Goal: Information Seeking & Learning: Learn about a topic

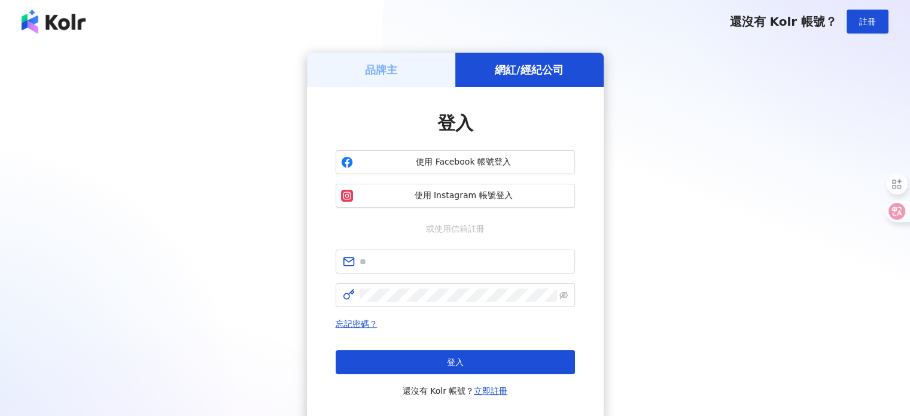
type input "**********"
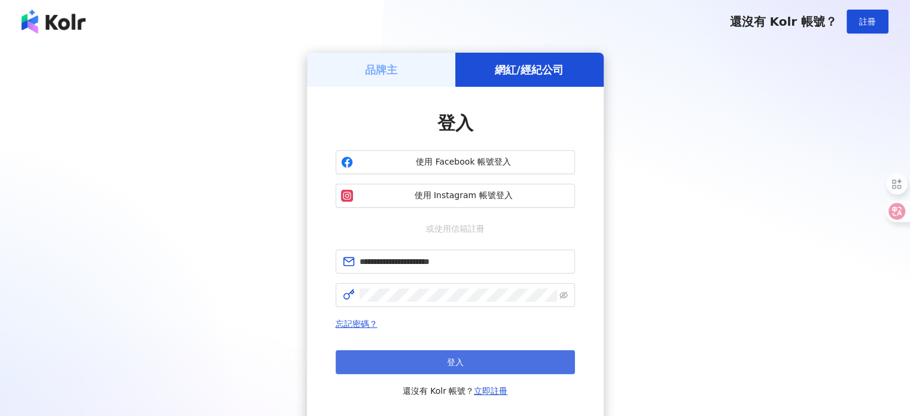
click at [437, 363] on button "登入" at bounding box center [455, 362] width 239 height 24
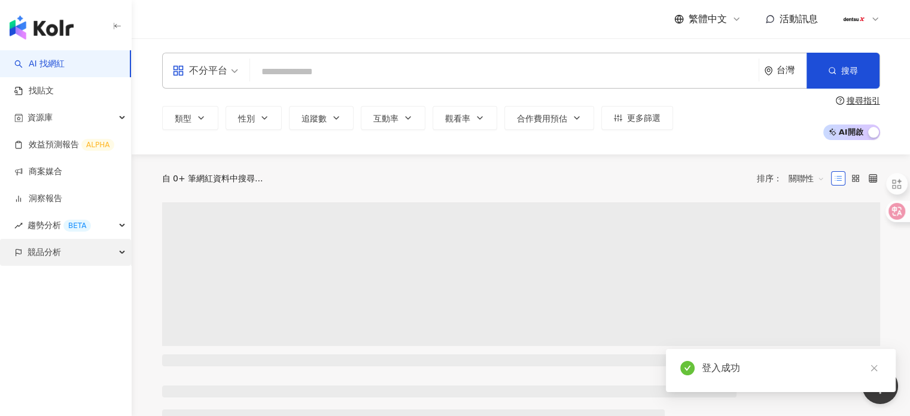
click at [51, 260] on span "競品分析" at bounding box center [45, 252] width 34 height 27
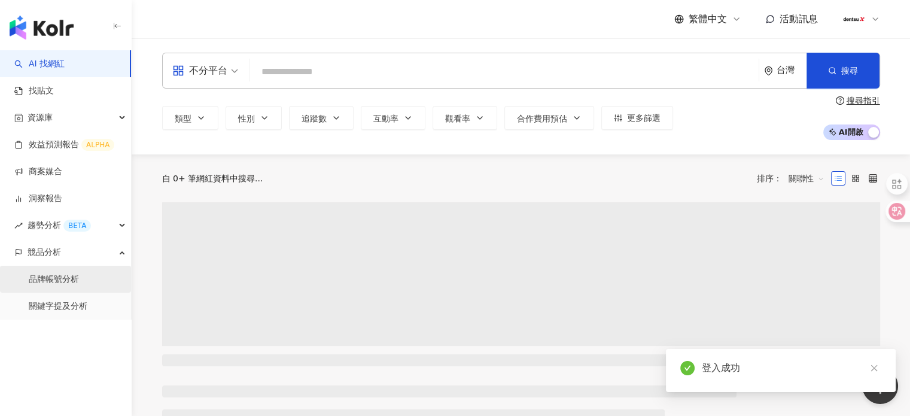
click at [56, 273] on link "品牌帳號分析" at bounding box center [54, 279] width 50 height 12
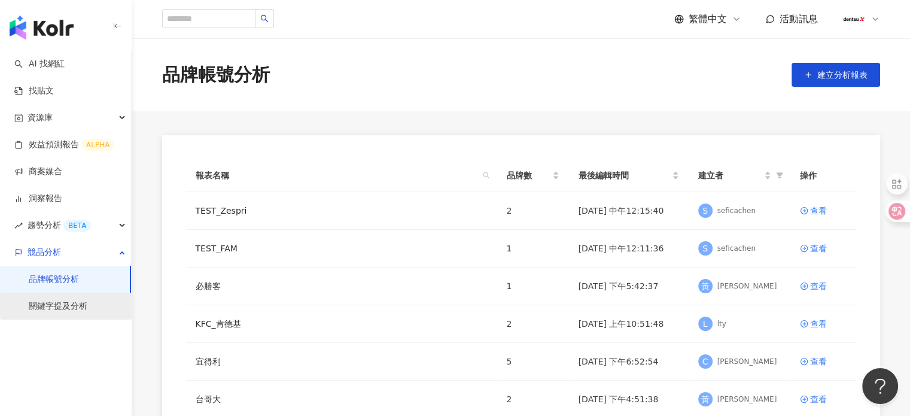
click at [51, 311] on link "關鍵字提及分析" at bounding box center [58, 306] width 59 height 12
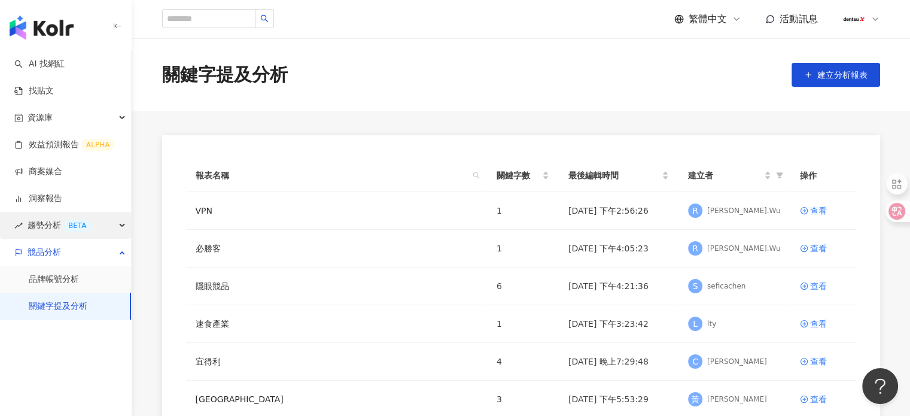
click at [79, 229] on div "BETA" at bounding box center [77, 226] width 28 height 12
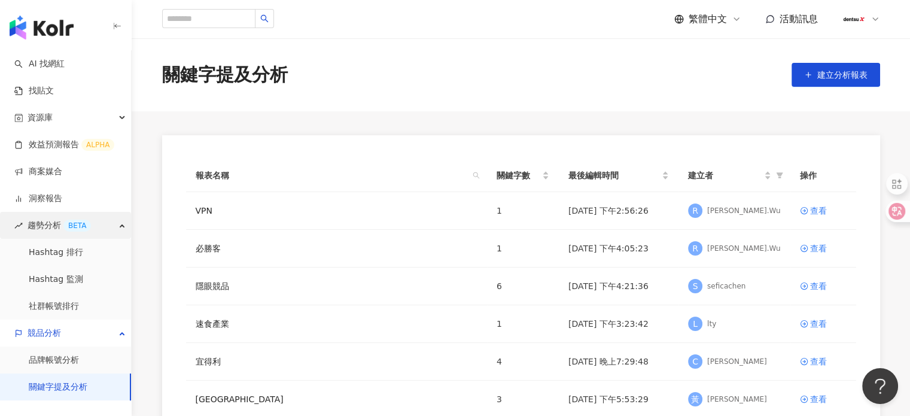
click at [79, 229] on div "BETA" at bounding box center [77, 226] width 28 height 12
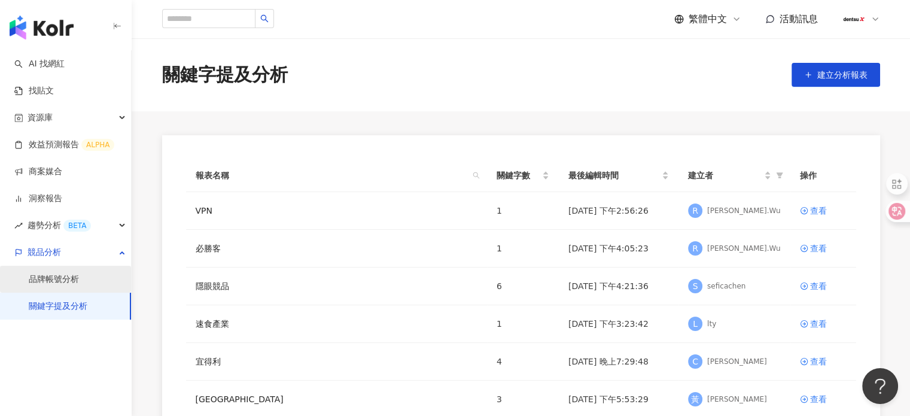
click at [74, 273] on link "品牌帳號分析" at bounding box center [54, 279] width 50 height 12
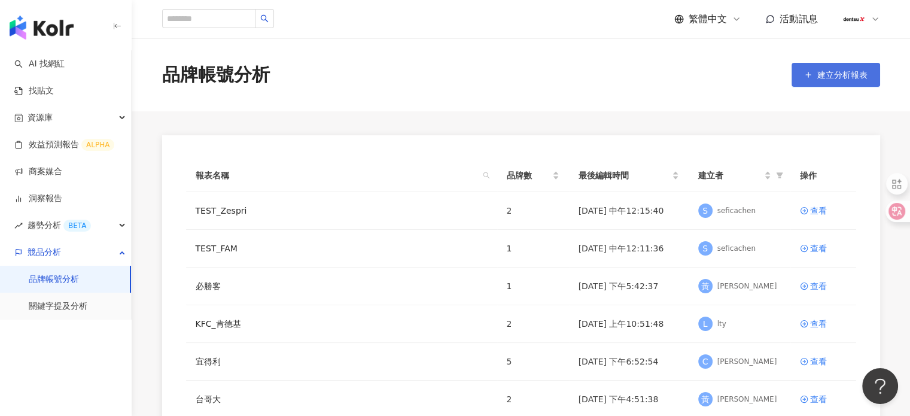
click at [853, 79] on span "建立分析報表" at bounding box center [842, 75] width 50 height 10
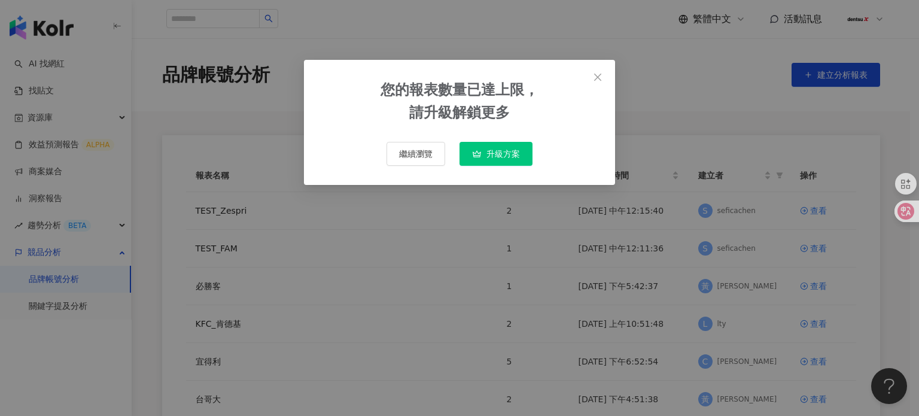
click at [731, 95] on div "您的報表數量已達上限， 請升級解鎖更多 繼續瀏覽 升級方案" at bounding box center [459, 208] width 919 height 416
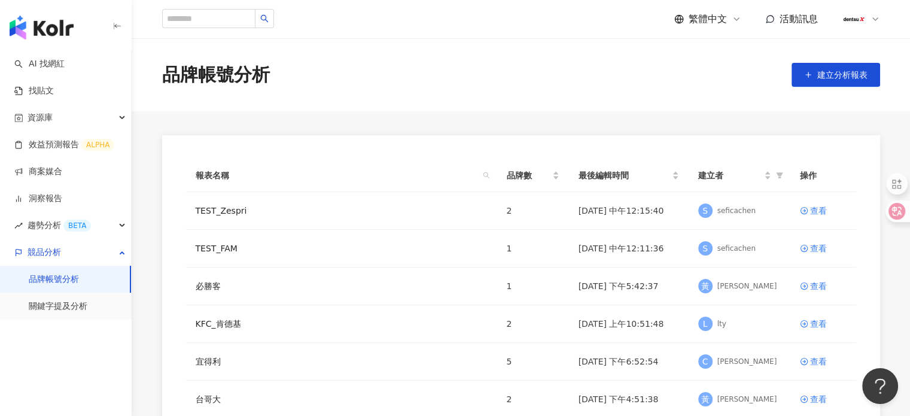
click at [355, 124] on main "品牌帳號分析 建立分析報表 報表名稱 品牌數 最後編輯時間 建立者 操作 TEST_Zespri 2 2025/4/30 中午12:15:40 S sefic…" at bounding box center [521, 334] width 778 height 593
click at [58, 309] on link "關鍵字提及分析" at bounding box center [58, 306] width 59 height 12
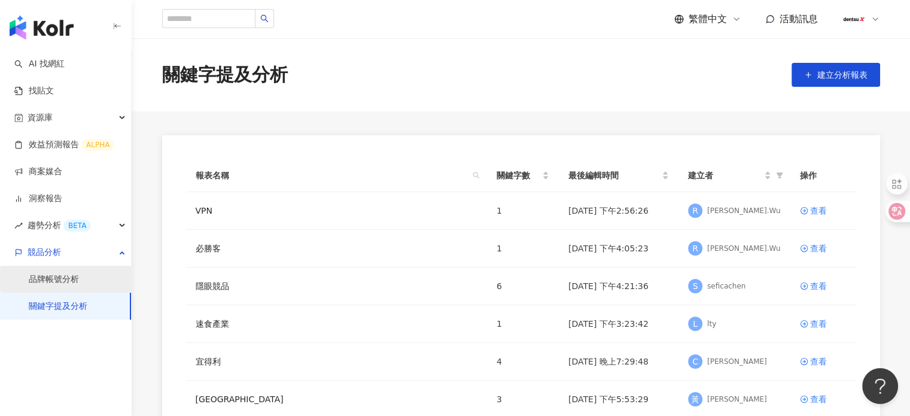
click at [65, 282] on link "品牌帳號分析" at bounding box center [54, 279] width 50 height 12
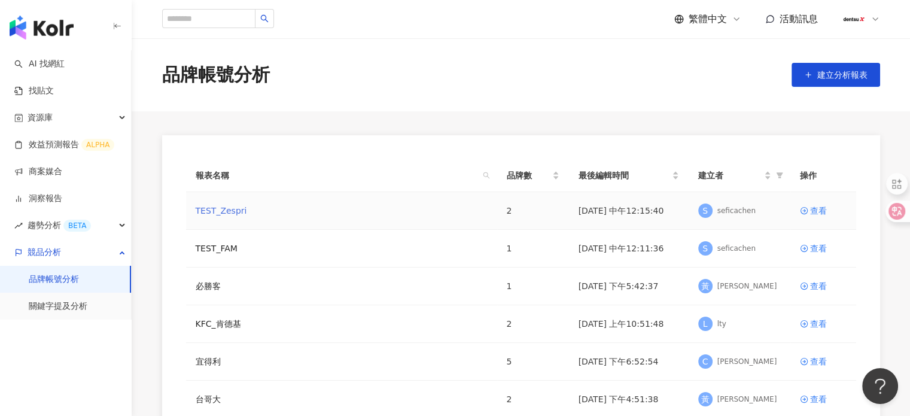
click at [228, 215] on link "TEST_Zespri" at bounding box center [221, 210] width 51 height 13
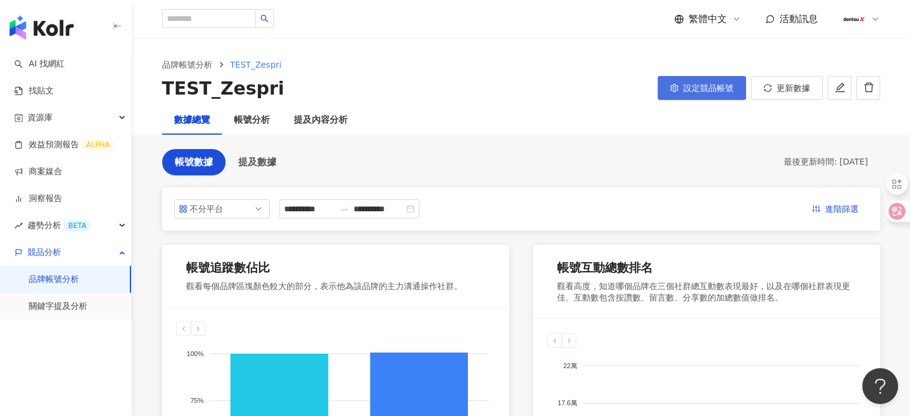
click at [719, 88] on span "設定競品帳號" at bounding box center [708, 88] width 50 height 10
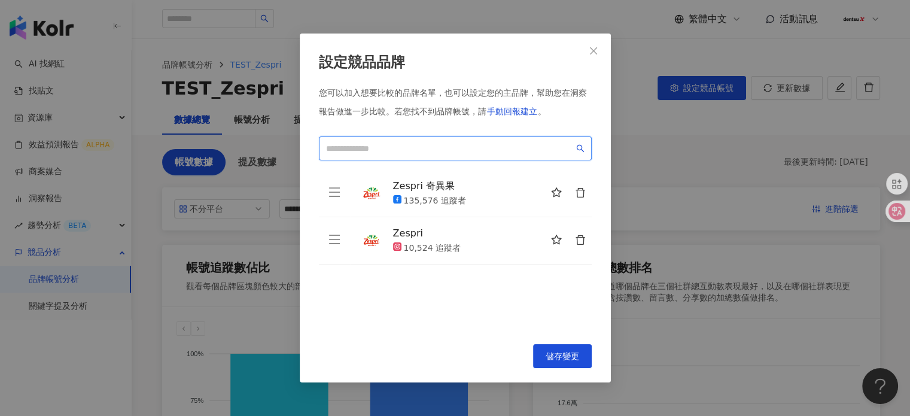
click at [421, 148] on input "search" at bounding box center [450, 148] width 248 height 13
click at [594, 47] on icon "close" at bounding box center [594, 51] width 10 height 10
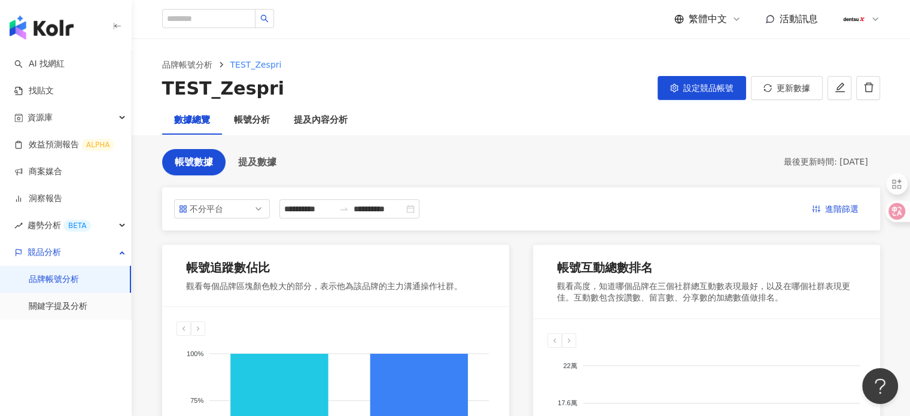
click at [73, 282] on link "品牌帳號分析" at bounding box center [54, 279] width 50 height 12
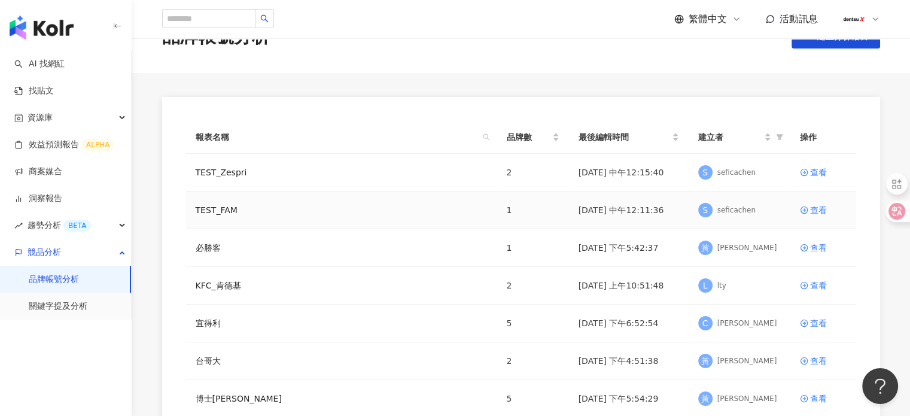
scroll to position [60, 0]
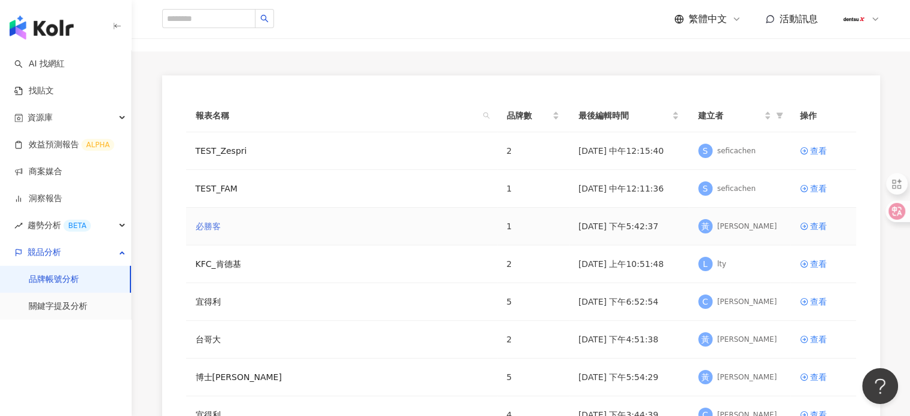
click at [203, 227] on link "必勝客" at bounding box center [208, 226] width 25 height 13
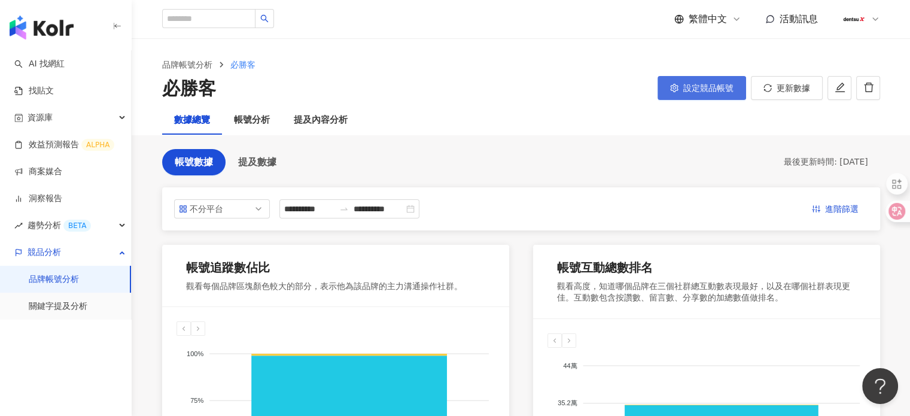
click at [700, 92] on span "設定競品帳號" at bounding box center [708, 88] width 50 height 10
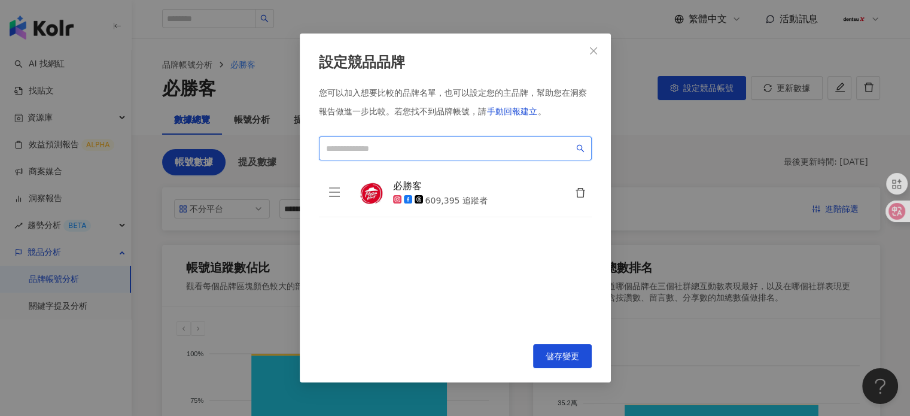
click at [407, 150] on input "search" at bounding box center [450, 148] width 248 height 13
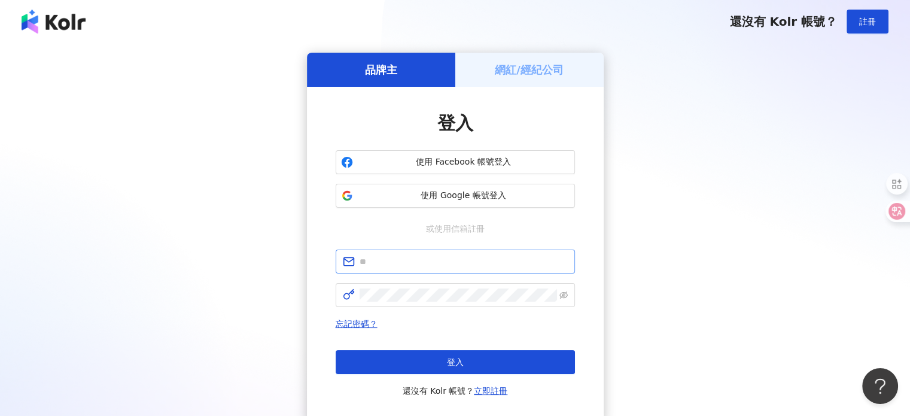
drag, startPoint x: 0, startPoint y: 0, endPoint x: 395, endPoint y: 272, distance: 479.7
click at [395, 272] on span at bounding box center [455, 262] width 239 height 24
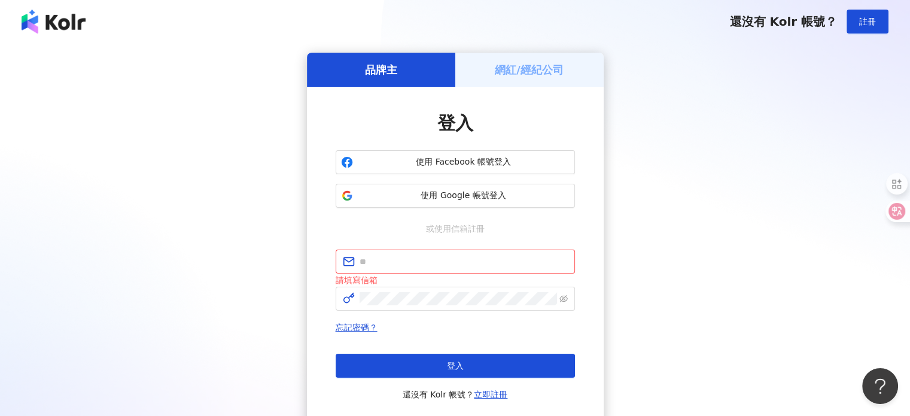
click at [527, 68] on h5 "網紅/經紀公司" at bounding box center [529, 69] width 69 height 15
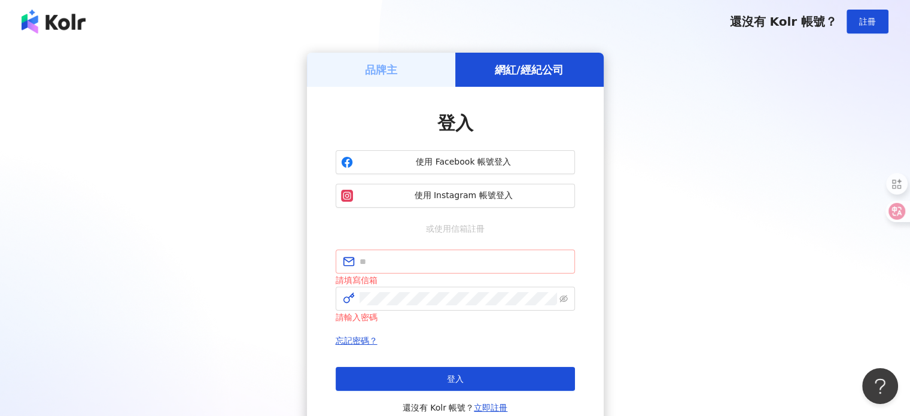
click at [407, 268] on span at bounding box center [455, 262] width 239 height 24
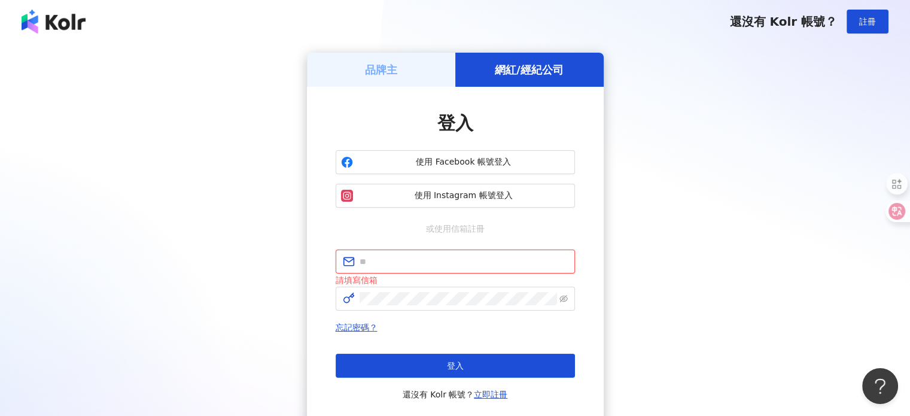
click at [410, 266] on input "text" at bounding box center [464, 261] width 208 height 13
type input "**********"
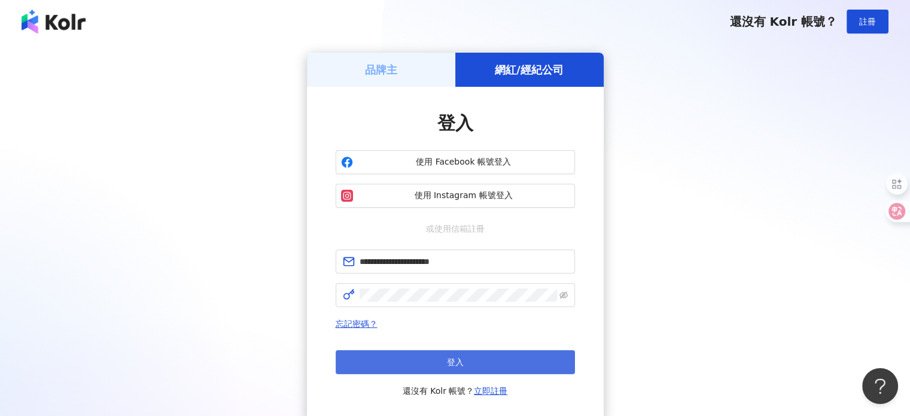
click at [434, 359] on button "登入" at bounding box center [455, 362] width 239 height 24
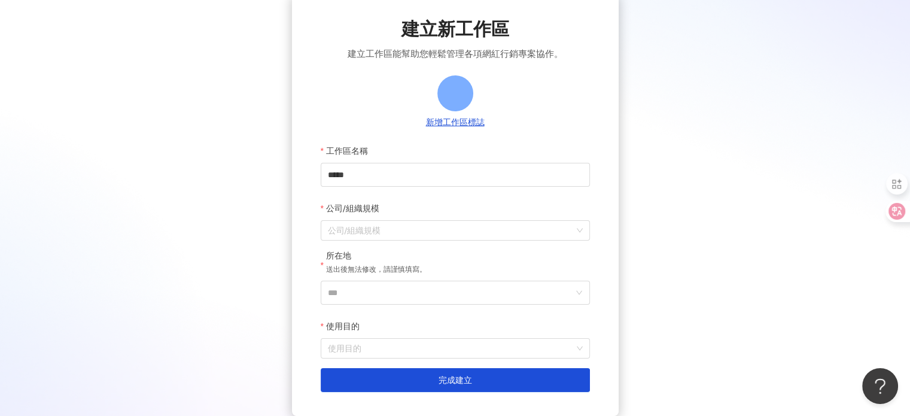
click at [695, 92] on div "建立新工作區 建立工作區能幫助您輕鬆管理各項網紅行銷專案協作。 新增工作區標誌 工作區名稱 **** 公司/組織規模 公司/組織規模 所在地 送出後無法修改，…" at bounding box center [454, 204] width 881 height 423
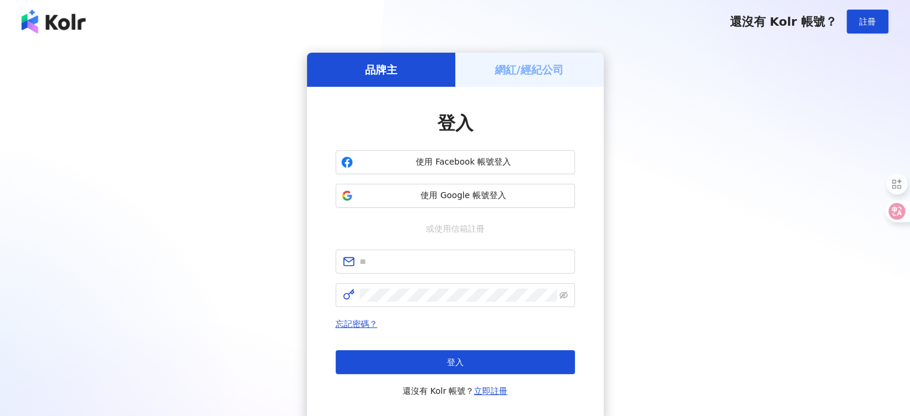
click at [510, 74] on h5 "網紅/經紀公司" at bounding box center [529, 69] width 69 height 15
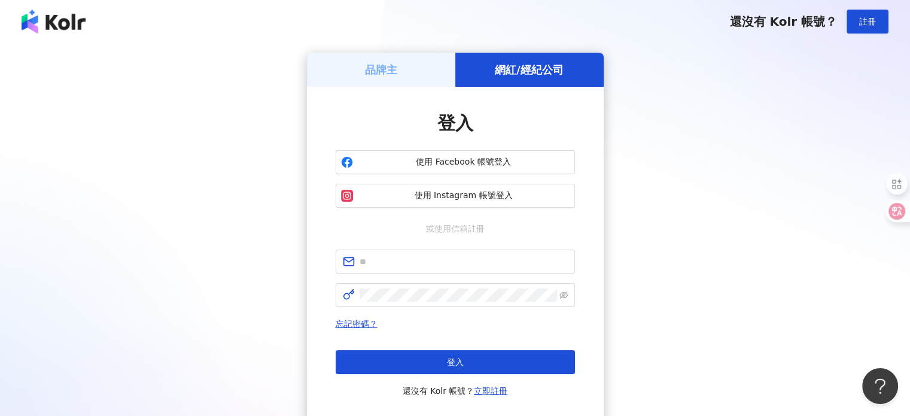
click at [413, 242] on div "登入 使用 Facebook 帳號登入 使用 Instagram 帳號登入 或使用信箱註冊 忘記密碼？ 登入 還沒有 Kolr 帳號？ 立即註冊" at bounding box center [455, 254] width 239 height 287
click at [417, 250] on span at bounding box center [455, 262] width 239 height 24
click at [422, 255] on input "text" at bounding box center [464, 261] width 208 height 13
type input "**********"
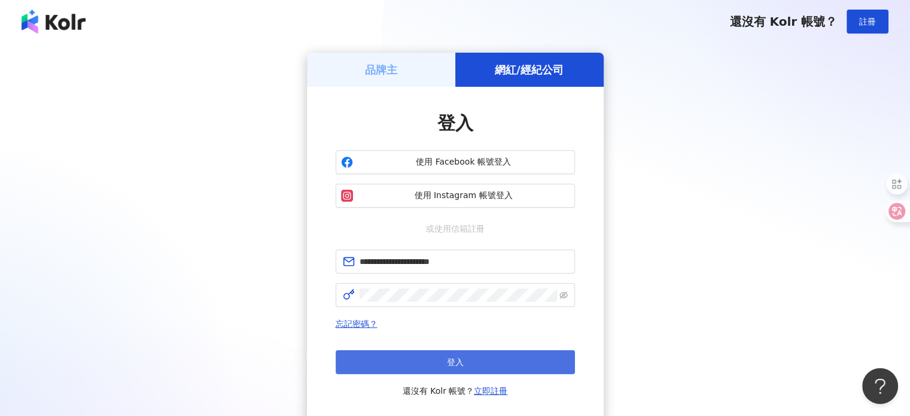
click at [424, 368] on button "登入" at bounding box center [455, 362] width 239 height 24
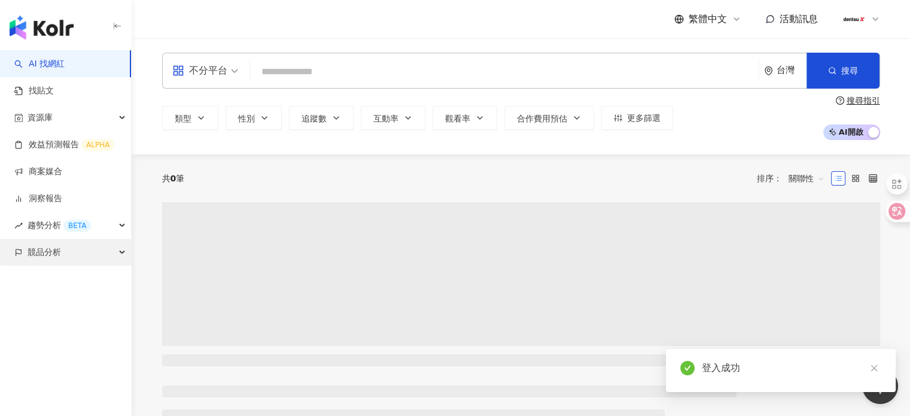
click at [62, 255] on div "競品分析" at bounding box center [65, 252] width 131 height 27
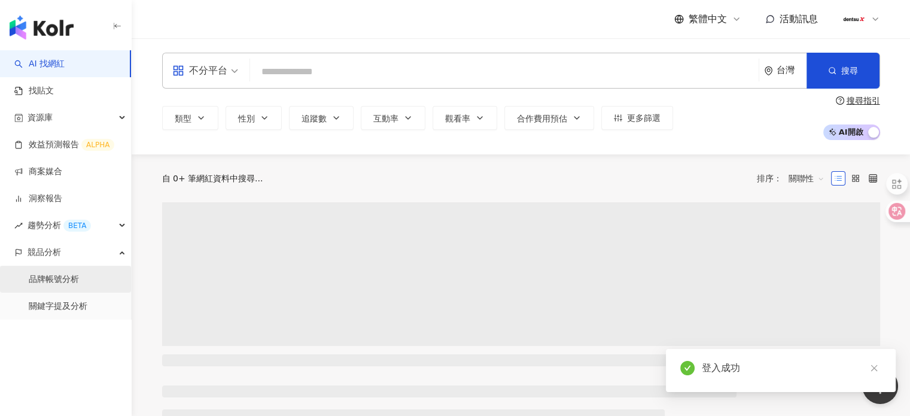
click at [62, 283] on link "品牌帳號分析" at bounding box center [54, 279] width 50 height 12
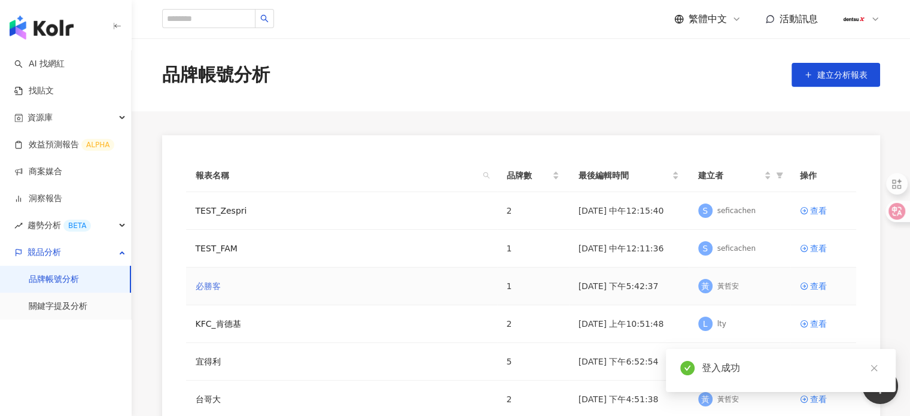
click at [208, 285] on link "必勝客" at bounding box center [208, 285] width 25 height 13
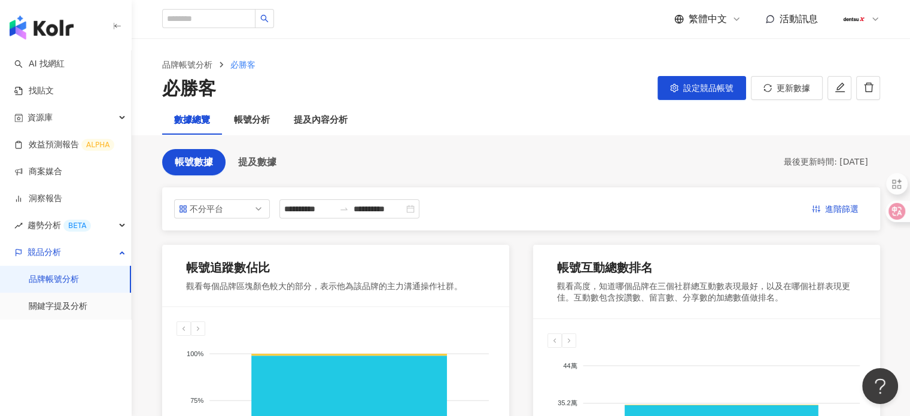
click at [210, 83] on div "必勝客" at bounding box center [189, 88] width 54 height 25
click at [839, 83] on icon "edit" at bounding box center [840, 87] width 11 height 11
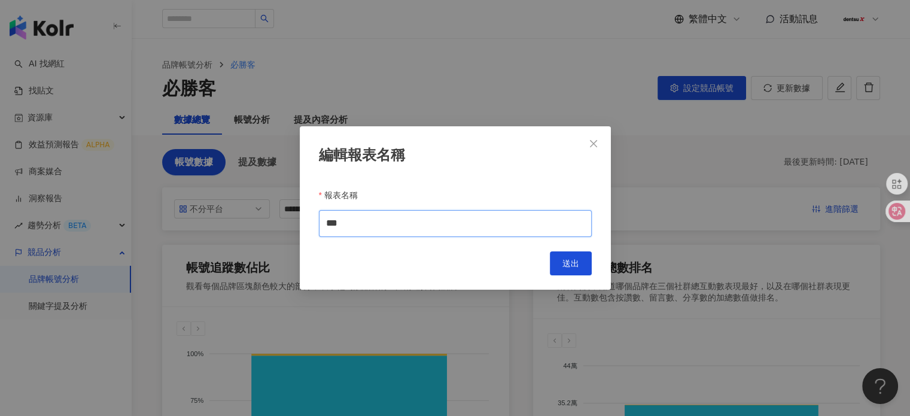
drag, startPoint x: 407, startPoint y: 227, endPoint x: 126, endPoint y: 188, distance: 284.4
click at [126, 188] on div "編輯報表名稱 報表名稱 *** Cancel 送出" at bounding box center [455, 208] width 910 height 416
paste input "******"
type input "*********"
click at [582, 269] on button "送出" at bounding box center [571, 263] width 42 height 24
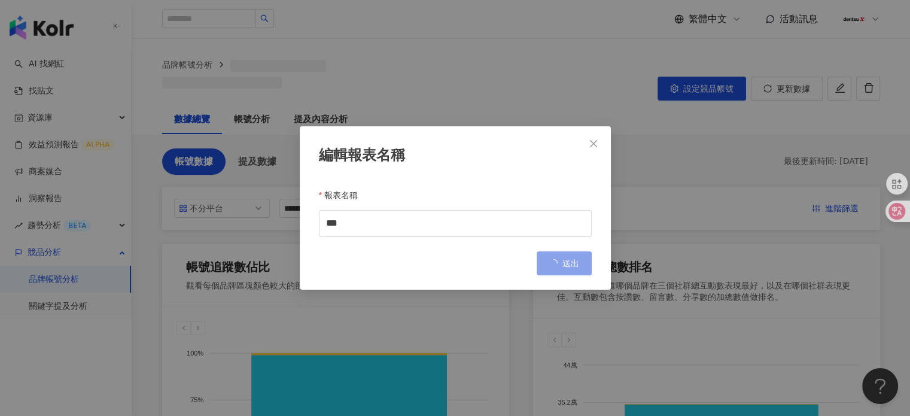
type input "*********"
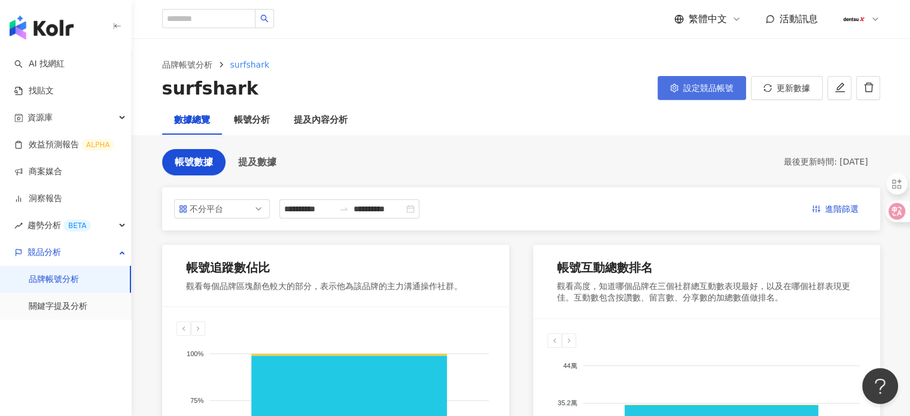
click at [708, 87] on span "設定競品帳號" at bounding box center [708, 88] width 50 height 10
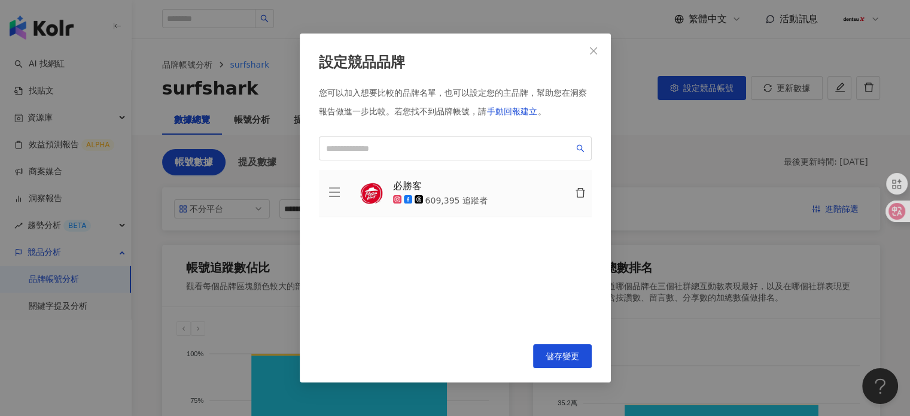
drag, startPoint x: 580, startPoint y: 194, endPoint x: 489, endPoint y: 165, distance: 95.9
click at [580, 194] on icon "delete" at bounding box center [580, 192] width 11 height 11
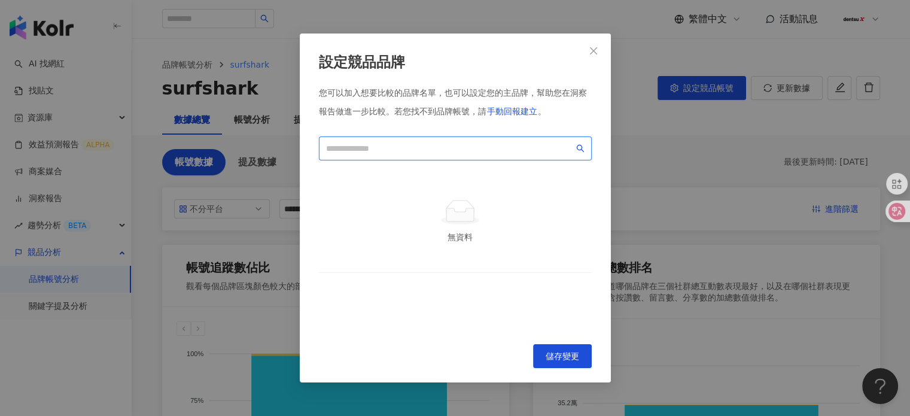
click at [403, 148] on input "search" at bounding box center [450, 148] width 248 height 13
paste input "*********"
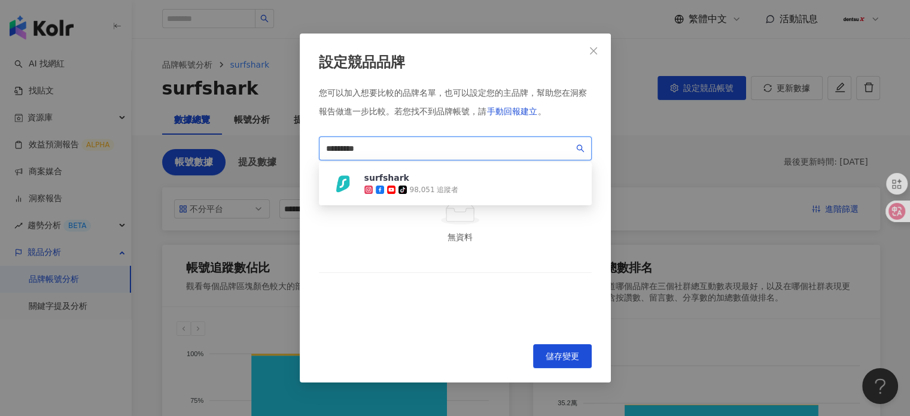
click at [447, 185] on div "98,051 追蹤者" at bounding box center [434, 190] width 49 height 10
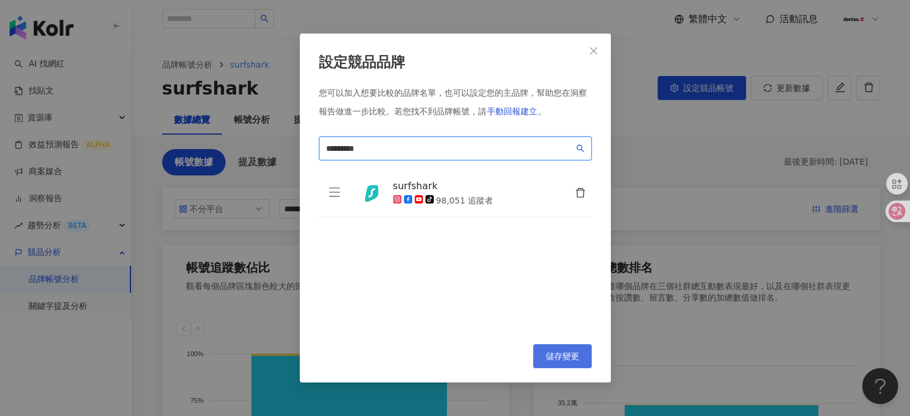
type input "*********"
click at [552, 354] on span "儲存變更" at bounding box center [563, 356] width 34 height 10
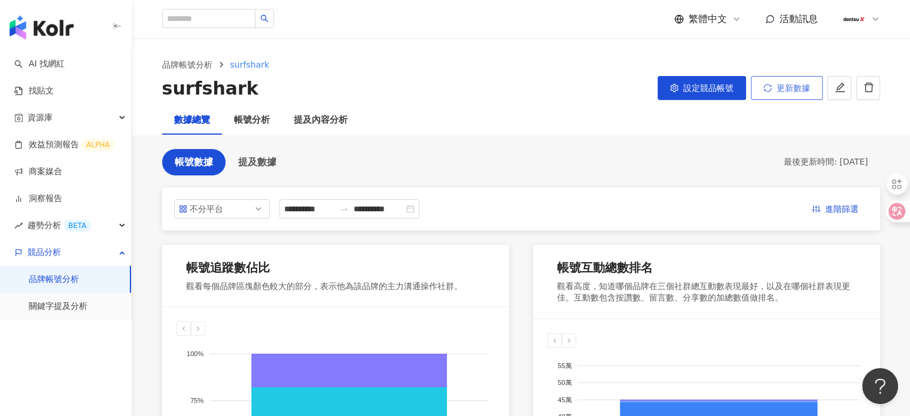
click at [802, 88] on span "更新數據" at bounding box center [794, 88] width 34 height 10
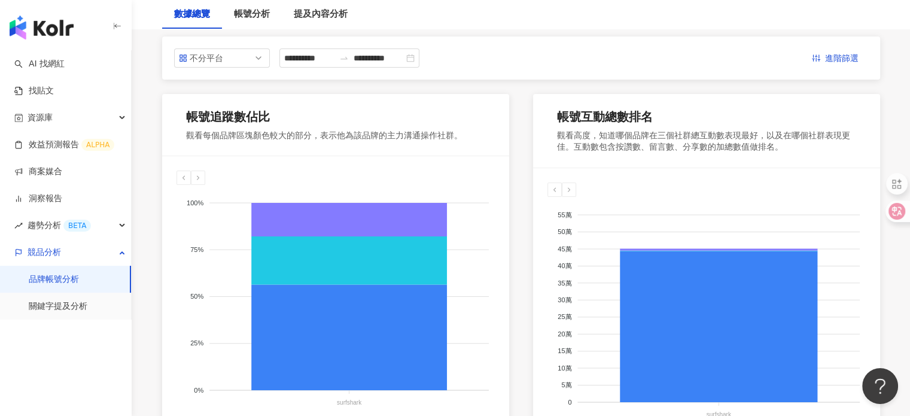
scroll to position [72, 0]
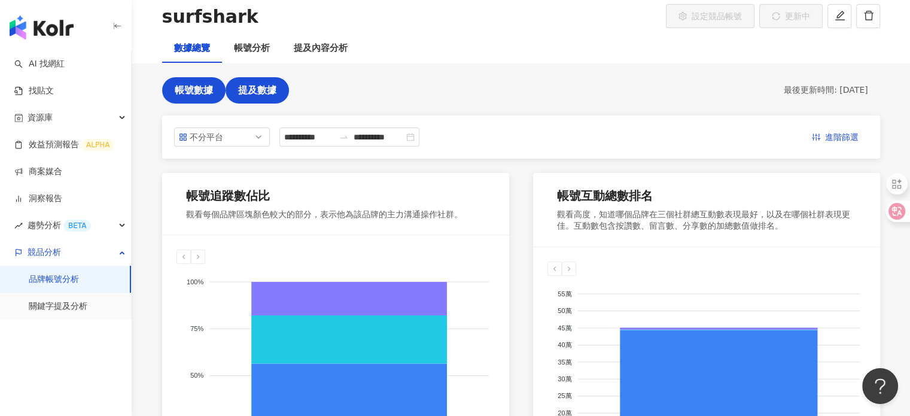
click at [257, 85] on span "提及數據" at bounding box center [257, 90] width 38 height 11
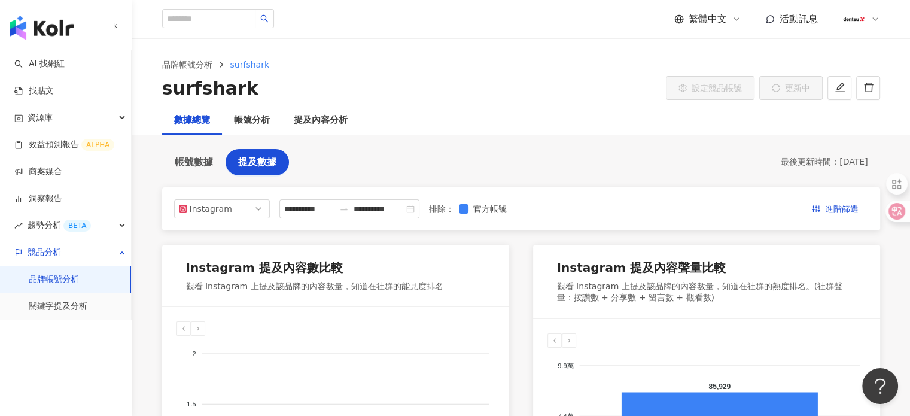
click at [849, 161] on div "最後更新時間 ： 2025/8/28" at bounding box center [824, 162] width 87 height 12
click at [211, 159] on span "帳號數據" at bounding box center [194, 162] width 38 height 11
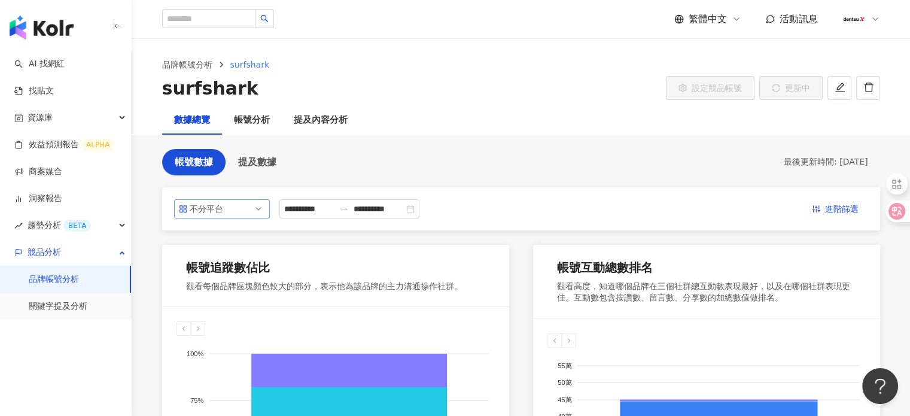
click at [229, 209] on span "不分平台" at bounding box center [222, 209] width 86 height 18
click at [334, 211] on input "**********" at bounding box center [309, 208] width 50 height 13
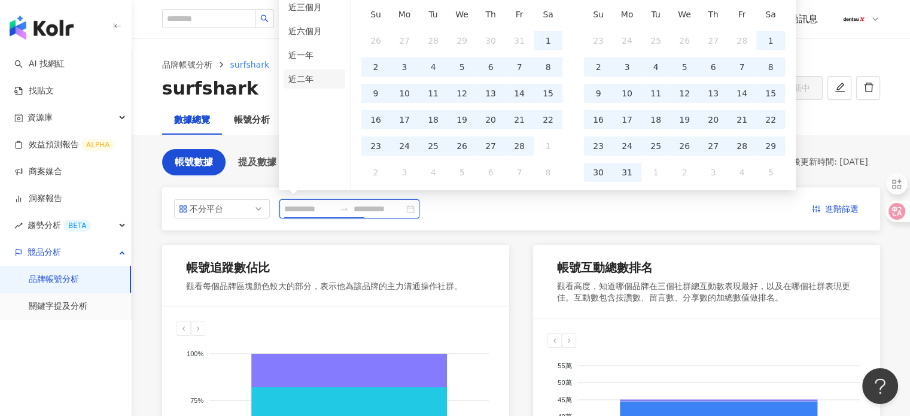
type input "**********"
click at [314, 77] on li "近二年" at bounding box center [315, 78] width 62 height 19
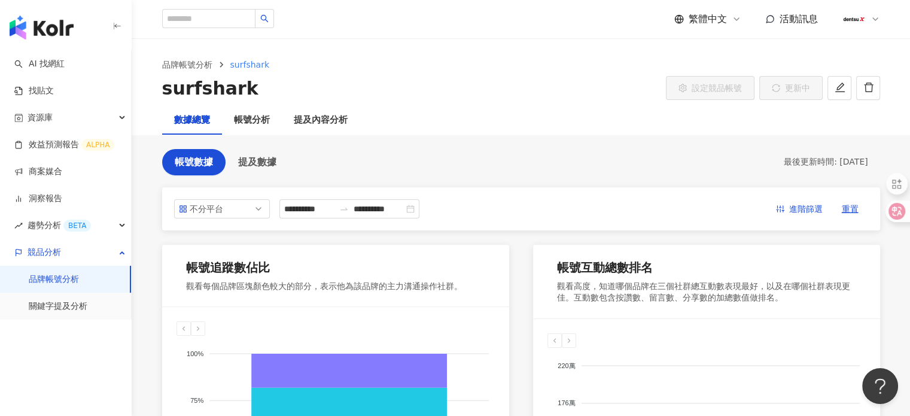
click at [790, 119] on div "數據總覽 帳號分析 提及內容分析" at bounding box center [521, 120] width 766 height 29
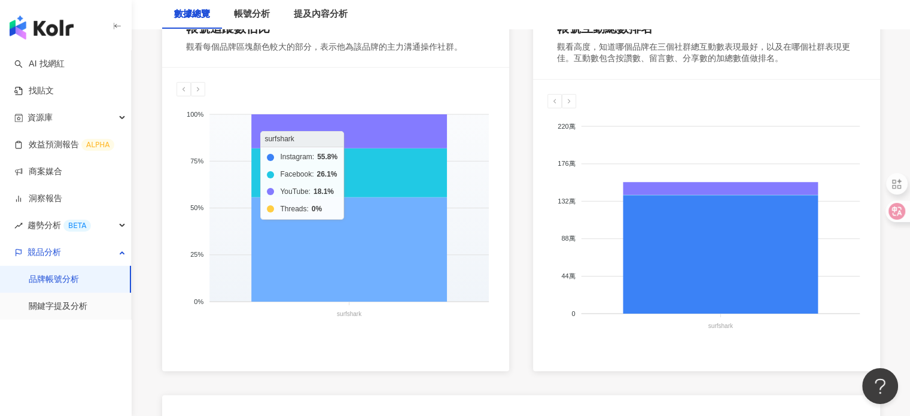
click at [364, 214] on icon at bounding box center [349, 249] width 196 height 105
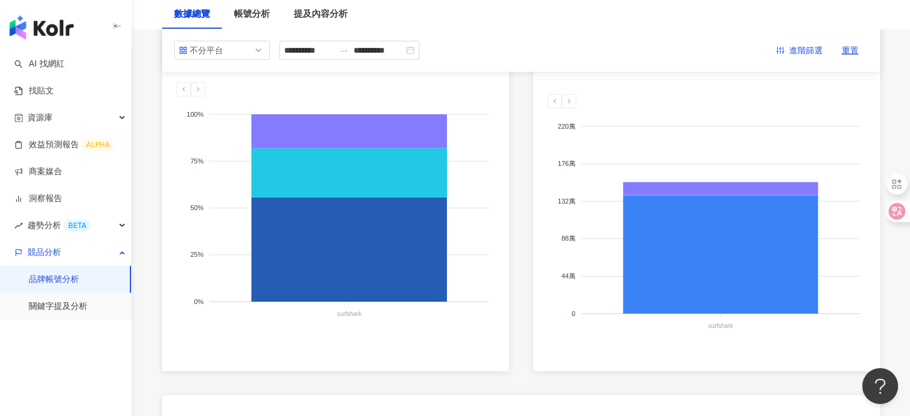
scroll to position [0, 0]
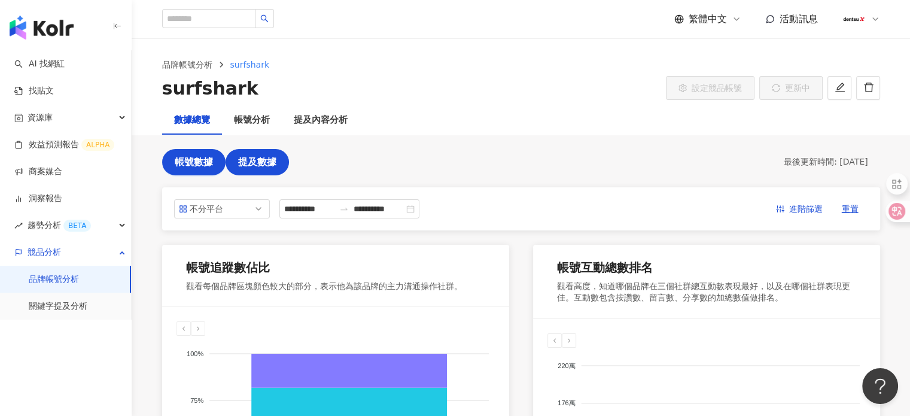
click at [269, 170] on button "提及數據" at bounding box center [257, 162] width 63 height 26
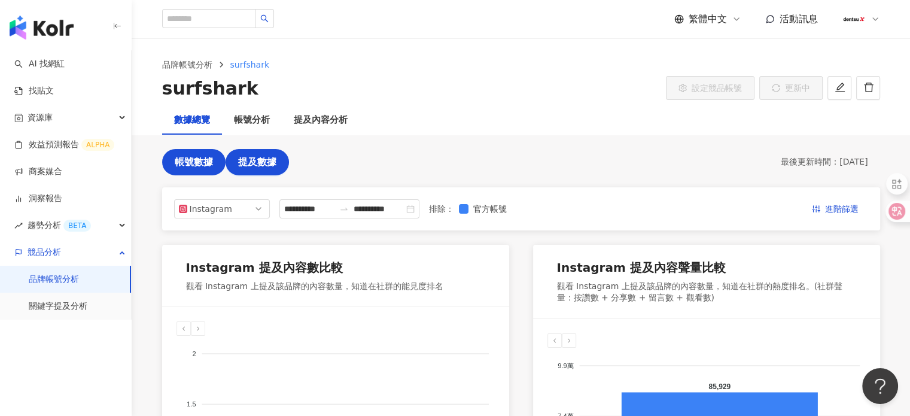
click at [191, 169] on button "帳號數據" at bounding box center [193, 162] width 63 height 26
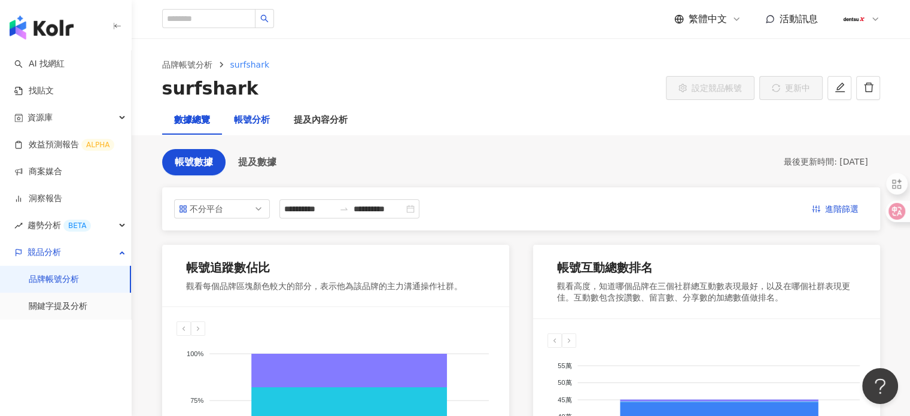
click at [258, 113] on div "帳號分析" at bounding box center [252, 120] width 36 height 14
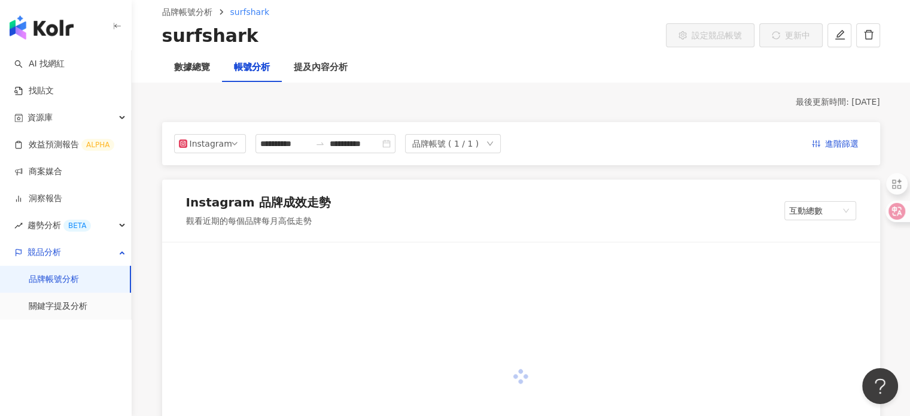
scroll to position [60, 0]
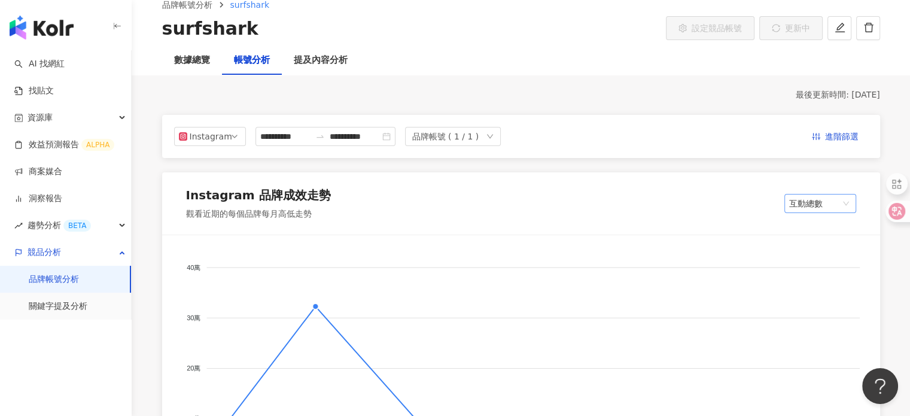
click at [817, 203] on span "互動總數" at bounding box center [820, 203] width 62 height 18
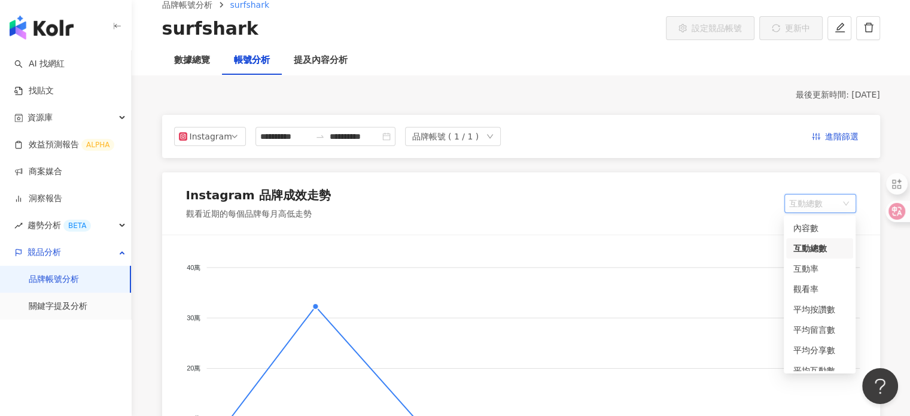
click at [816, 199] on span "互動總數" at bounding box center [820, 203] width 62 height 18
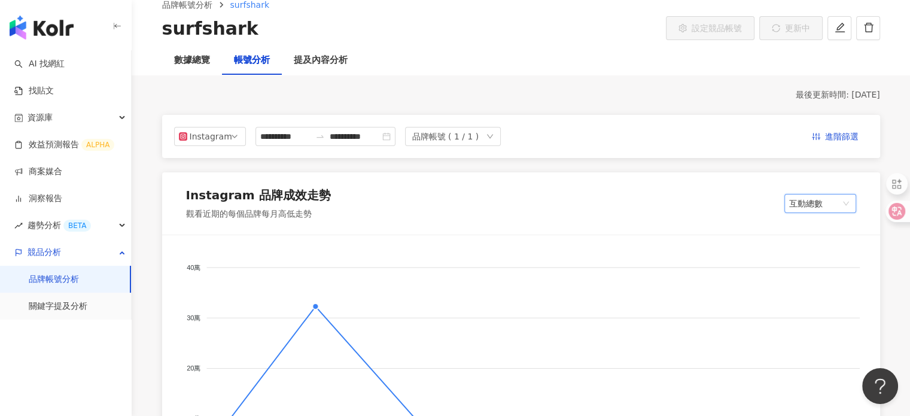
click at [440, 196] on div "Instagram 品牌成效走勢 觀看近期的每個品牌每月高低走勢 互動總數 互動總數" at bounding box center [521, 203] width 718 height 62
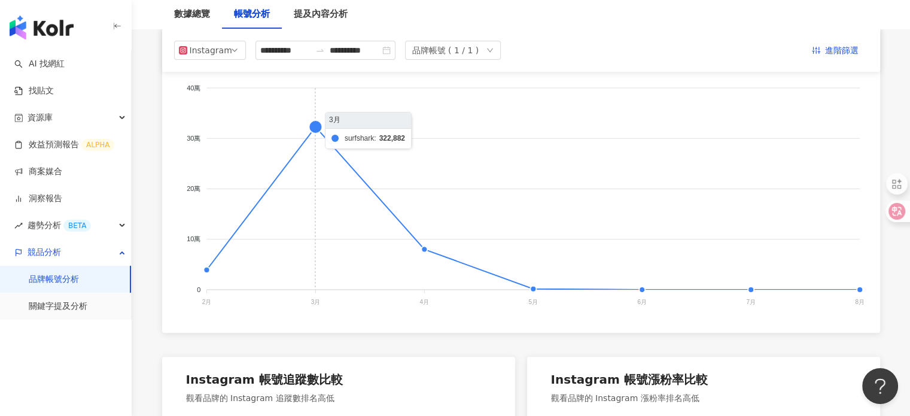
scroll to position [0, 0]
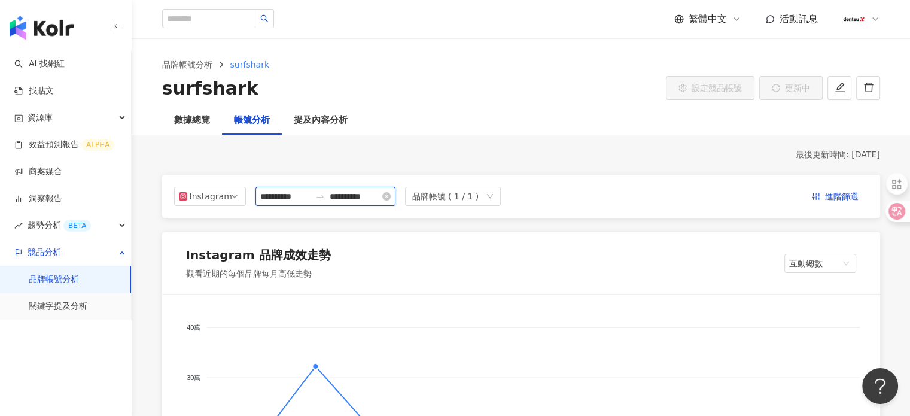
click at [305, 202] on input "**********" at bounding box center [285, 196] width 50 height 13
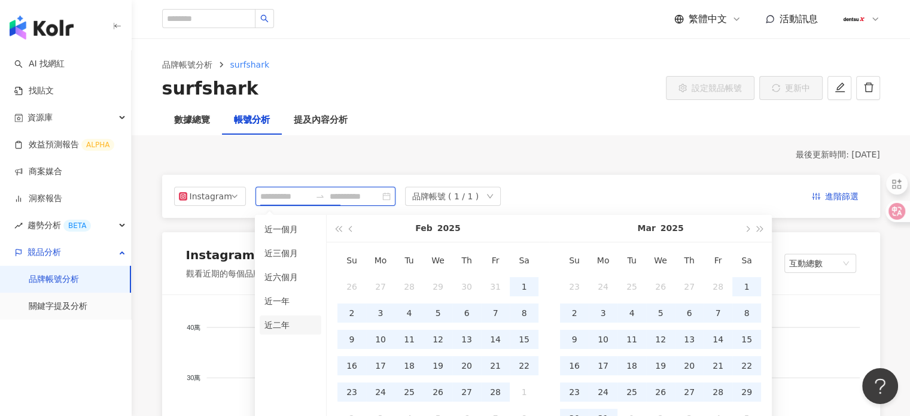
type input "**********"
click at [285, 330] on li "近二年" at bounding box center [291, 324] width 62 height 19
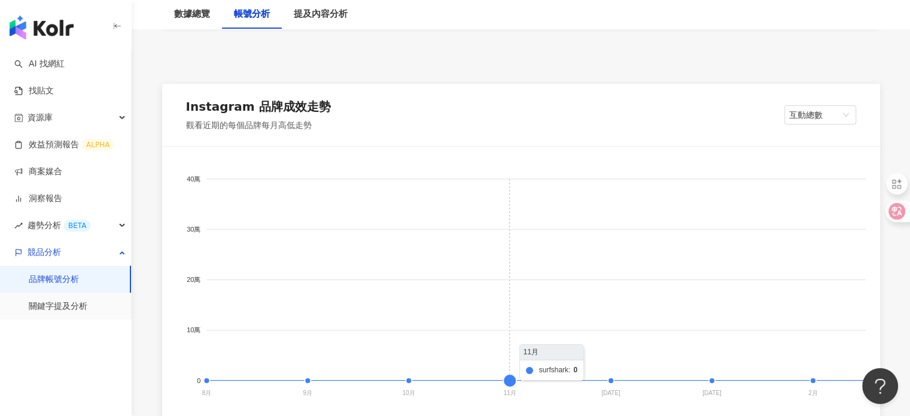
scroll to position [120, 0]
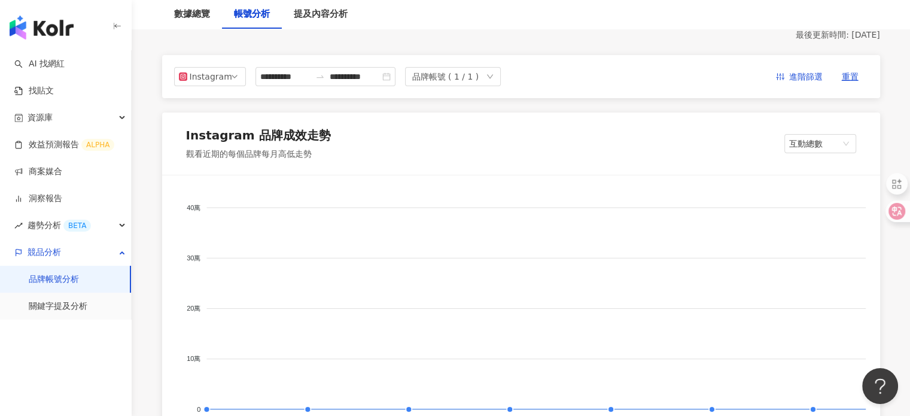
click at [623, 76] on div "**********" at bounding box center [521, 76] width 694 height 19
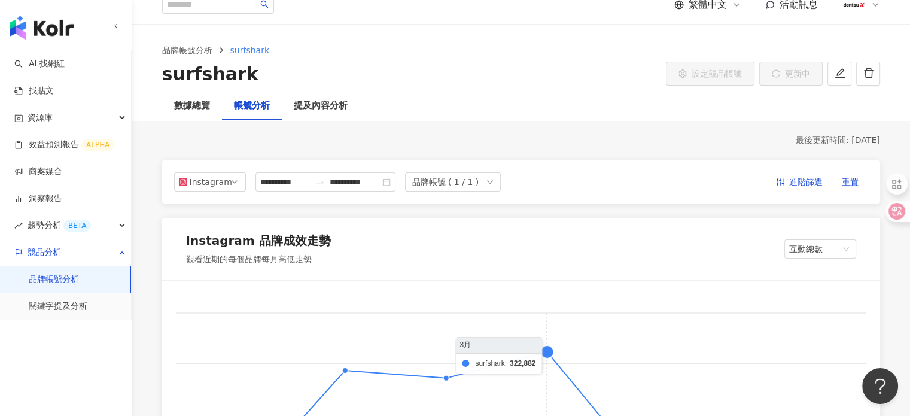
scroll to position [0, 0]
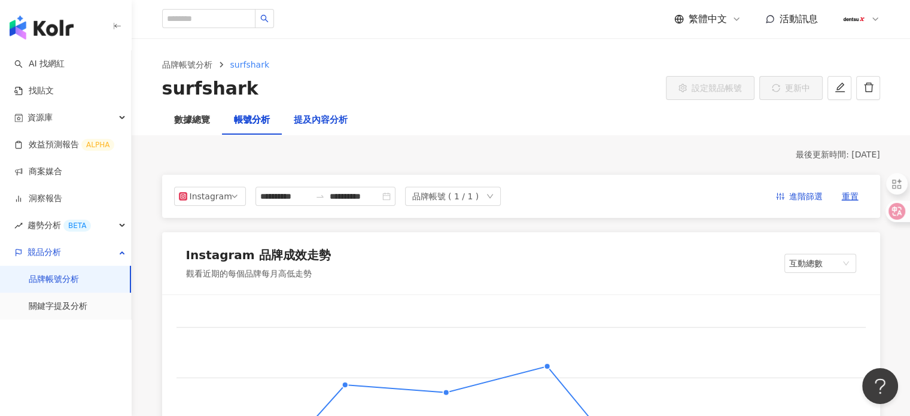
click at [312, 124] on div "提及內容分析" at bounding box center [321, 120] width 54 height 14
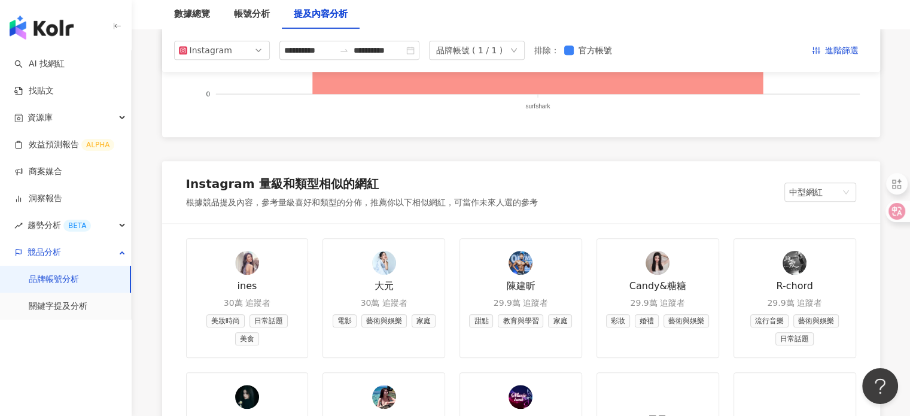
scroll to position [1257, 0]
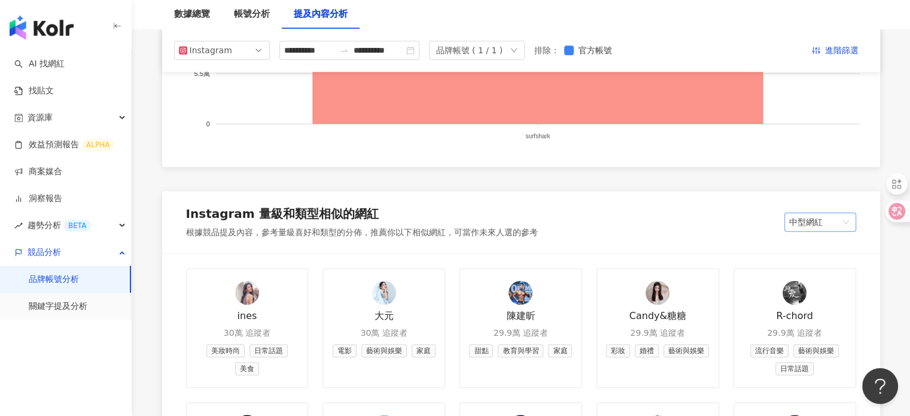
click at [816, 217] on span "中型網紅" at bounding box center [820, 222] width 62 height 18
click at [817, 217] on span "中型網紅" at bounding box center [820, 222] width 62 height 18
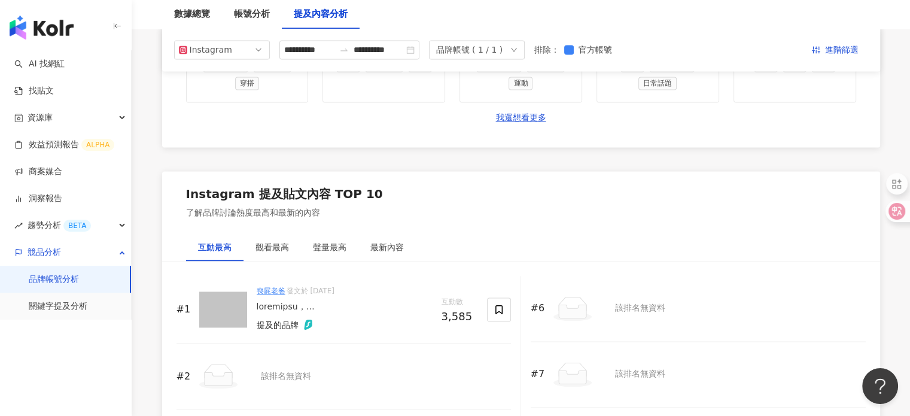
scroll to position [1675, 0]
click at [269, 244] on div "觀看最高" at bounding box center [272, 247] width 34 height 13
click at [341, 247] on div "聲量最高" at bounding box center [330, 247] width 34 height 13
click at [387, 245] on div "最新內容" at bounding box center [387, 247] width 34 height 13
click at [209, 246] on div "互動最高" at bounding box center [215, 247] width 34 height 13
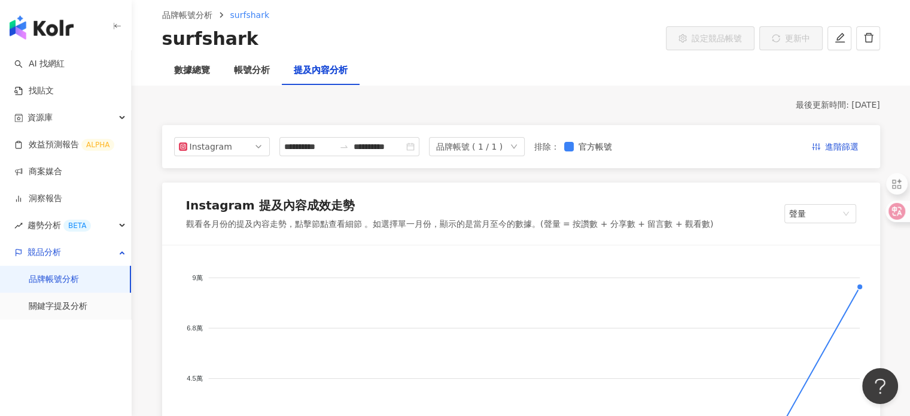
scroll to position [0, 0]
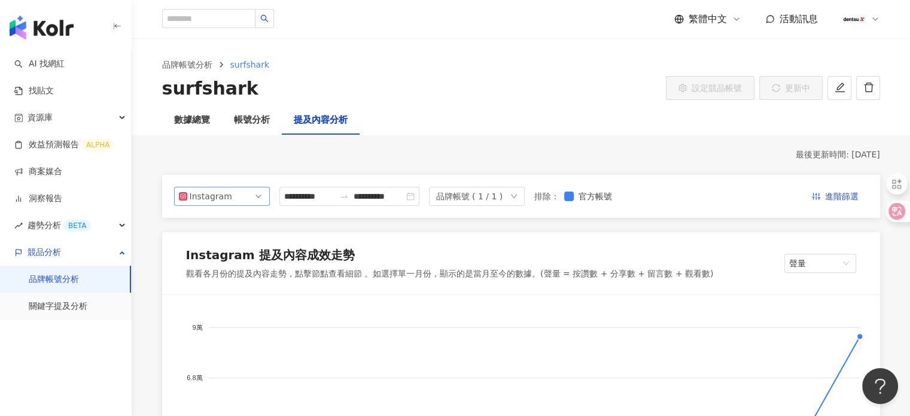
click at [251, 196] on span "Instagram" at bounding box center [222, 196] width 86 height 18
click at [235, 268] on div "YouTube" at bounding box center [222, 264] width 77 height 13
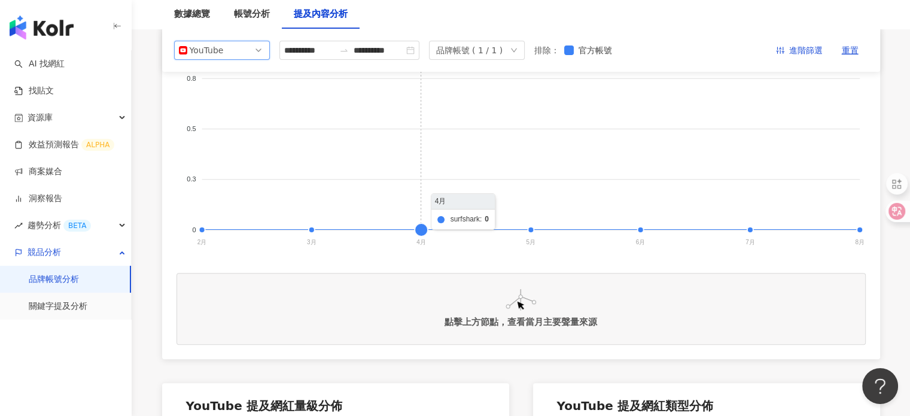
scroll to position [60, 0]
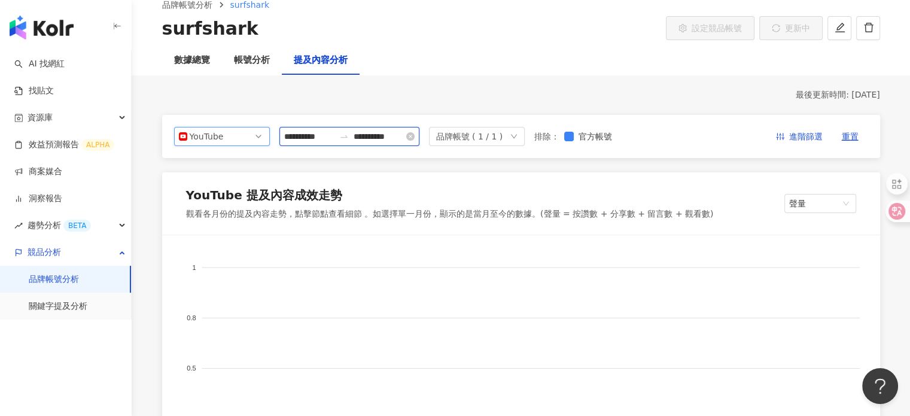
click at [334, 137] on input "**********" at bounding box center [309, 136] width 50 height 13
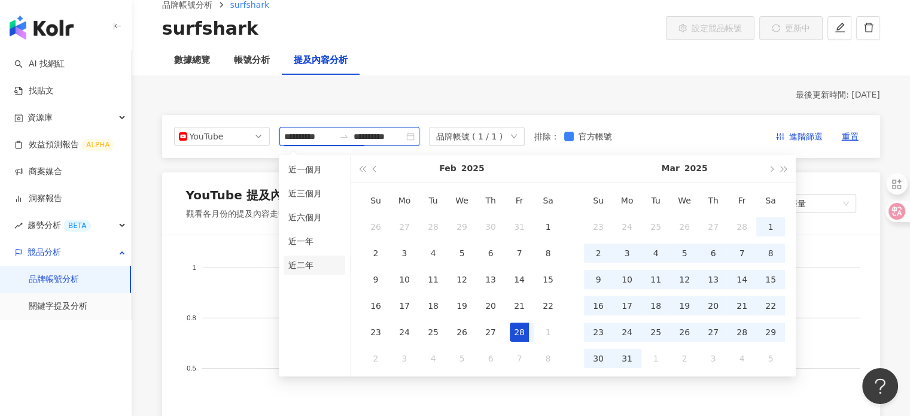
type input "**********"
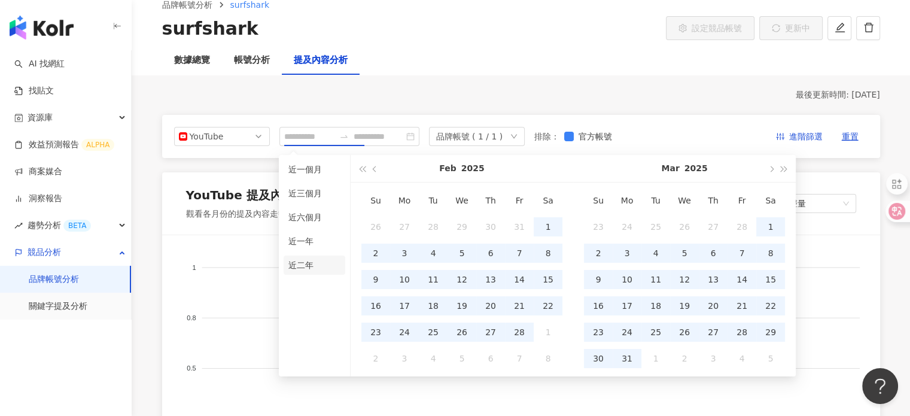
click at [309, 268] on li "近二年" at bounding box center [315, 264] width 62 height 19
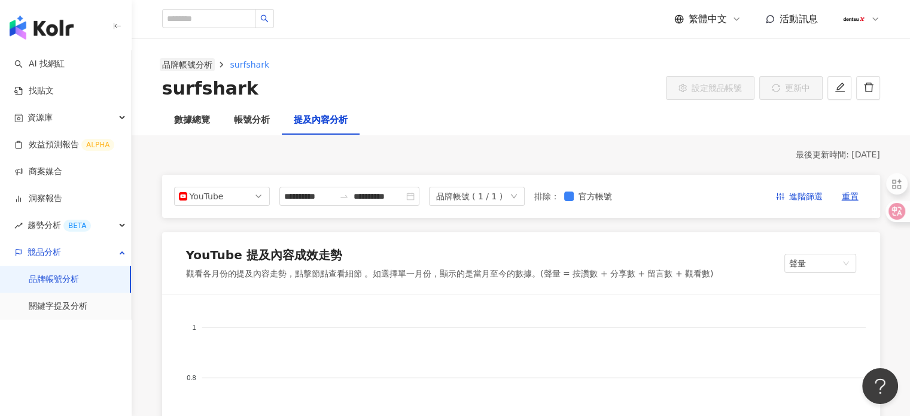
click at [188, 62] on link "品牌帳號分析" at bounding box center [187, 64] width 55 height 13
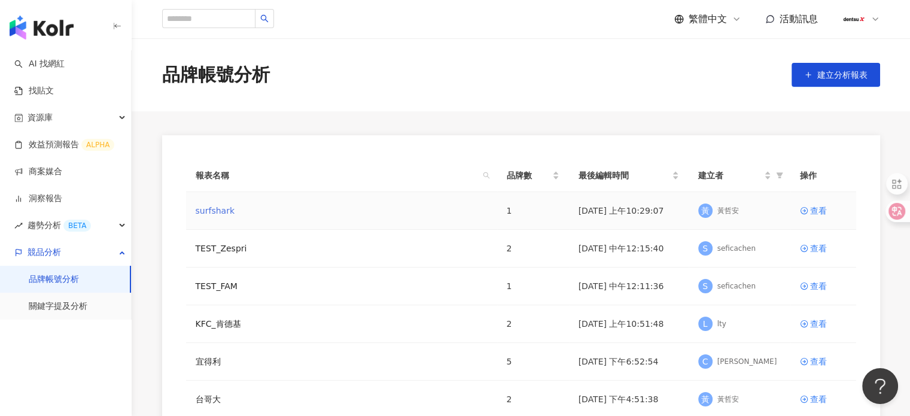
click at [226, 205] on link "surfshark" at bounding box center [215, 210] width 39 height 13
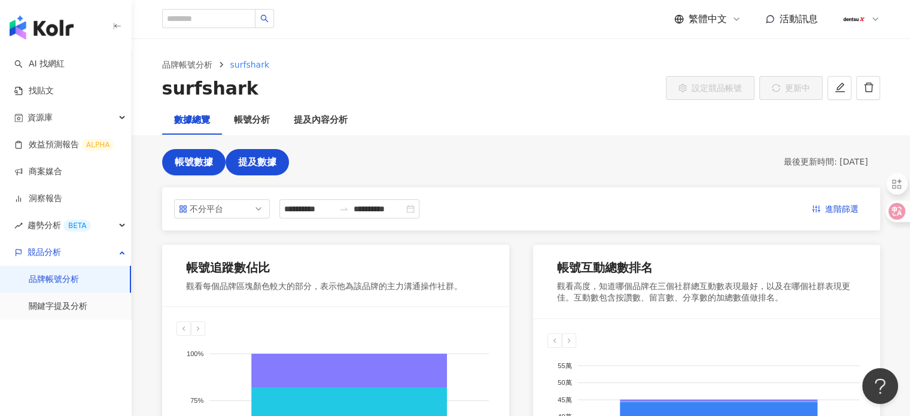
click at [254, 157] on span "提及數據" at bounding box center [257, 162] width 38 height 11
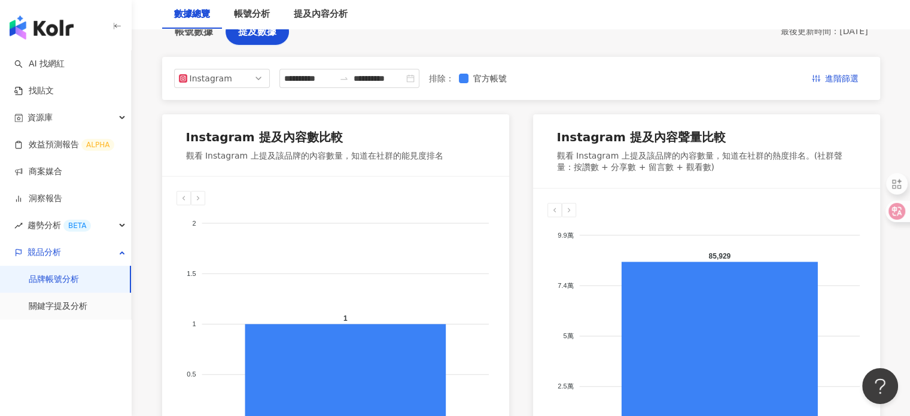
scroll to position [60, 0]
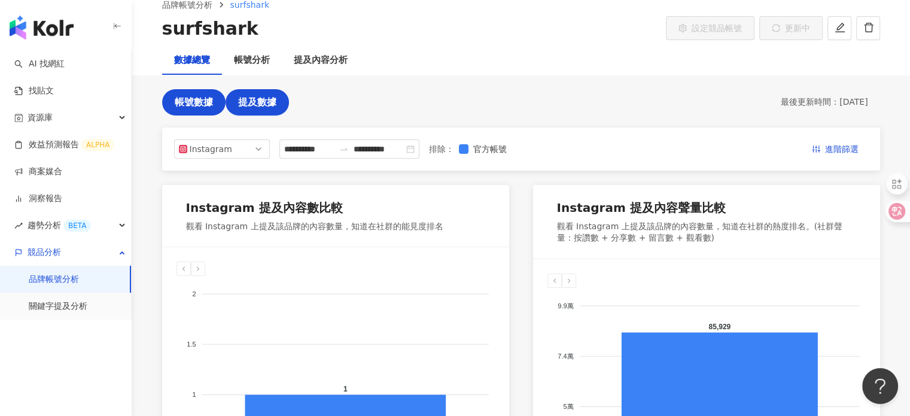
click at [178, 107] on span "帳號數據" at bounding box center [194, 102] width 38 height 11
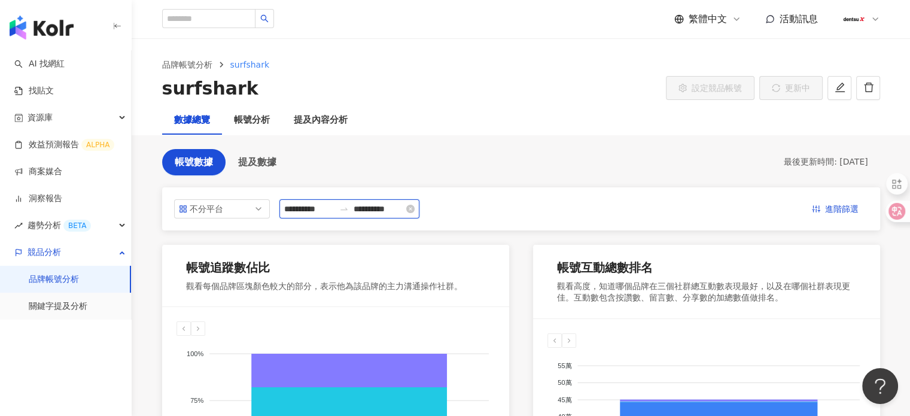
click at [305, 208] on input "**********" at bounding box center [309, 208] width 50 height 13
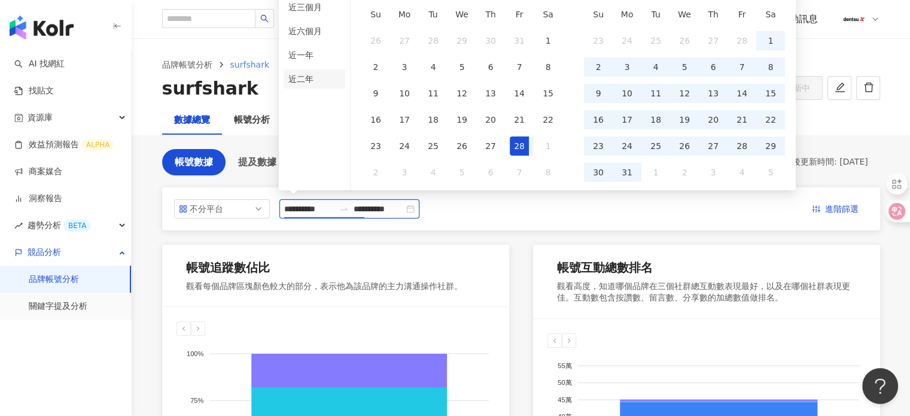
type input "**********"
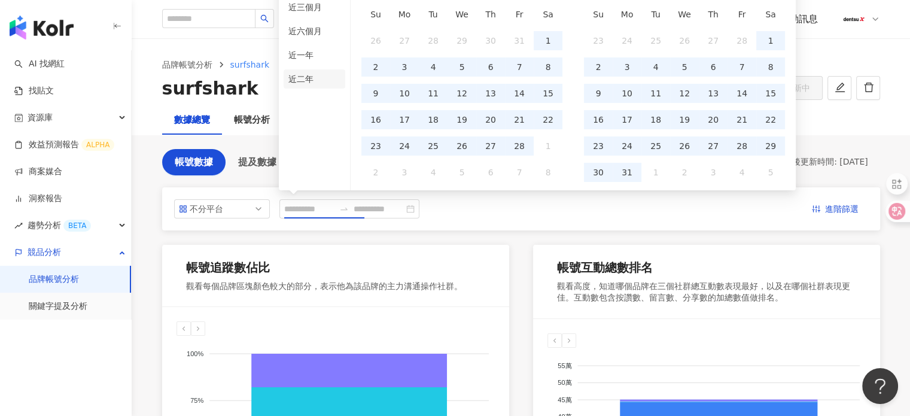
click at [309, 78] on li "近二年" at bounding box center [315, 78] width 62 height 19
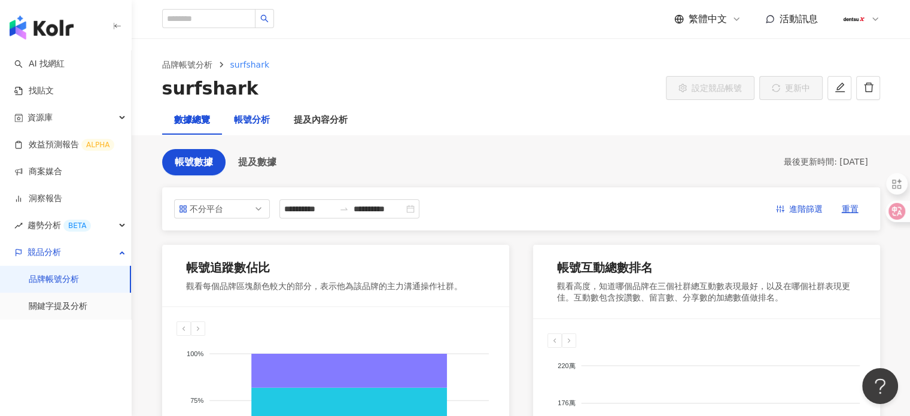
click at [261, 118] on div "帳號分析" at bounding box center [252, 120] width 36 height 14
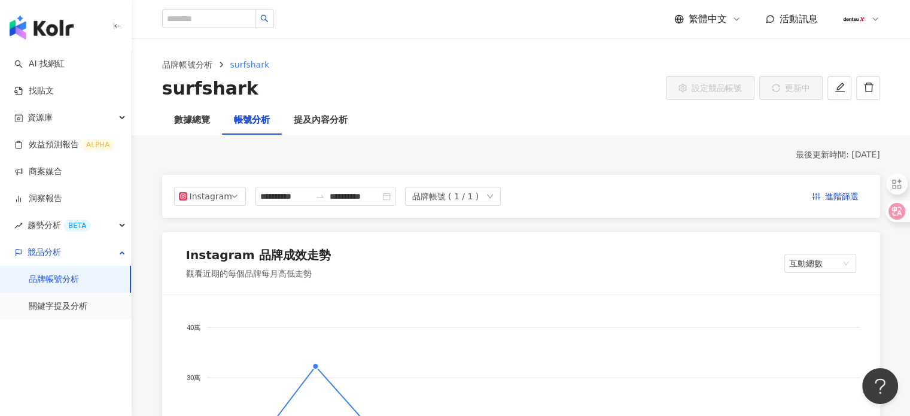
click at [168, 200] on div "**********" at bounding box center [521, 196] width 718 height 43
click at [223, 195] on div "Instagram" at bounding box center [209, 196] width 39 height 18
click at [215, 263] on div "YouTube" at bounding box center [213, 264] width 39 height 13
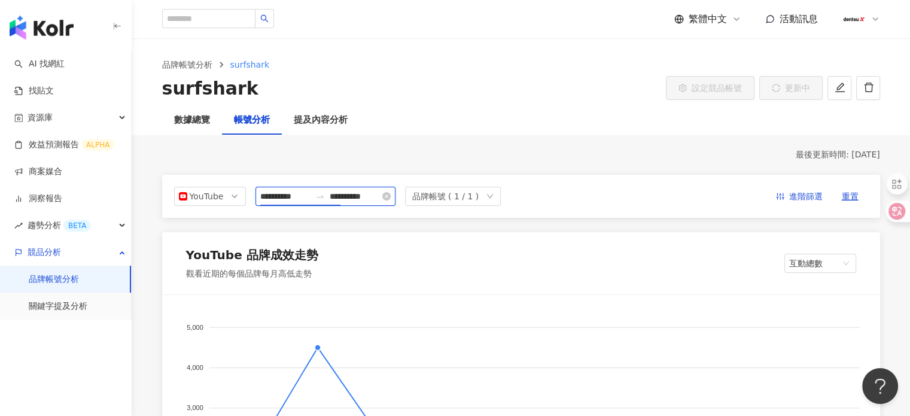
click at [306, 193] on input "**********" at bounding box center [285, 196] width 50 height 13
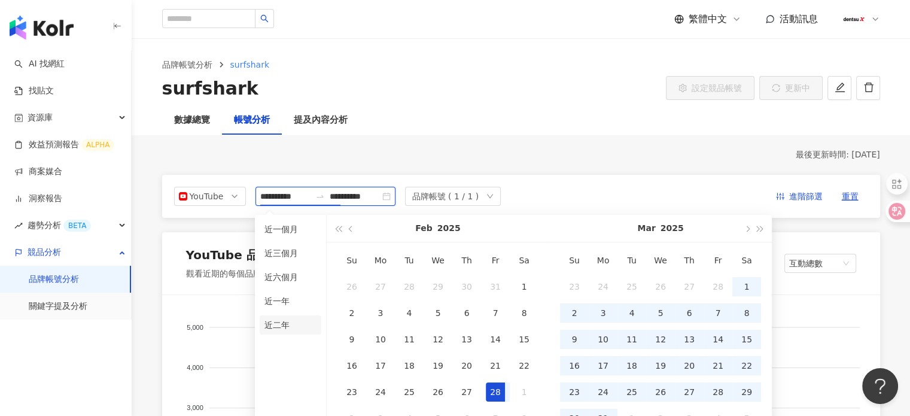
type input "**********"
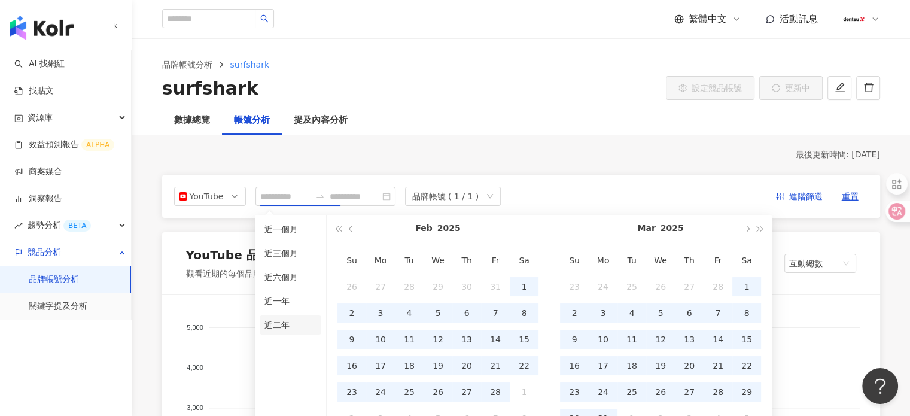
click at [294, 320] on li "近二年" at bounding box center [291, 324] width 62 height 19
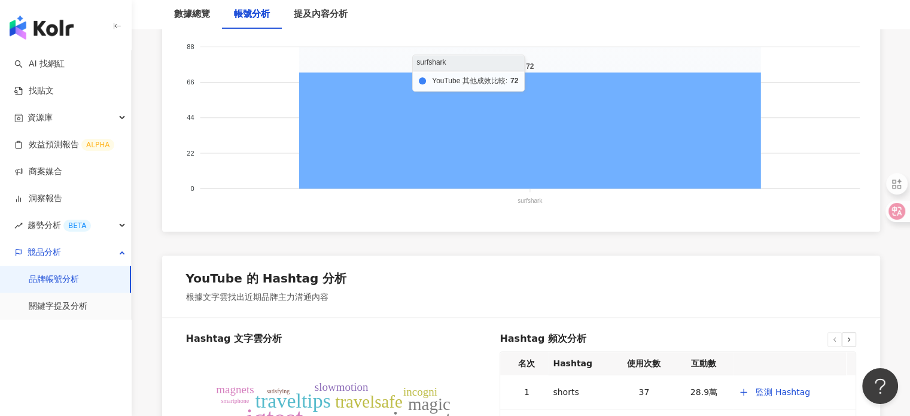
scroll to position [1556, 0]
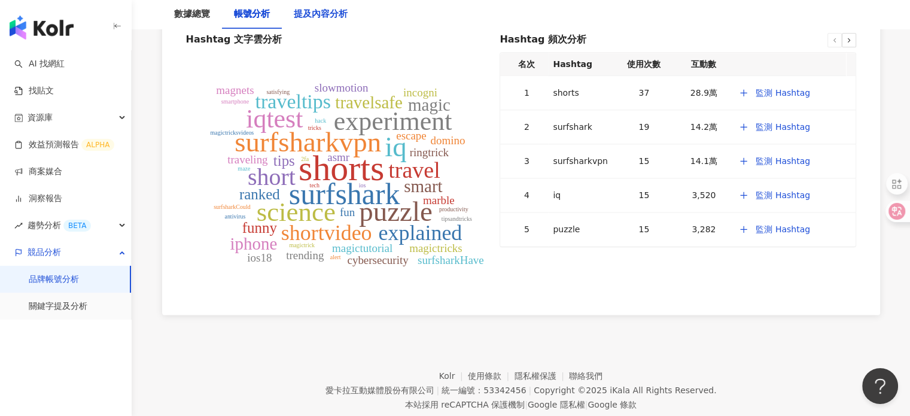
click at [314, 20] on div "提及內容分析" at bounding box center [321, 14] width 54 height 14
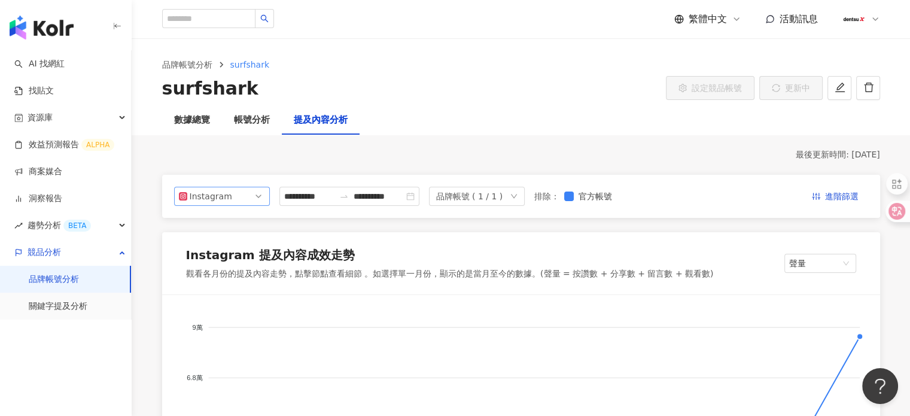
click at [242, 191] on span "Instagram" at bounding box center [222, 196] width 86 height 18
click at [225, 264] on div "YouTube" at bounding box center [213, 264] width 39 height 13
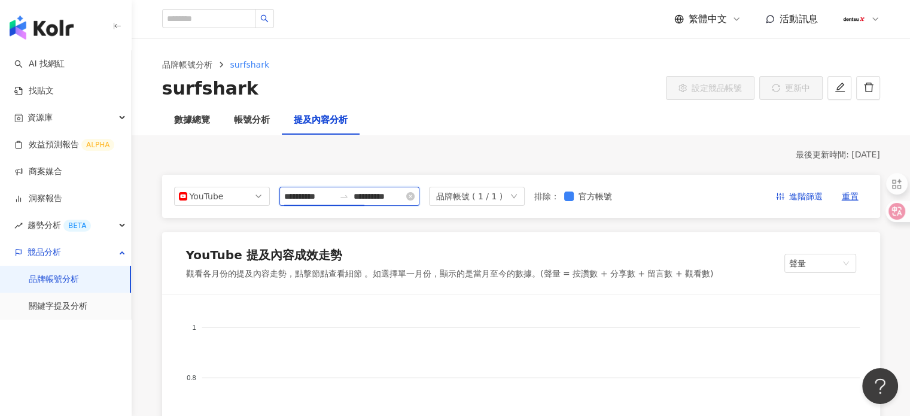
click at [334, 195] on input "**********" at bounding box center [309, 196] width 50 height 13
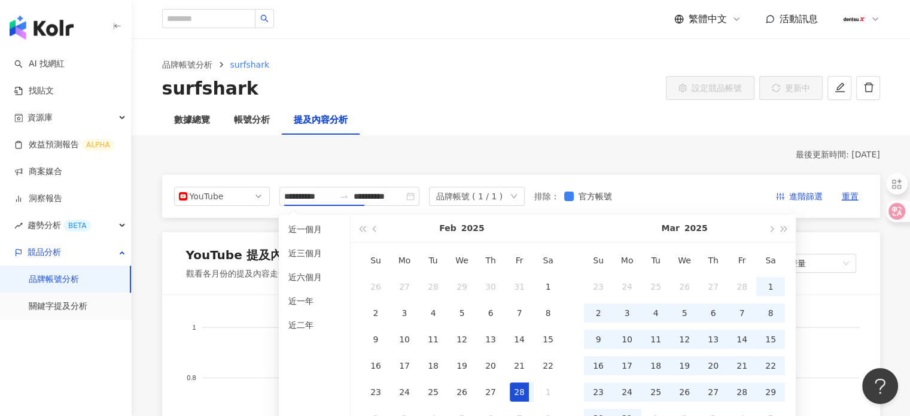
click at [321, 314] on ul "近一個月 近三個月 近六個月 近一年 近二年" at bounding box center [315, 325] width 72 height 221
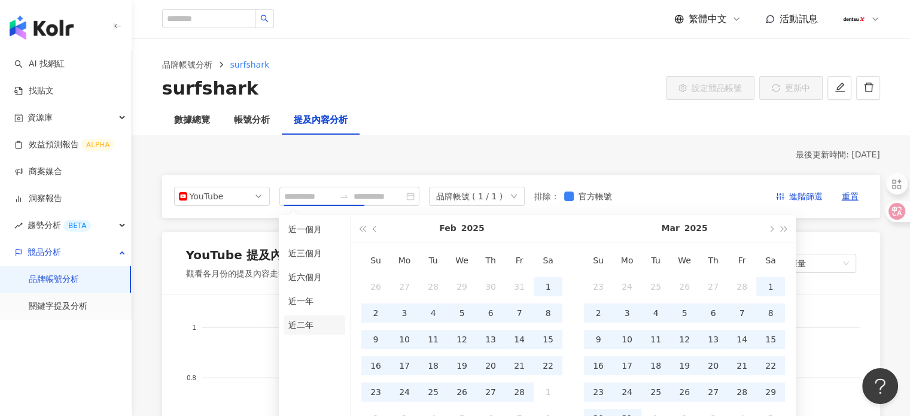
click at [317, 329] on li "近二年" at bounding box center [315, 324] width 62 height 19
type input "**********"
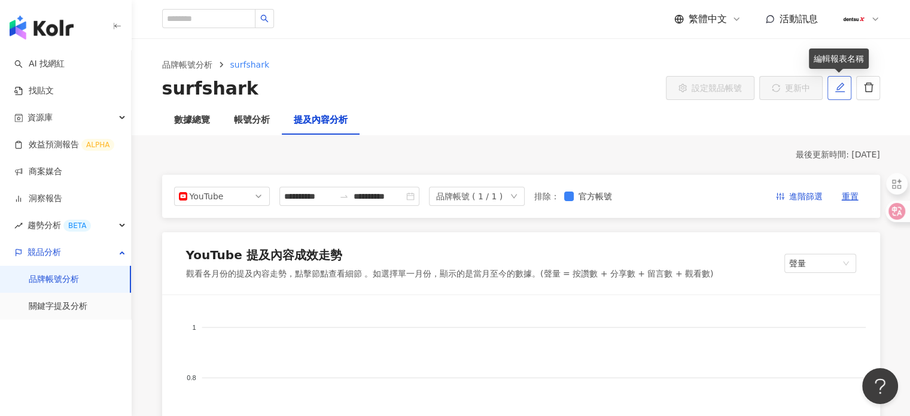
click at [838, 92] on icon "edit" at bounding box center [840, 87] width 11 height 11
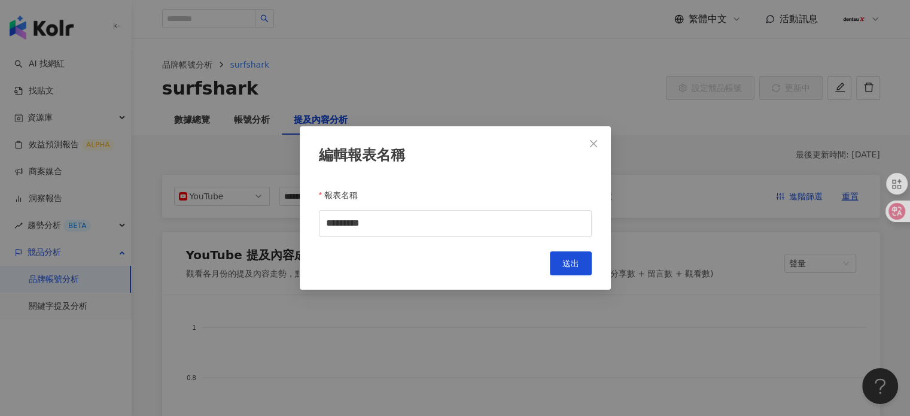
click at [664, 36] on div "編輯報表名稱 報表名稱 ********* Cancel 送出" at bounding box center [455, 208] width 910 height 416
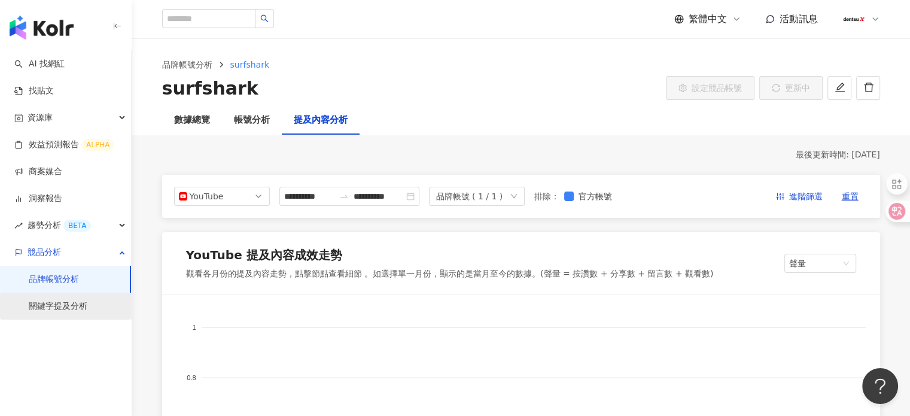
click at [61, 311] on link "關鍵字提及分析" at bounding box center [58, 306] width 59 height 12
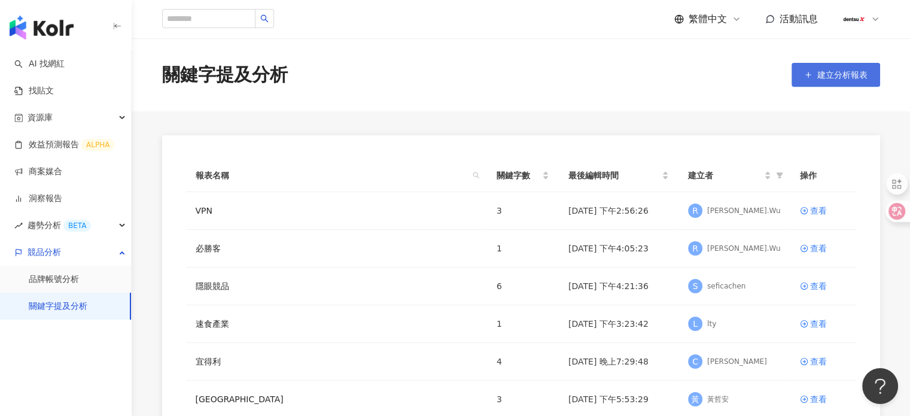
click at [808, 78] on span "button" at bounding box center [808, 75] width 8 height 10
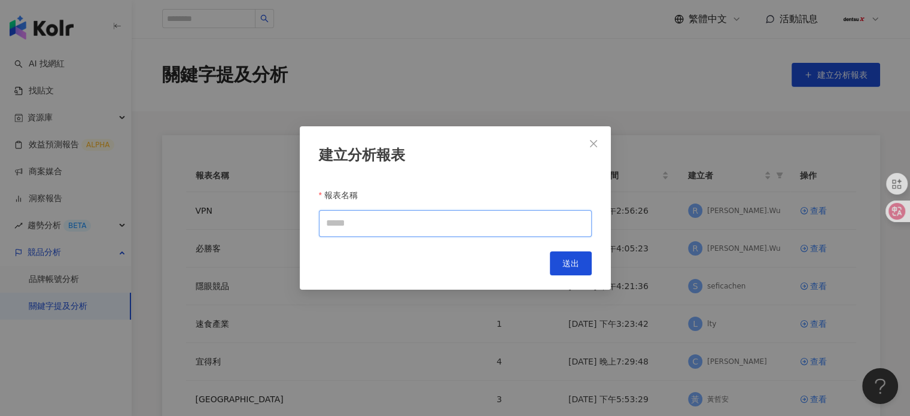
click at [390, 224] on input "報表名稱" at bounding box center [455, 223] width 273 height 27
type input "********"
click at [558, 264] on button "送出" at bounding box center [571, 263] width 42 height 24
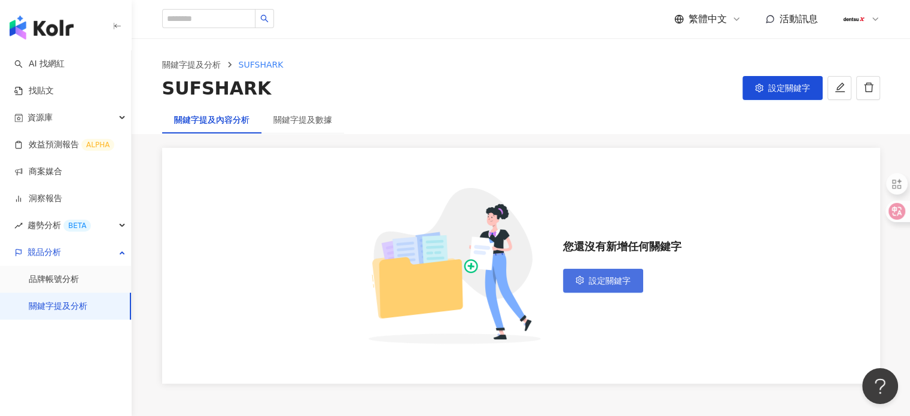
click at [618, 279] on span "設定關鍵字" at bounding box center [610, 281] width 42 height 10
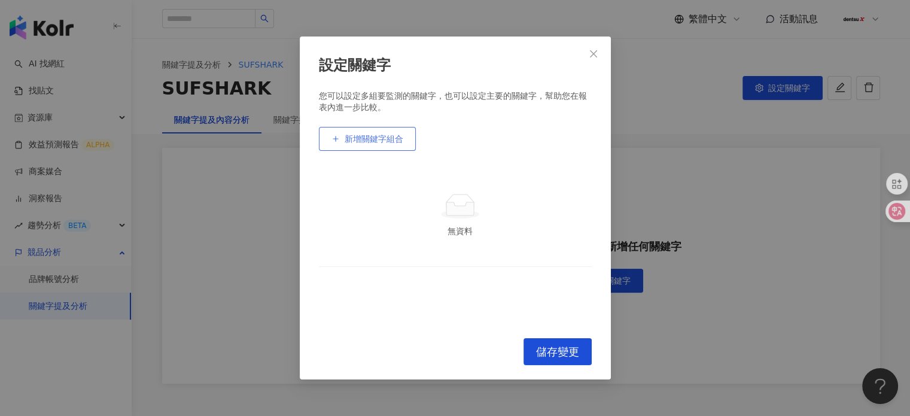
click at [349, 134] on span "新增關鍵字組合" at bounding box center [374, 139] width 59 height 10
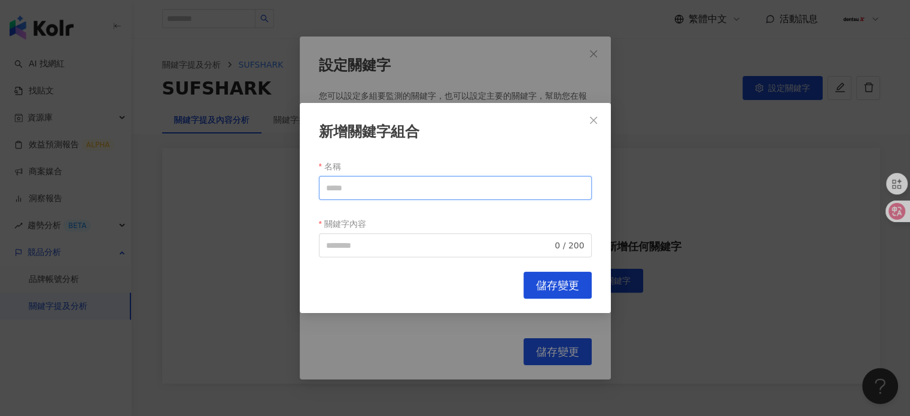
click at [356, 185] on input "名稱" at bounding box center [455, 188] width 273 height 24
drag, startPoint x: 354, startPoint y: 193, endPoint x: 248, endPoint y: 185, distance: 106.2
click at [248, 185] on div "新增關鍵字組合 名稱 * 關鍵字內容 0 / 200 Cancel 儲存變更" at bounding box center [455, 208] width 910 height 416
paste input "********"
type input "*********"
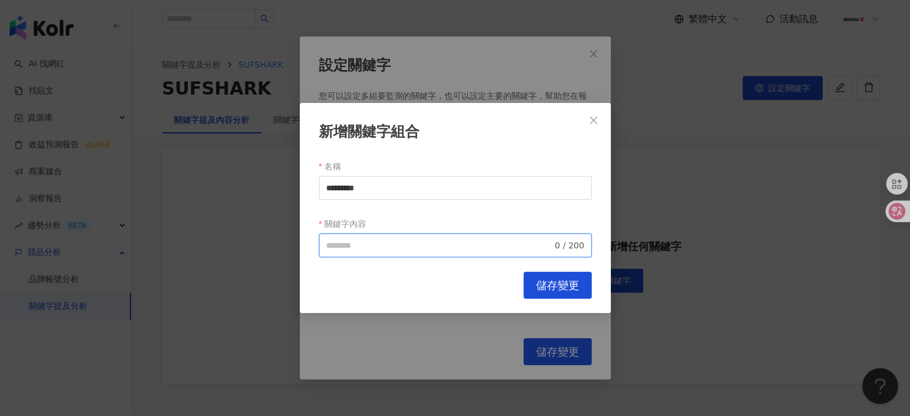
click at [360, 250] on input "關鍵字內容" at bounding box center [439, 245] width 227 height 13
paste input "*********"
type input "*********"
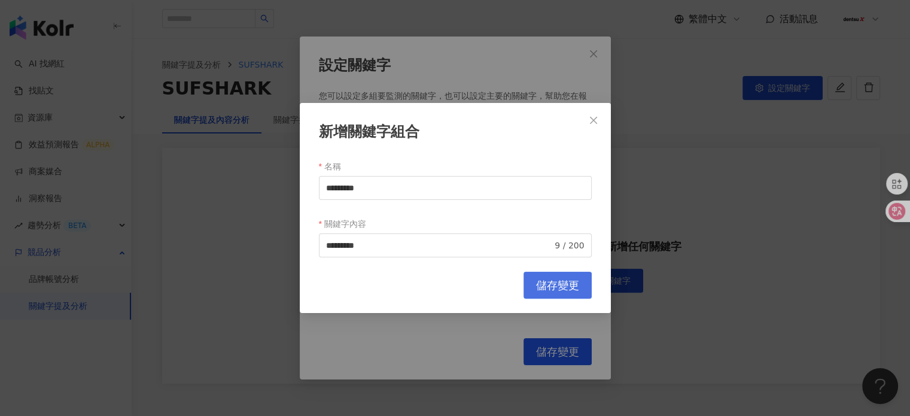
click at [561, 282] on span "儲存變更" at bounding box center [557, 285] width 43 height 13
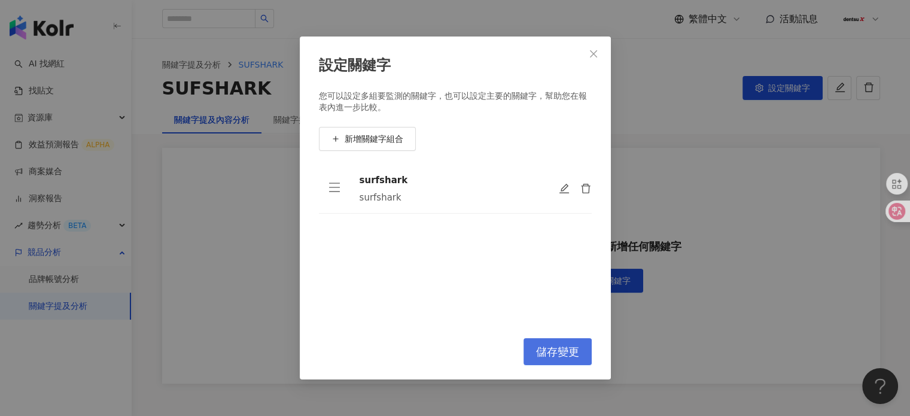
click at [566, 357] on span "儲存變更" at bounding box center [557, 351] width 43 height 13
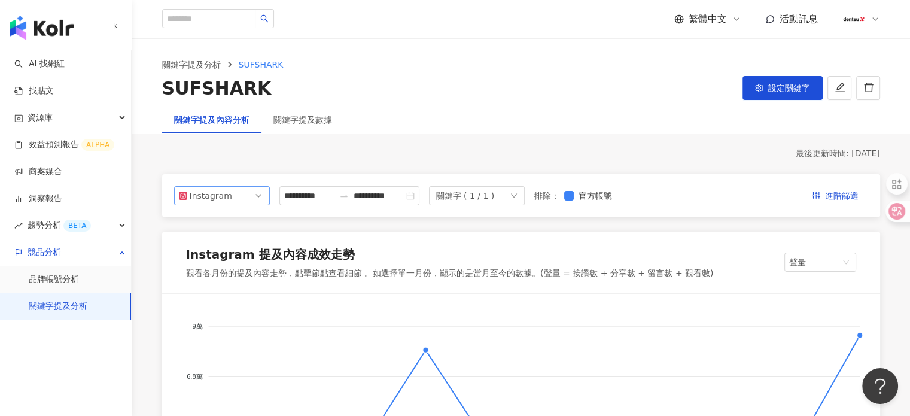
click at [240, 198] on span "Instagram" at bounding box center [222, 196] width 86 height 18
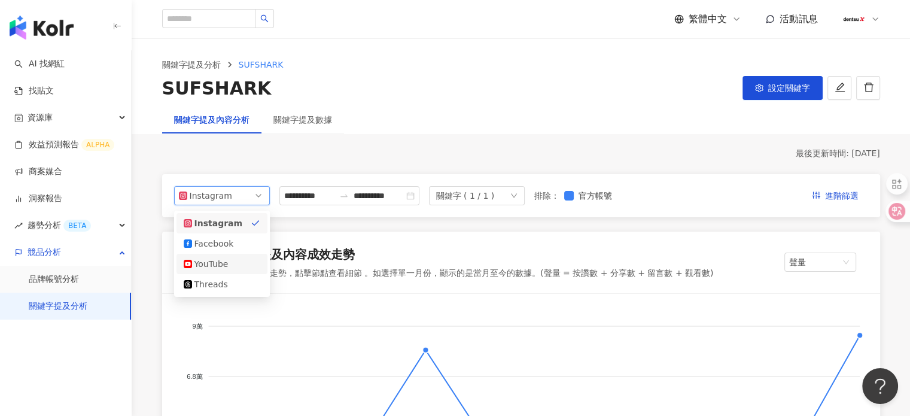
click at [226, 262] on div "YouTube" at bounding box center [213, 263] width 39 height 13
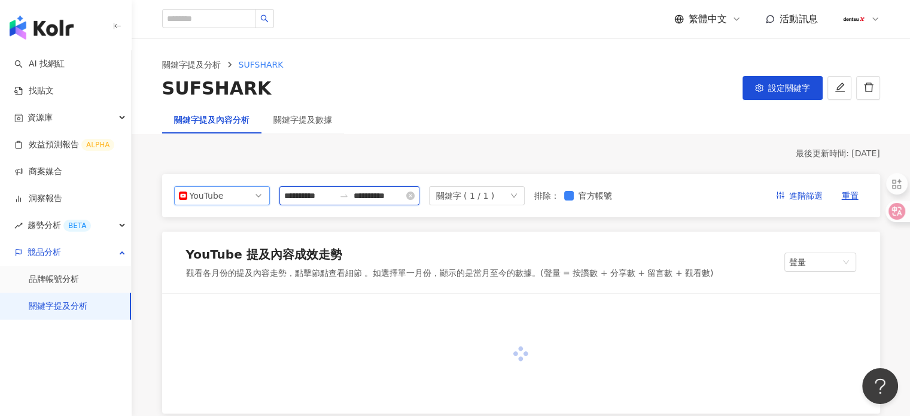
click at [334, 193] on input "**********" at bounding box center [309, 195] width 50 height 13
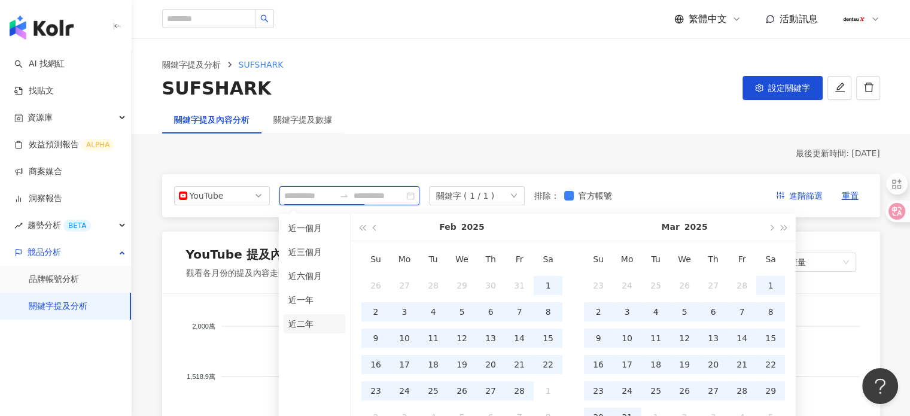
type input "**********"
click at [301, 321] on li "近二年" at bounding box center [315, 323] width 62 height 19
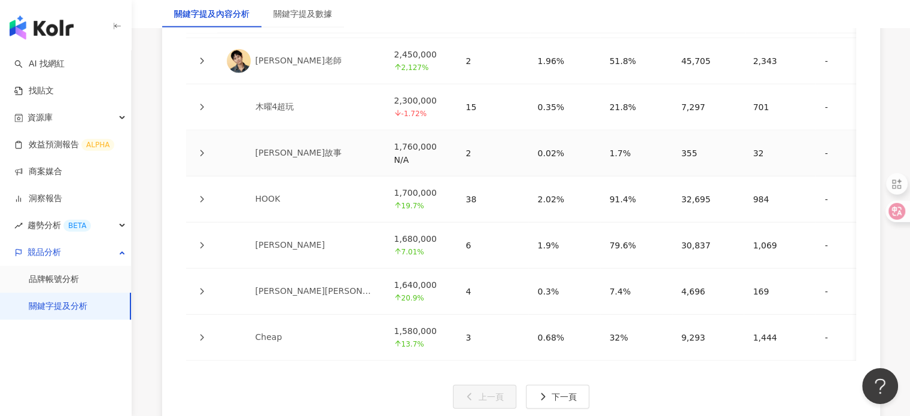
scroll to position [2992, 0]
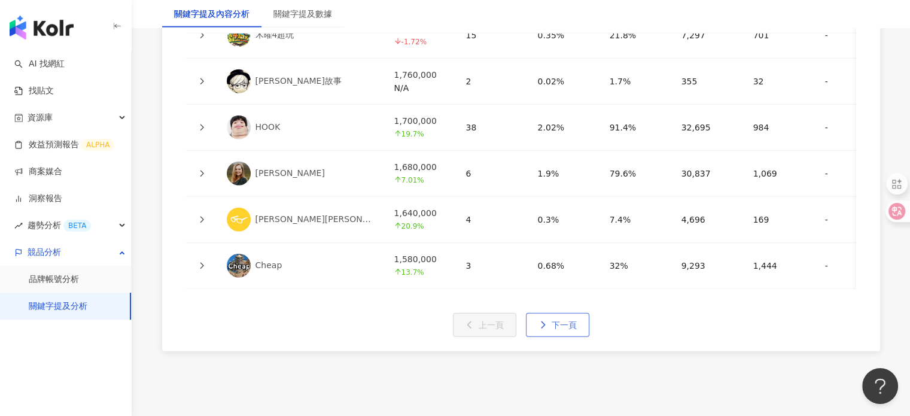
click at [553, 330] on span "下一頁" at bounding box center [564, 325] width 25 height 10
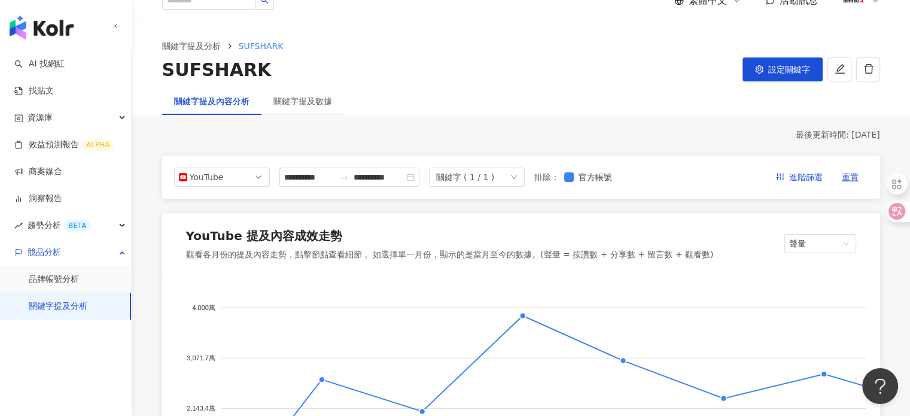
scroll to position [0, 0]
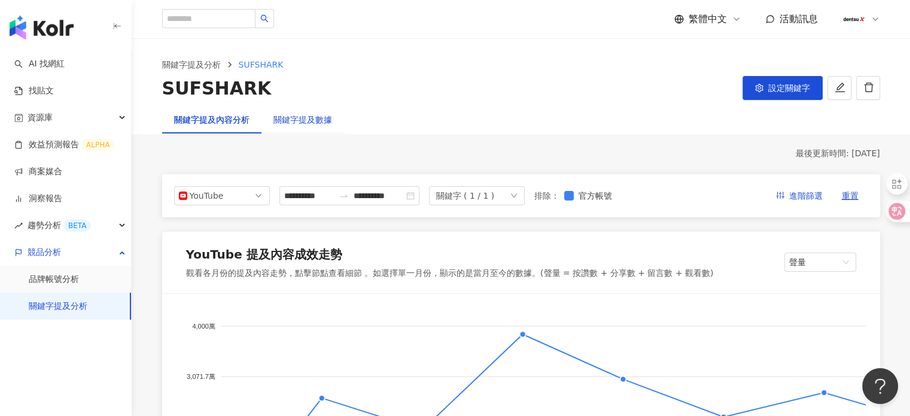
click at [318, 117] on div "關鍵字提及數據" at bounding box center [302, 119] width 59 height 13
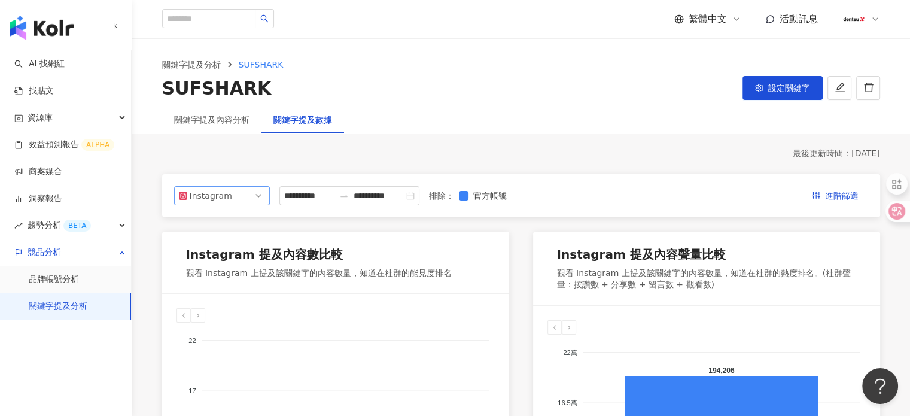
click at [237, 191] on span "Instagram" at bounding box center [222, 196] width 86 height 18
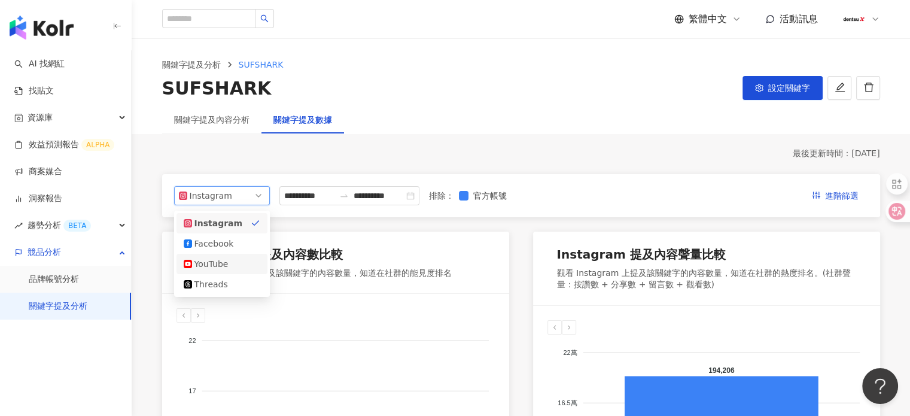
click at [215, 265] on div "YouTube" at bounding box center [213, 263] width 39 height 13
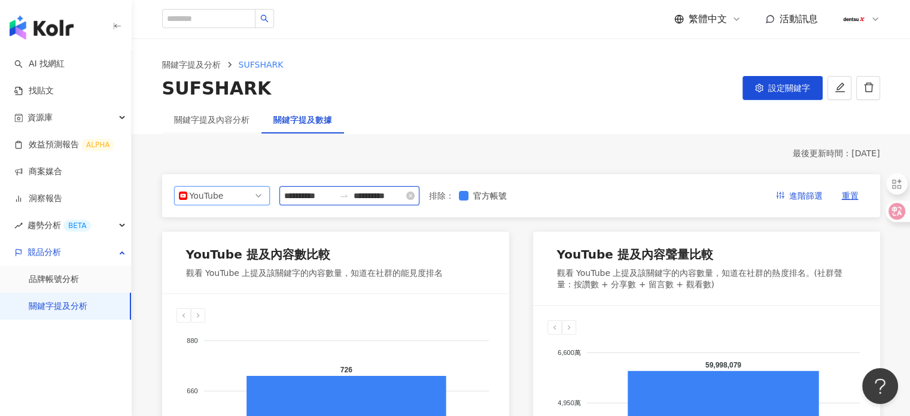
click at [326, 201] on input "**********" at bounding box center [309, 195] width 50 height 13
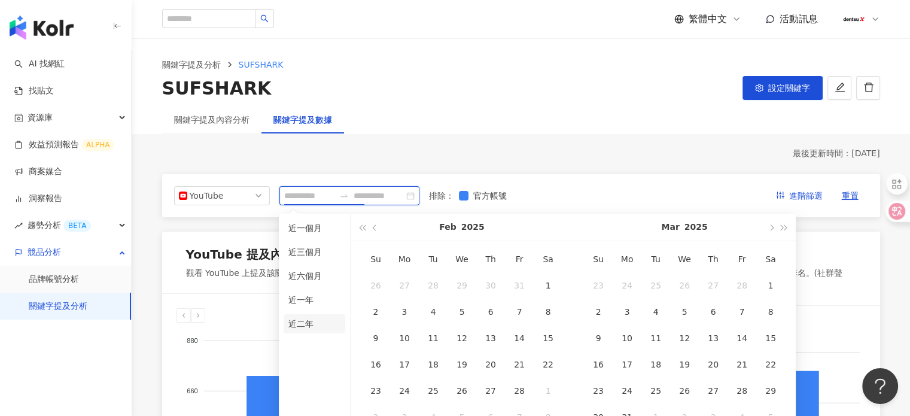
type input "**********"
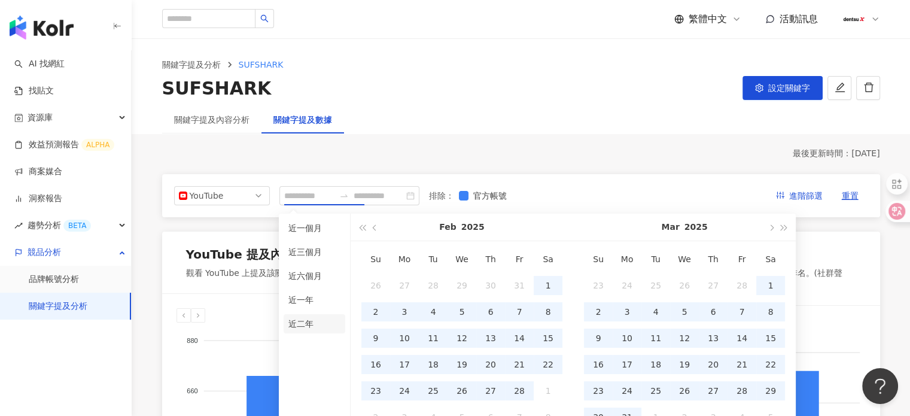
click at [309, 317] on li "近二年" at bounding box center [315, 323] width 62 height 19
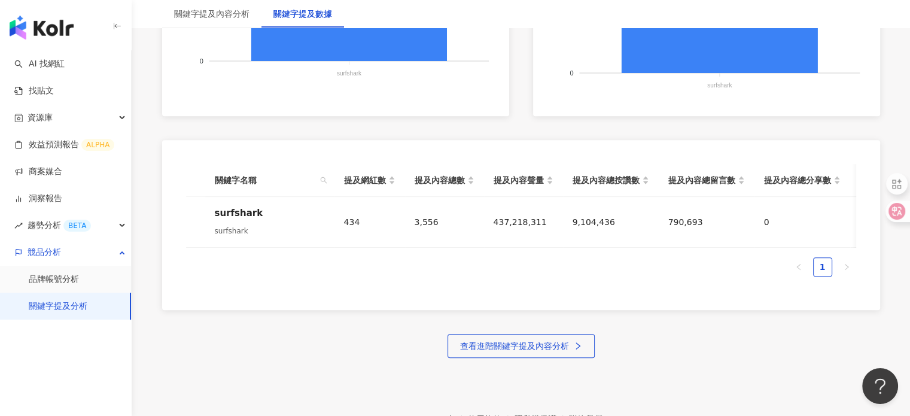
scroll to position [564, 0]
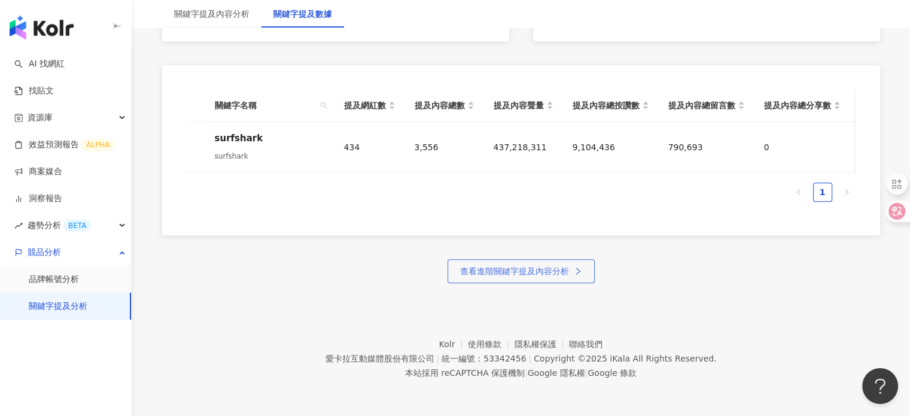
click at [504, 275] on span "查看進階關鍵字提及內容分析" at bounding box center [514, 271] width 109 height 10
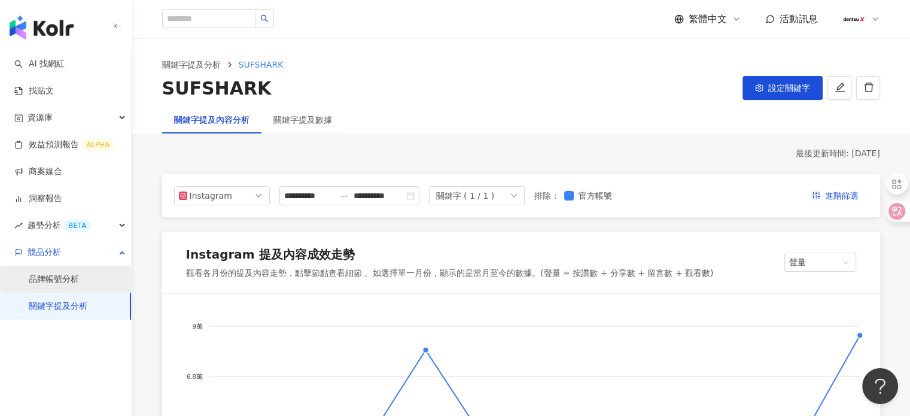
click at [55, 277] on link "品牌帳號分析" at bounding box center [54, 279] width 50 height 12
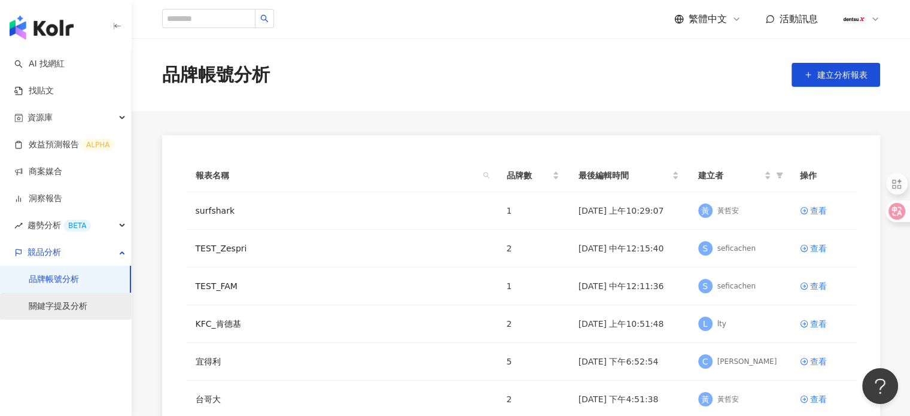
click at [65, 308] on link "關鍵字提及分析" at bounding box center [58, 306] width 59 height 12
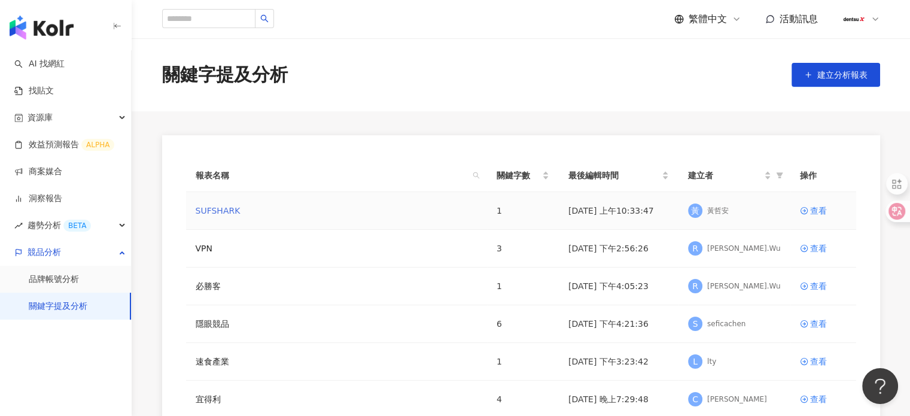
click at [225, 215] on link "SUFSHARK" at bounding box center [218, 210] width 45 height 13
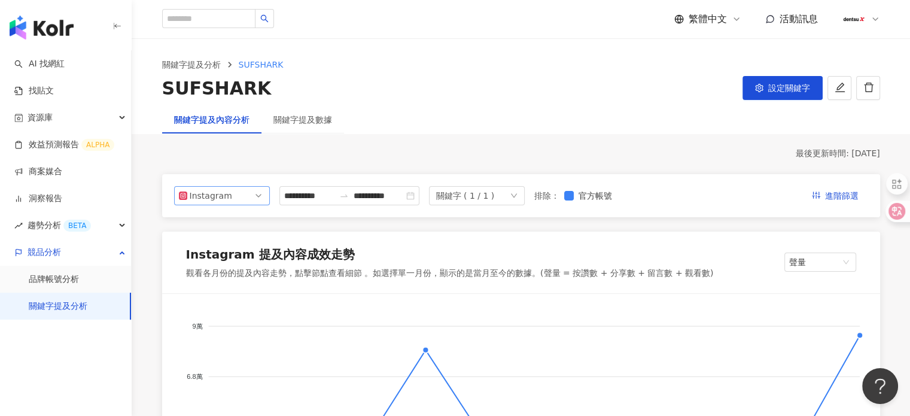
click at [215, 193] on div "Instagram" at bounding box center [209, 196] width 39 height 18
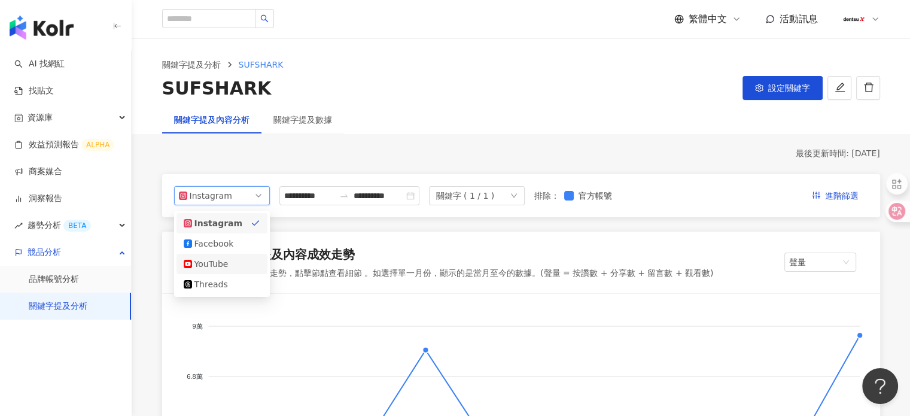
click at [220, 265] on div "YouTube" at bounding box center [213, 263] width 39 height 13
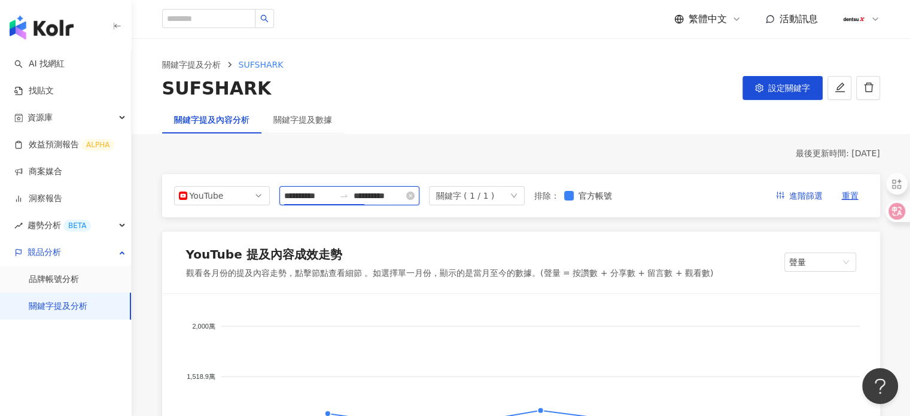
click at [334, 194] on input "**********" at bounding box center [309, 195] width 50 height 13
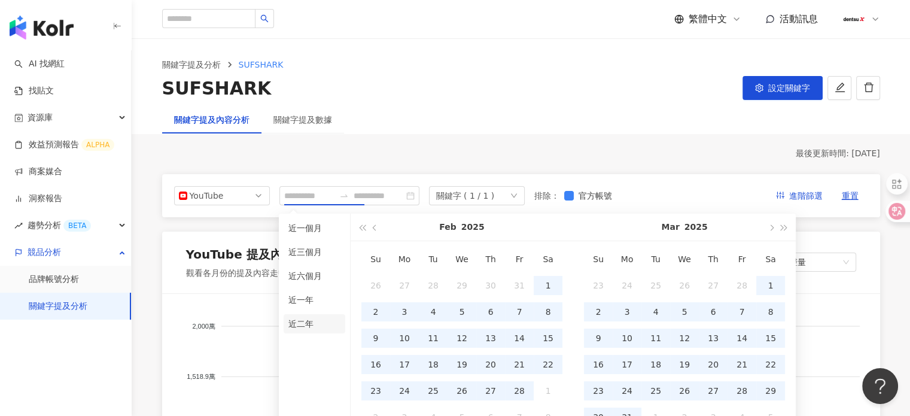
click at [314, 320] on li "近二年" at bounding box center [315, 323] width 62 height 19
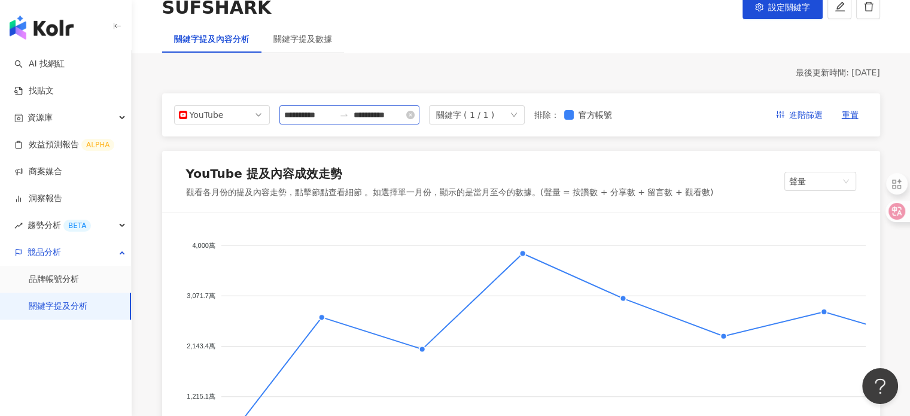
scroll to position [60, 0]
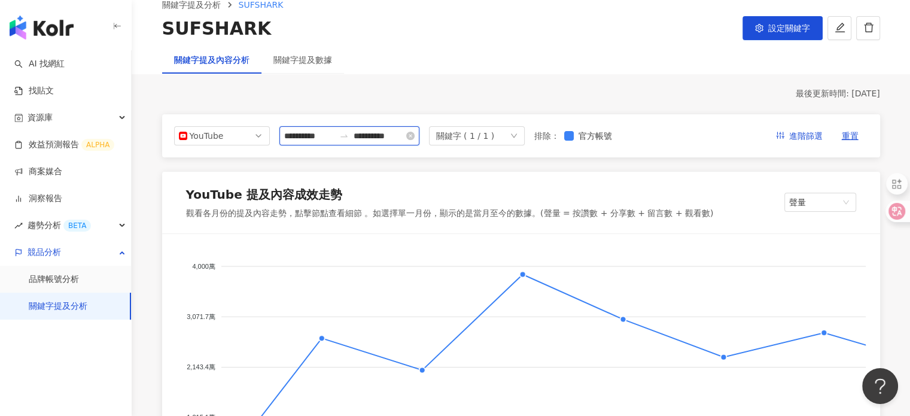
click at [323, 133] on input "**********" at bounding box center [309, 135] width 50 height 13
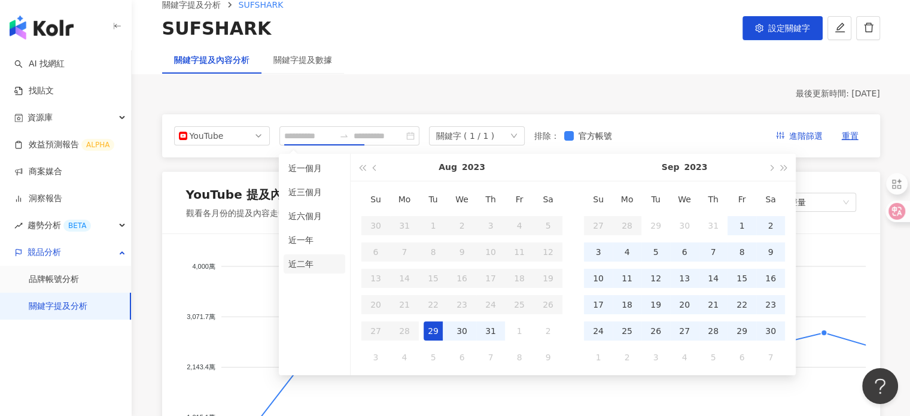
click at [311, 260] on li "近二年" at bounding box center [315, 263] width 62 height 19
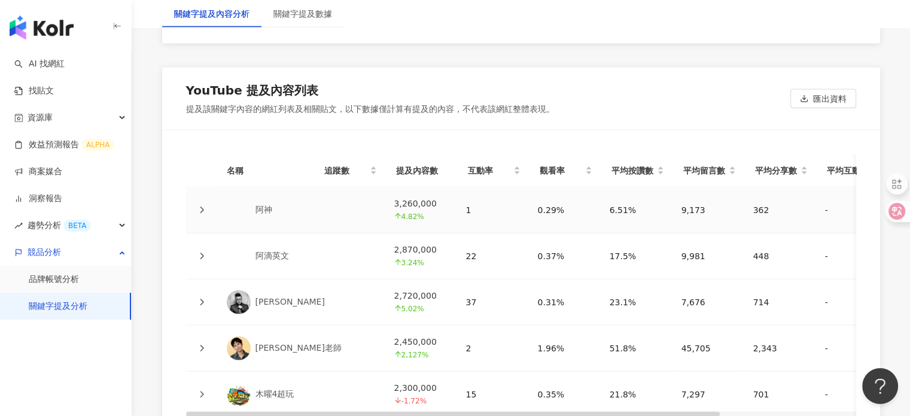
scroll to position [3052, 0]
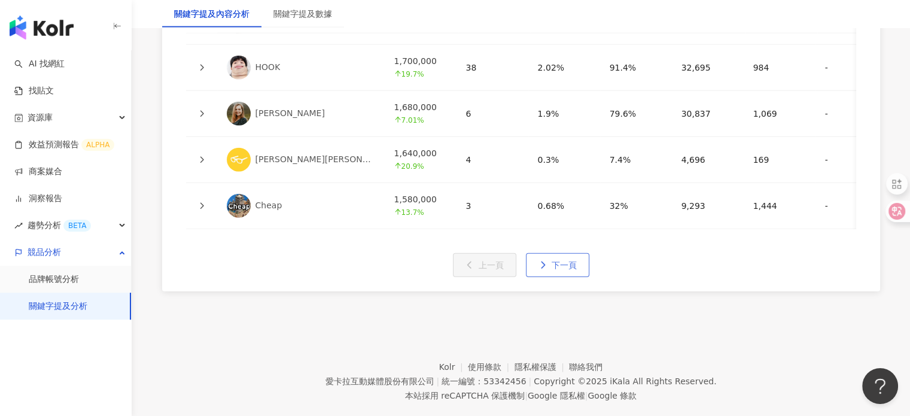
click at [562, 270] on span "下一頁" at bounding box center [564, 265] width 25 height 10
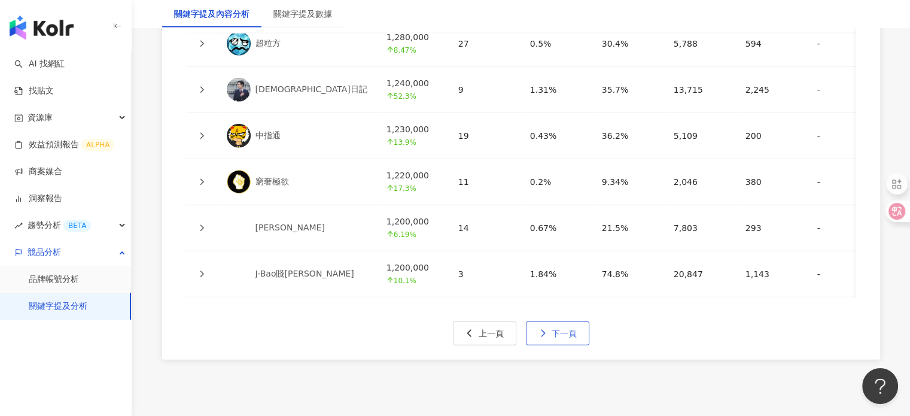
scroll to position [2932, 0]
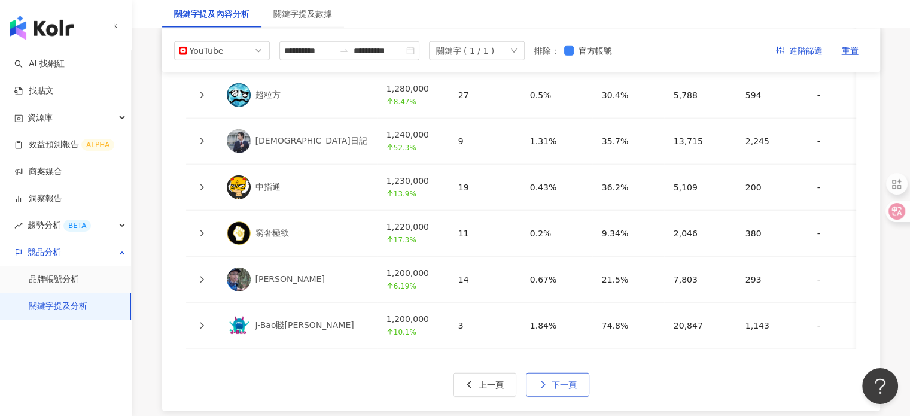
click at [559, 390] on span "下一頁" at bounding box center [564, 385] width 25 height 10
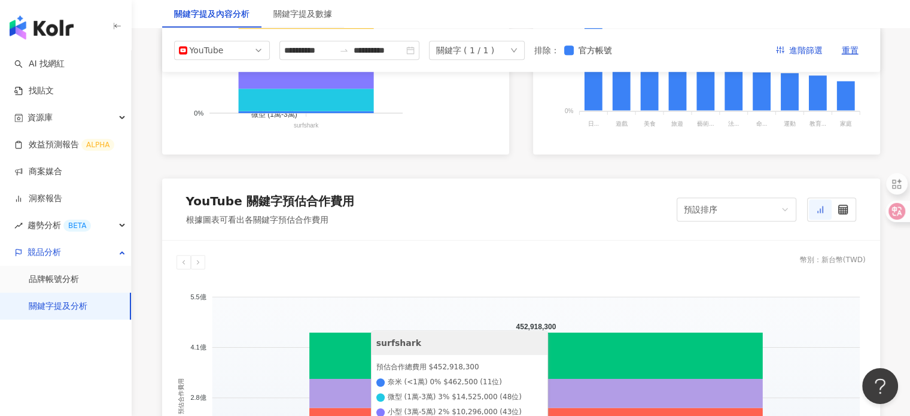
scroll to position [838, 0]
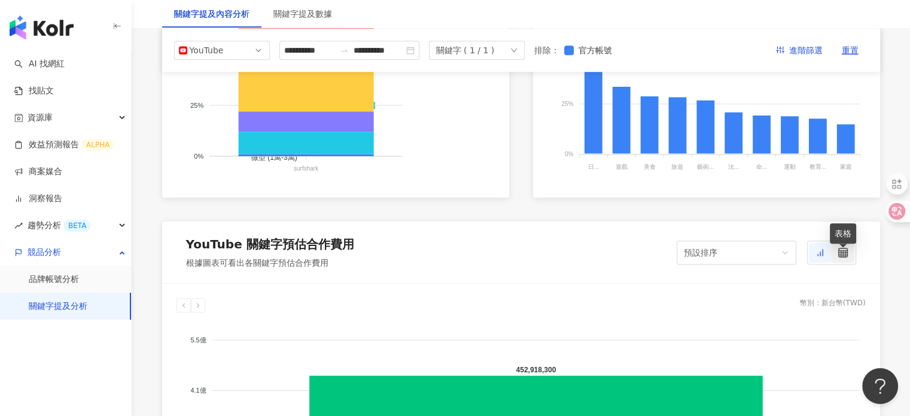
click at [847, 257] on icon at bounding box center [843, 253] width 10 height 10
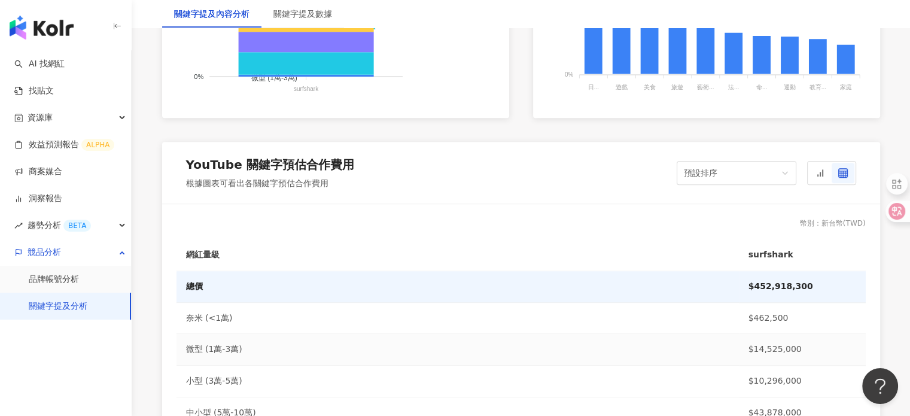
scroll to position [1017, 0]
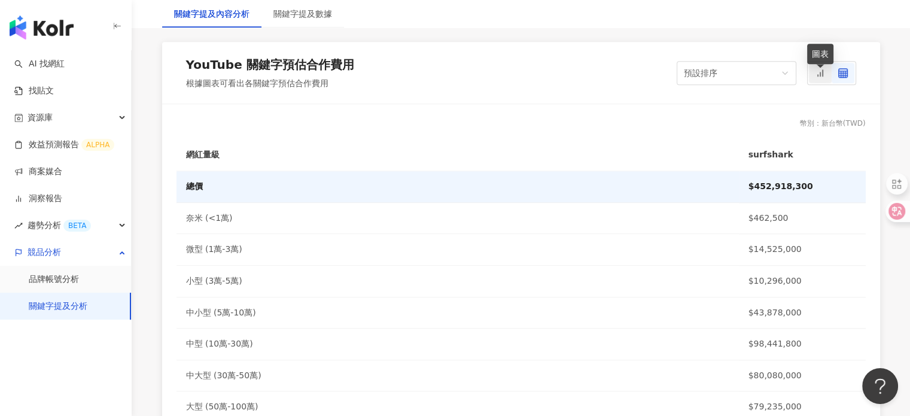
click at [816, 83] on div at bounding box center [820, 73] width 23 height 20
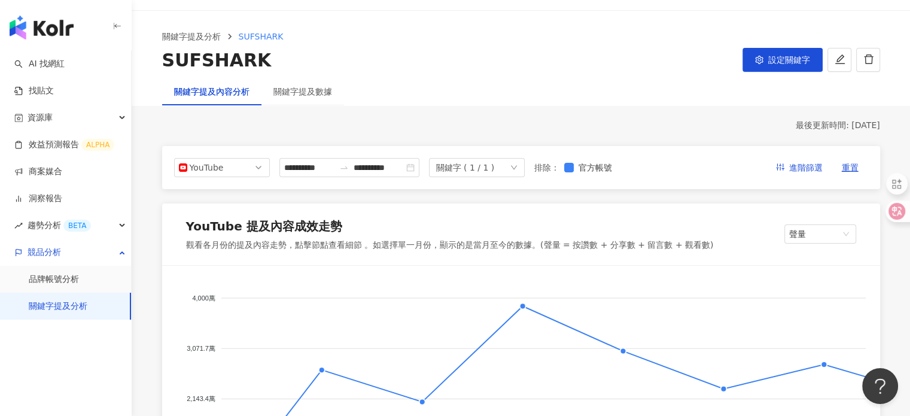
scroll to position [0, 0]
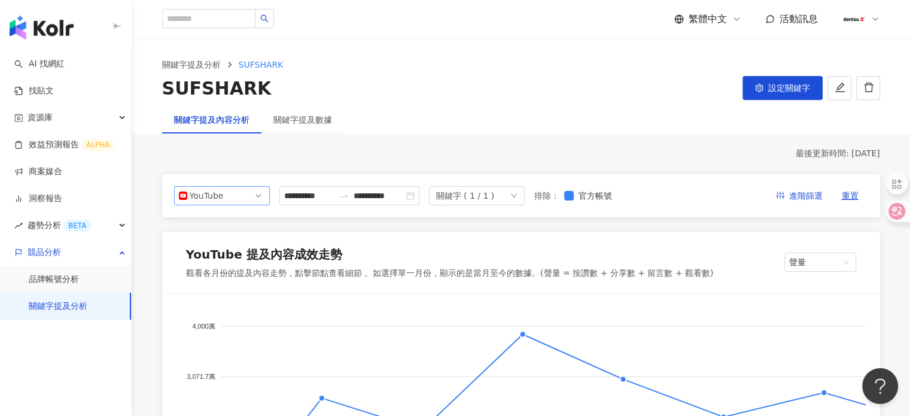
click at [246, 194] on span "YouTube" at bounding box center [222, 196] width 86 height 18
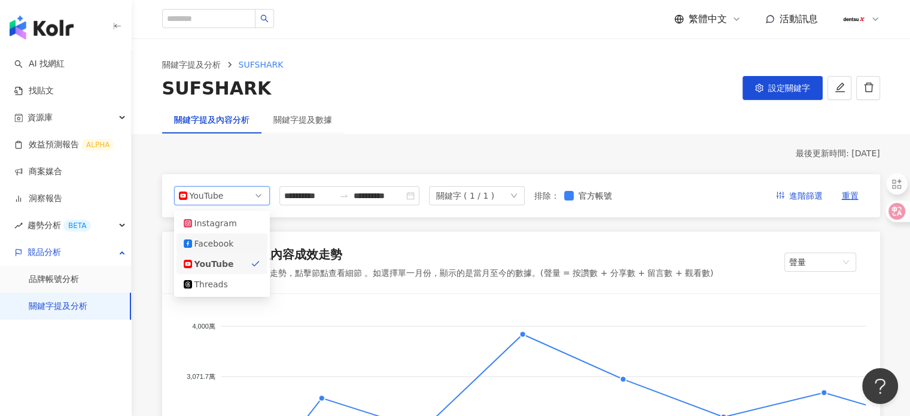
click at [213, 246] on div "Facebook" at bounding box center [213, 243] width 39 height 13
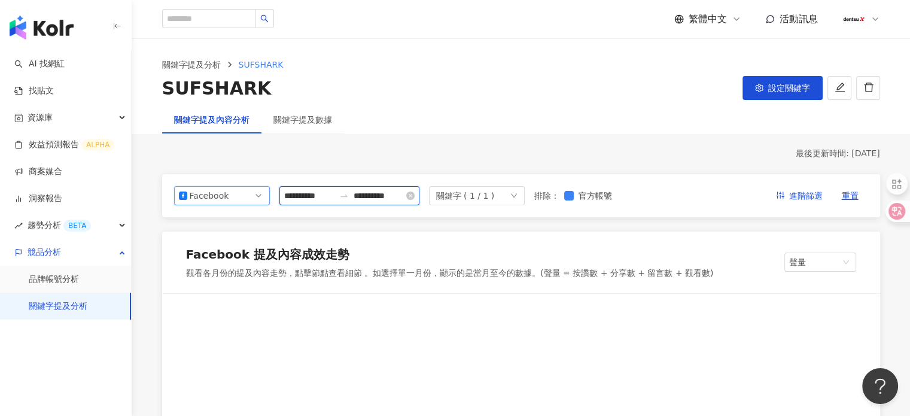
click at [313, 196] on input "**********" at bounding box center [309, 195] width 50 height 13
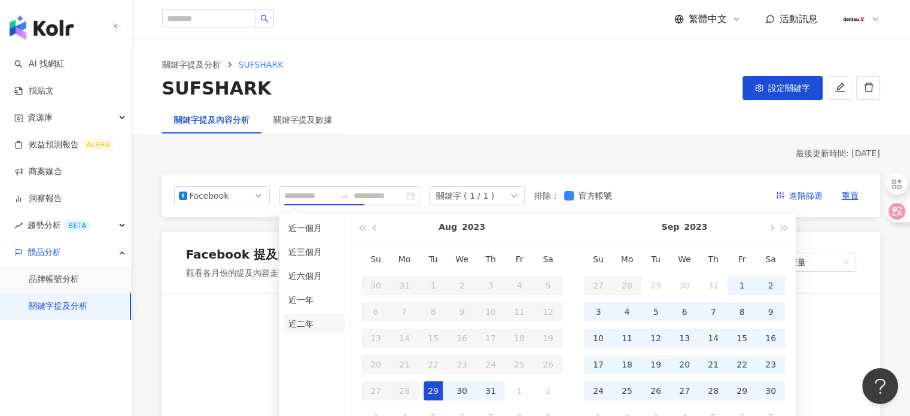
click at [297, 315] on li "近二年" at bounding box center [315, 323] width 62 height 19
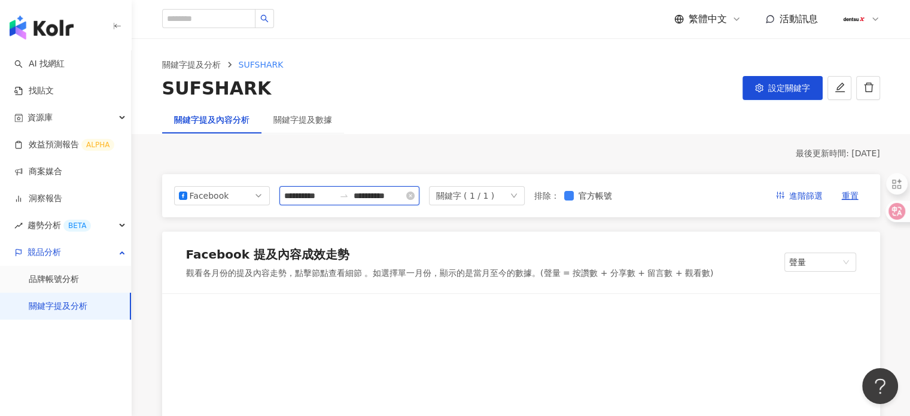
click at [323, 197] on input "**********" at bounding box center [309, 195] width 50 height 13
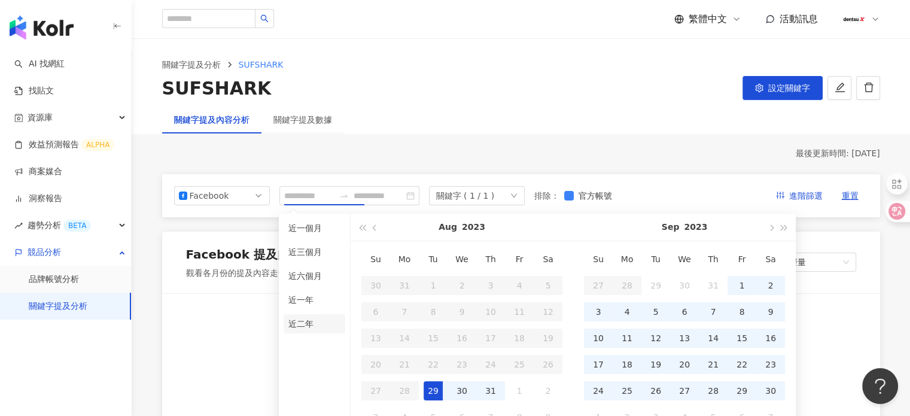
click at [300, 327] on li "近二年" at bounding box center [315, 323] width 62 height 19
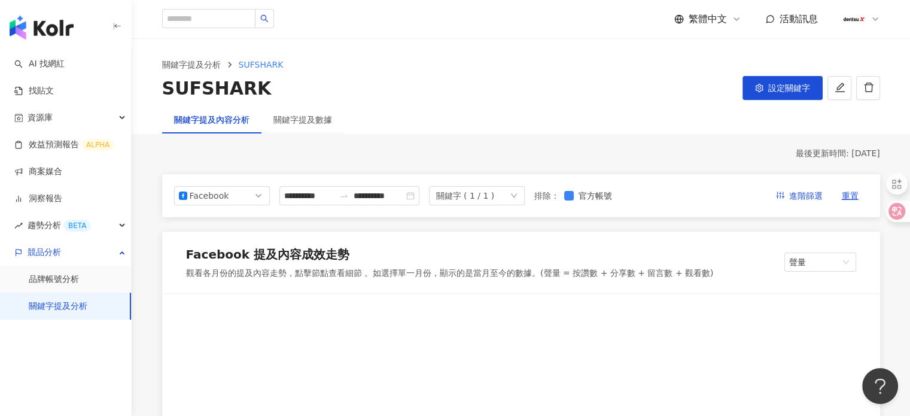
click at [414, 108] on div "關鍵字提及內容分析 關鍵字提及數據" at bounding box center [521, 120] width 766 height 28
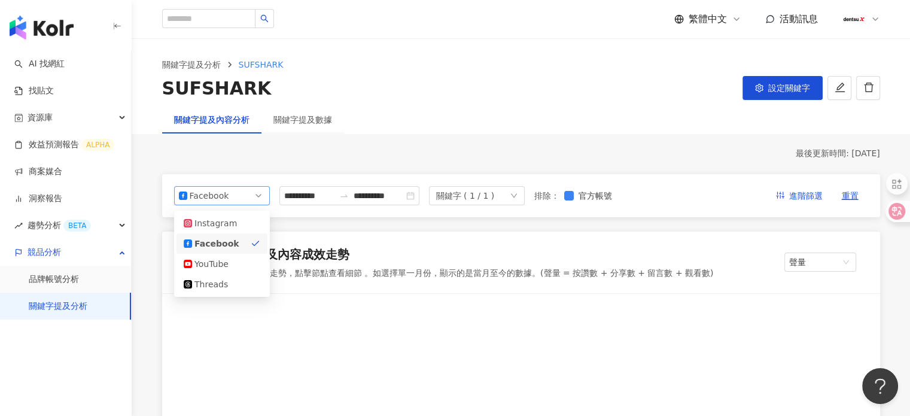
click at [229, 202] on span "Facebook" at bounding box center [222, 196] width 86 height 18
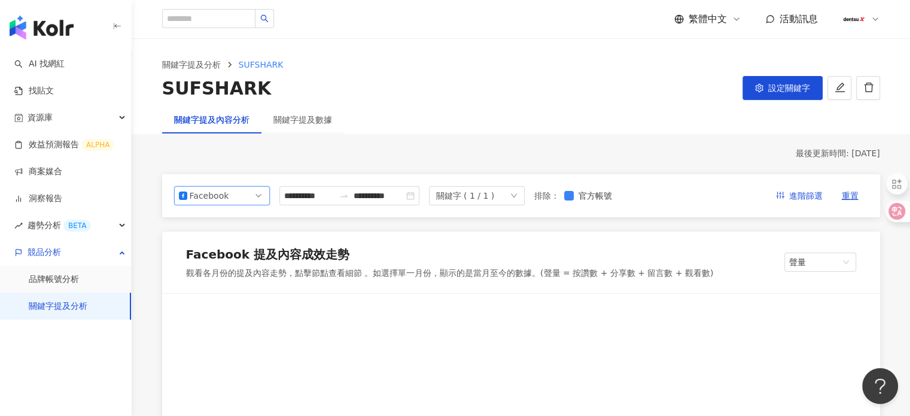
click at [230, 200] on span "Facebook" at bounding box center [222, 196] width 86 height 18
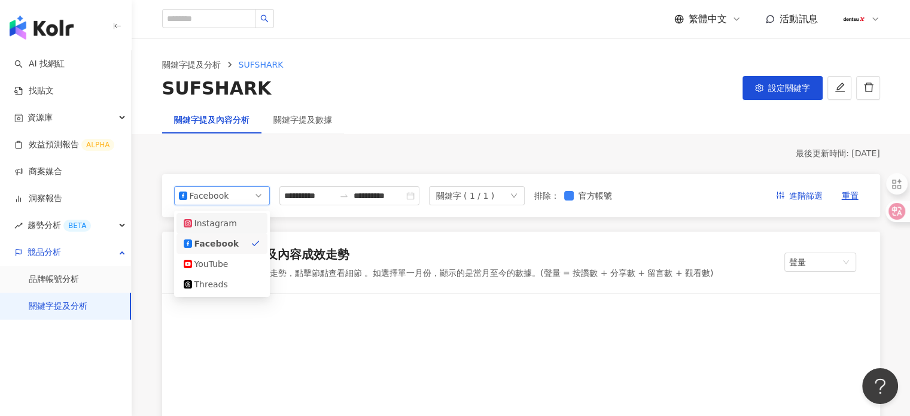
click at [216, 230] on div "Instagram" at bounding box center [222, 223] width 91 height 20
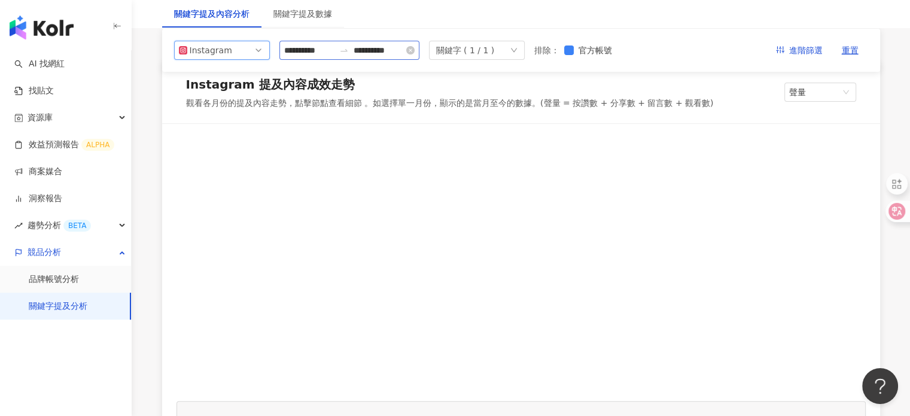
scroll to position [60, 0]
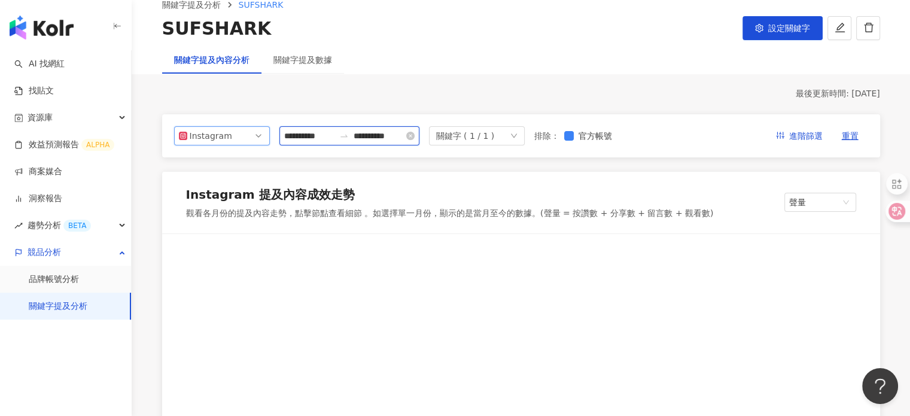
click at [334, 141] on input "**********" at bounding box center [309, 135] width 50 height 13
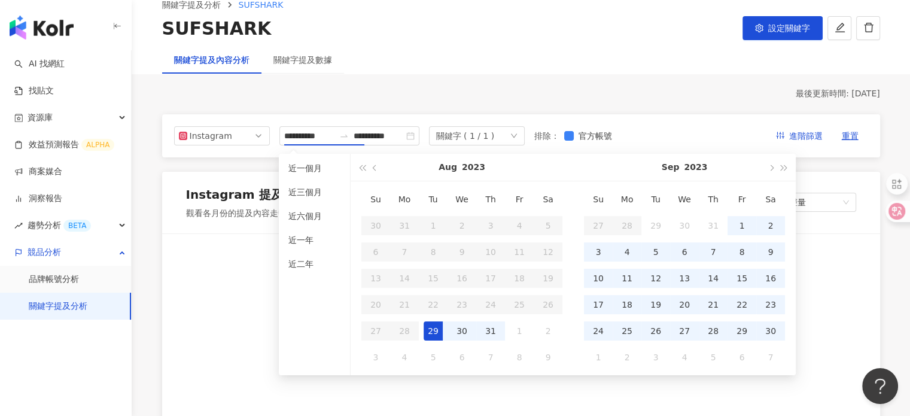
click at [318, 275] on ul "近一個月 近三個月 近六個月 近一年 近二年" at bounding box center [315, 264] width 72 height 221
click at [316, 264] on li "近二年" at bounding box center [315, 263] width 62 height 19
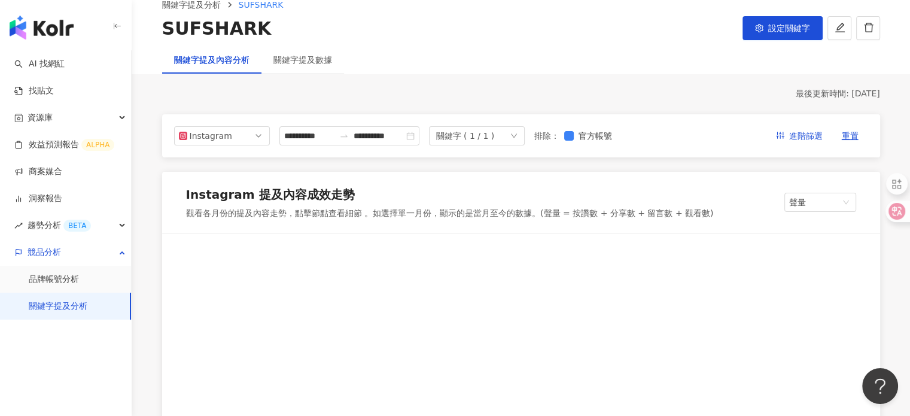
click at [499, 50] on div "關鍵字提及內容分析 關鍵字提及數據" at bounding box center [521, 60] width 766 height 28
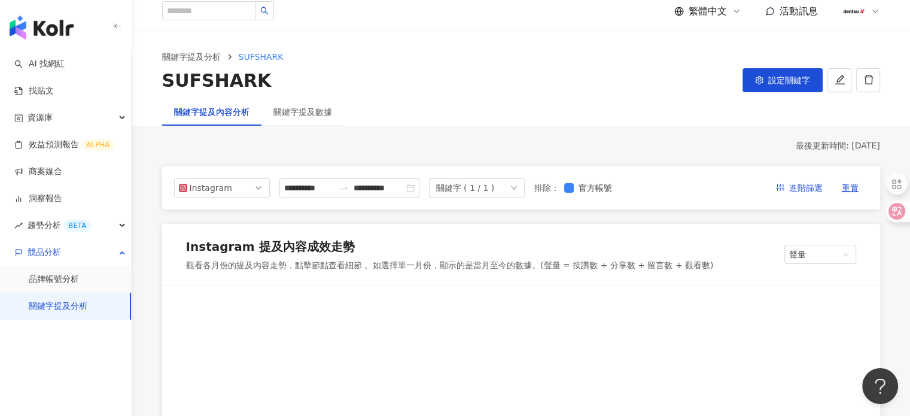
scroll to position [0, 0]
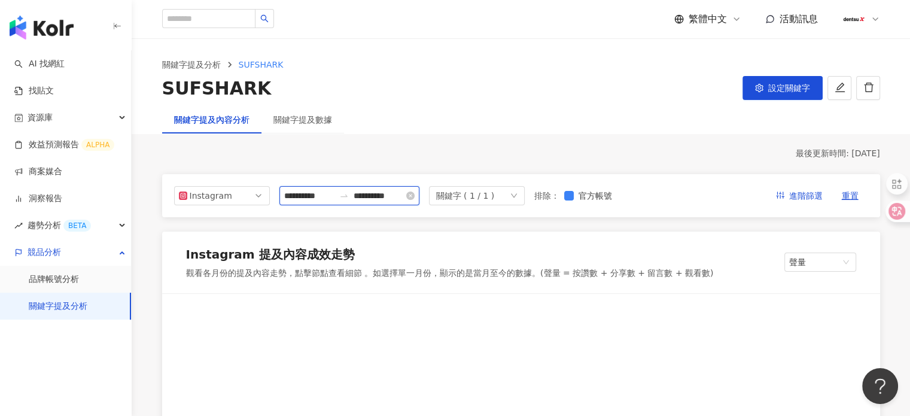
click at [308, 198] on input "**********" at bounding box center [309, 195] width 50 height 13
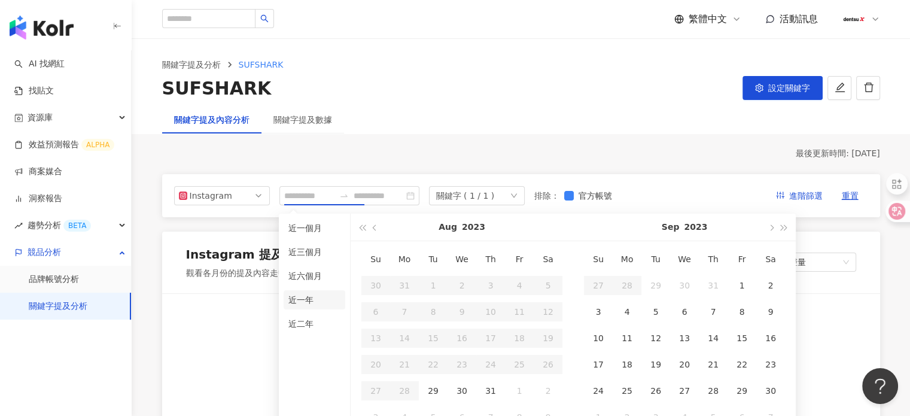
click at [314, 299] on li "近一年" at bounding box center [315, 299] width 62 height 19
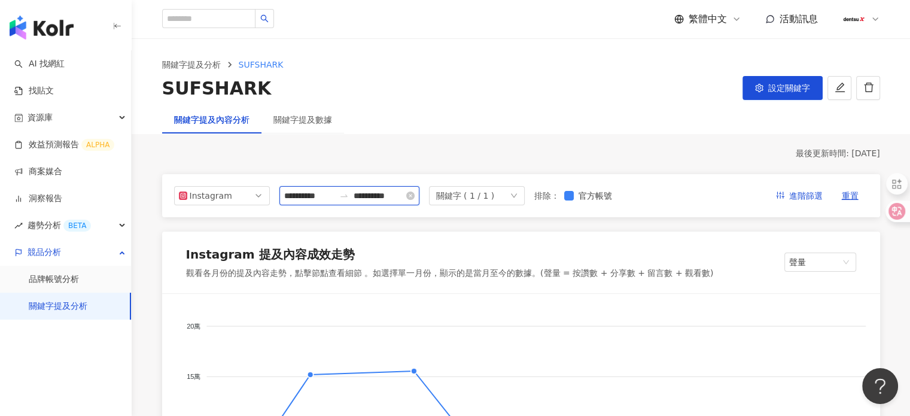
click at [301, 194] on input "**********" at bounding box center [309, 195] width 50 height 13
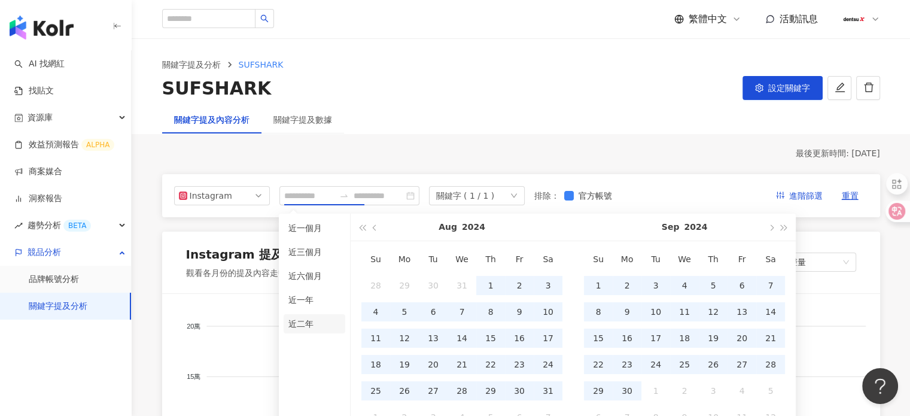
click at [302, 329] on li "近二年" at bounding box center [315, 323] width 62 height 19
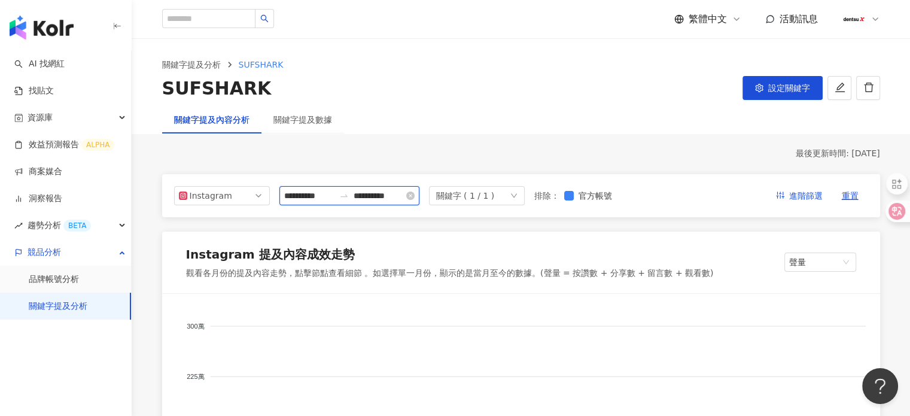
click at [323, 193] on input "**********" at bounding box center [309, 195] width 50 height 13
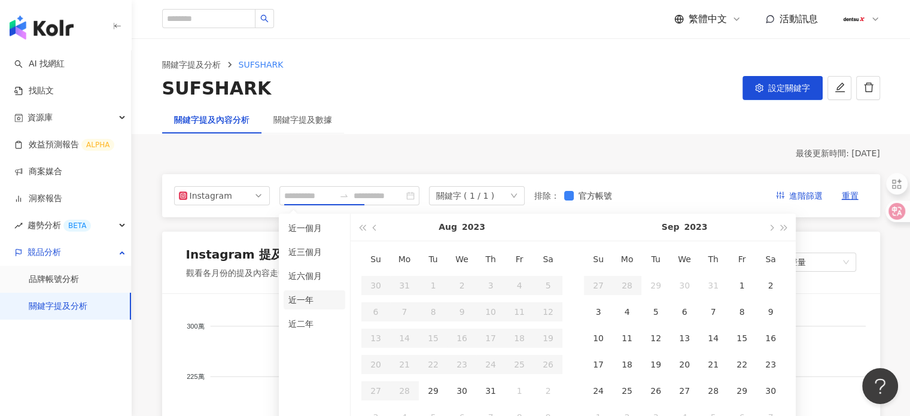
click at [300, 298] on li "近一年" at bounding box center [315, 299] width 62 height 19
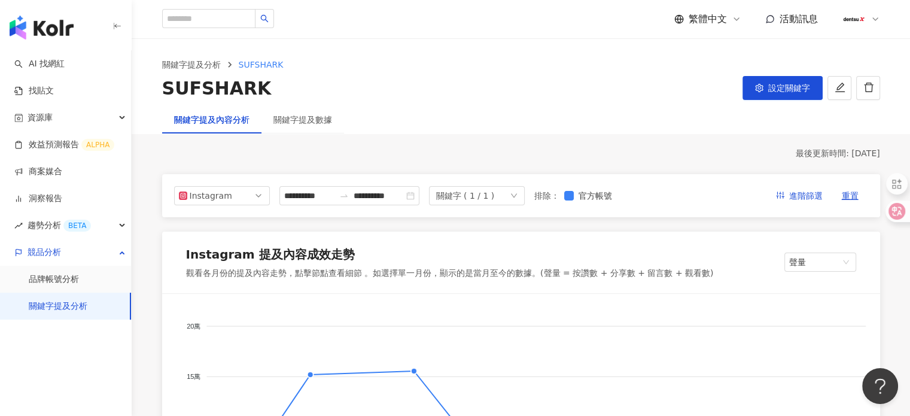
click at [472, 106] on div "關鍵字提及內容分析 關鍵字提及數據" at bounding box center [521, 120] width 766 height 28
click at [211, 194] on div "Instagram" at bounding box center [209, 196] width 39 height 18
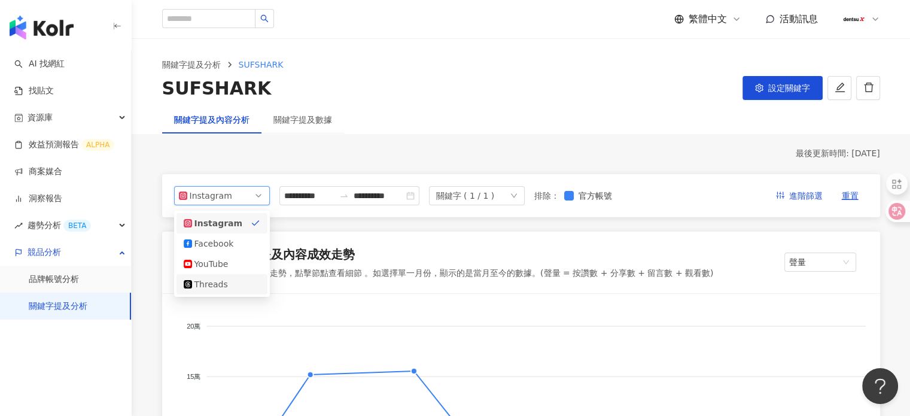
click at [233, 289] on div "Threads" at bounding box center [222, 284] width 77 height 13
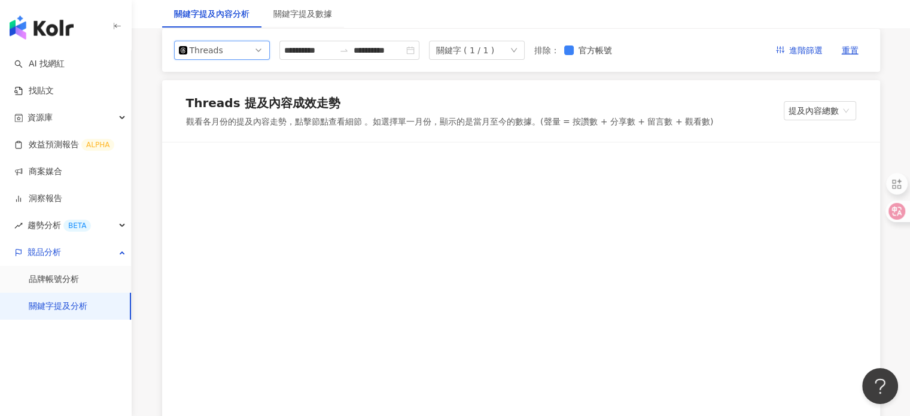
scroll to position [60, 0]
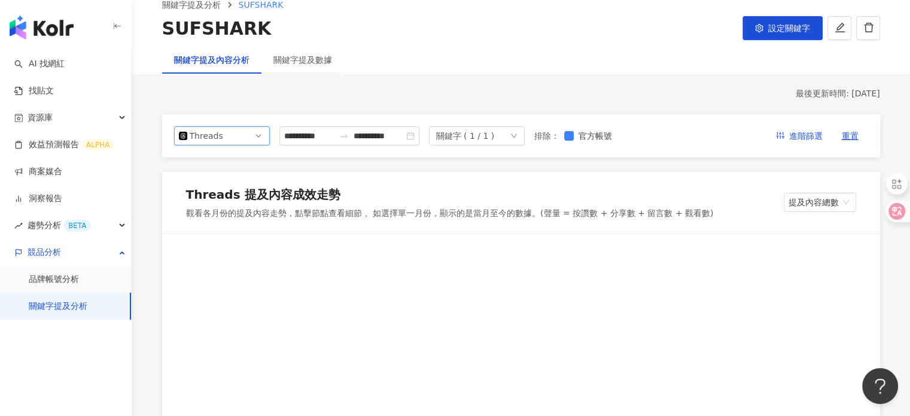
click at [227, 131] on div "Threads" at bounding box center [209, 136] width 39 height 18
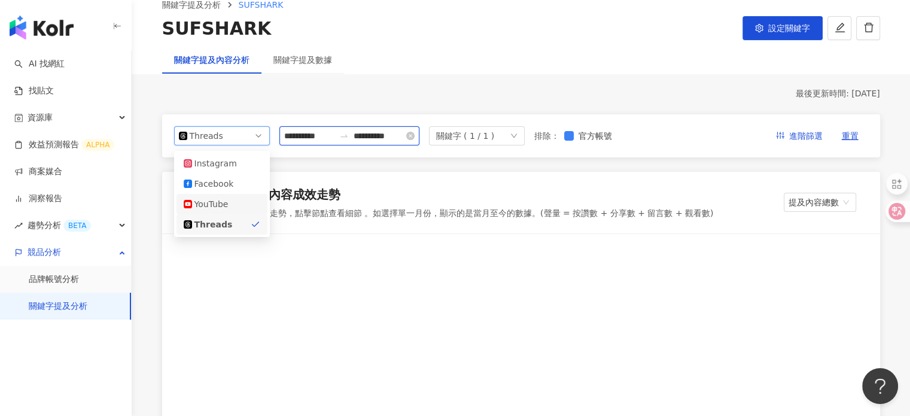
click at [314, 129] on input "**********" at bounding box center [309, 135] width 50 height 13
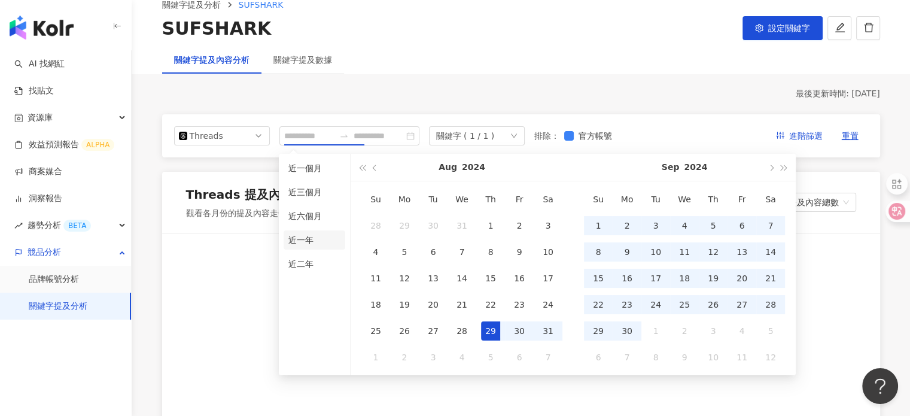
click at [318, 236] on li "近一年" at bounding box center [315, 239] width 62 height 19
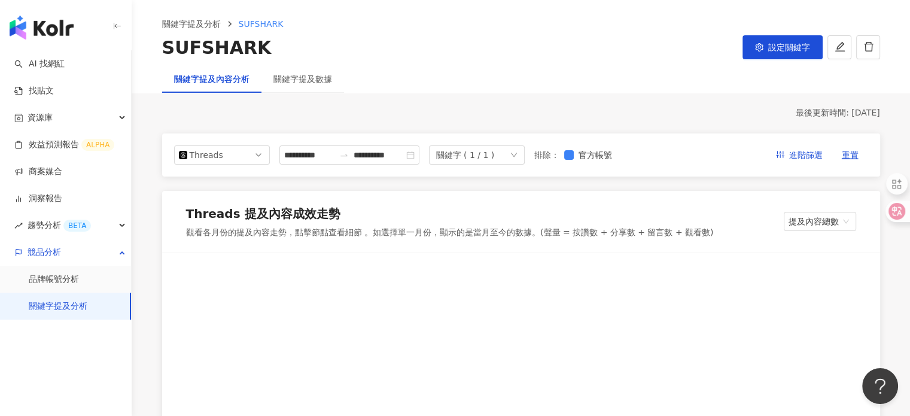
scroll to position [0, 0]
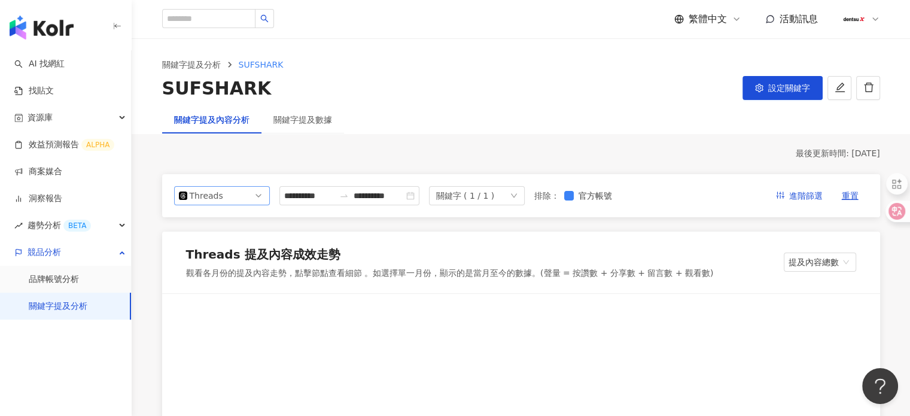
click at [239, 196] on span "Threads" at bounding box center [222, 196] width 86 height 18
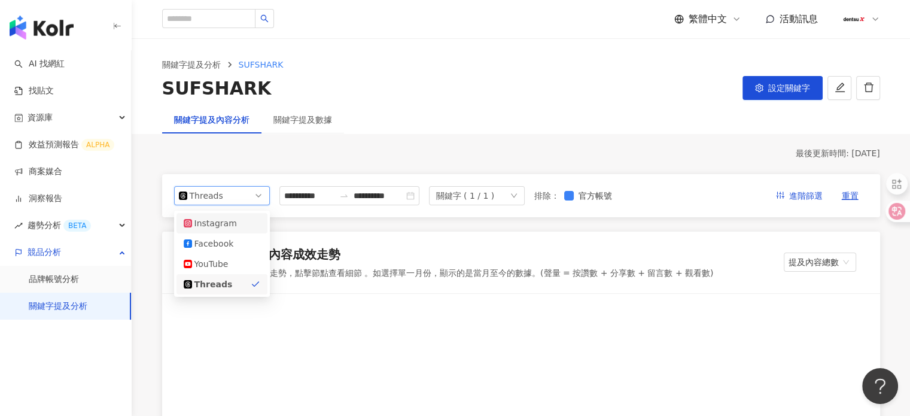
click at [213, 224] on div "Instagram" at bounding box center [213, 223] width 39 height 13
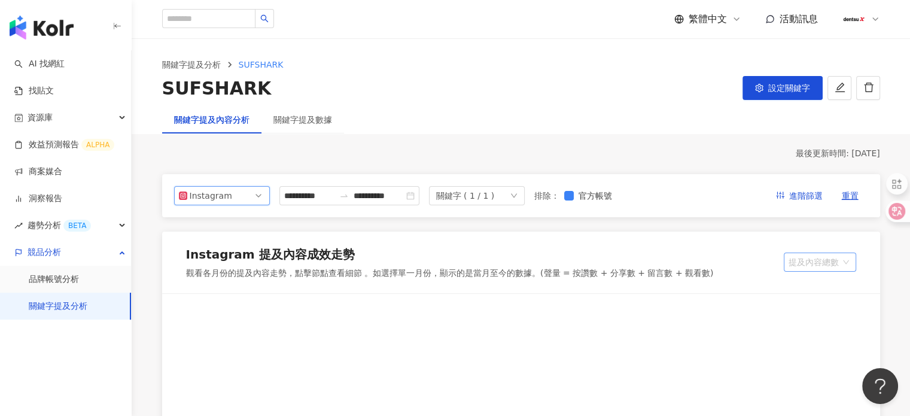
click at [819, 258] on span "提及內容總數" at bounding box center [820, 262] width 63 height 18
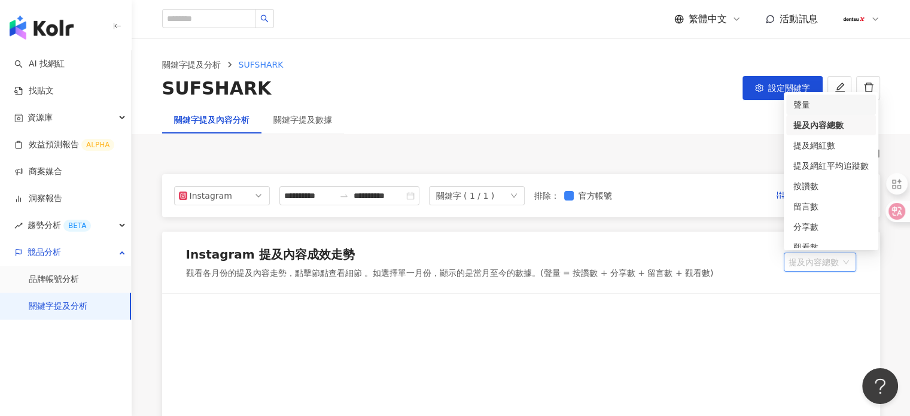
click at [824, 104] on div "聲量" at bounding box center [830, 104] width 75 height 13
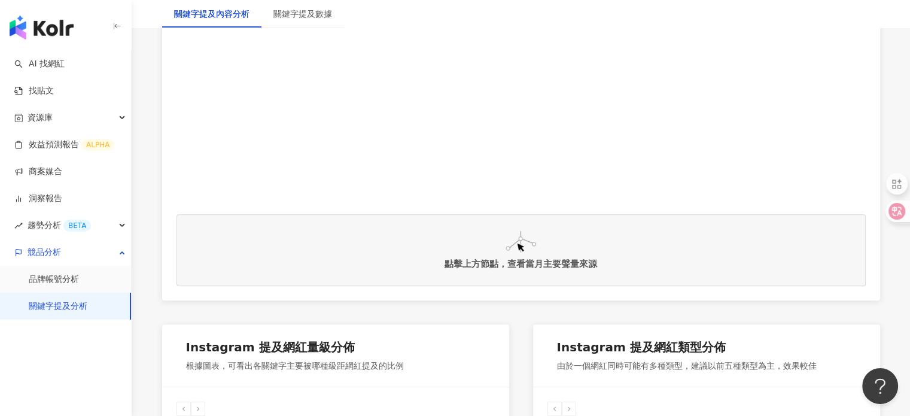
scroll to position [359, 0]
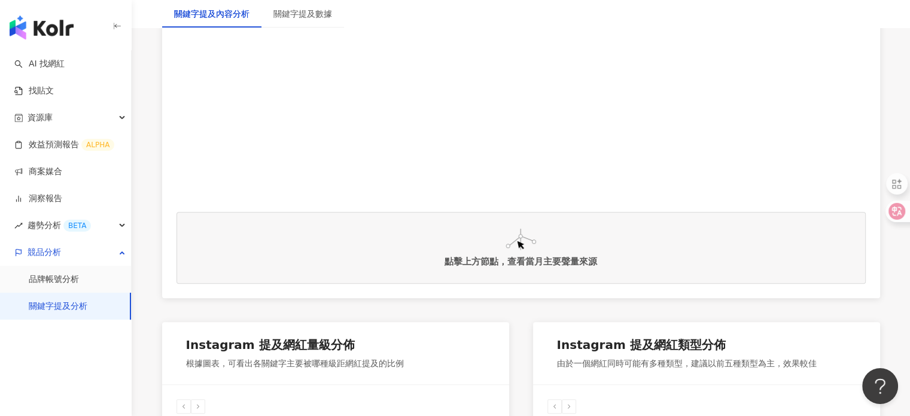
click at [516, 247] on img at bounding box center [521, 240] width 31 height 22
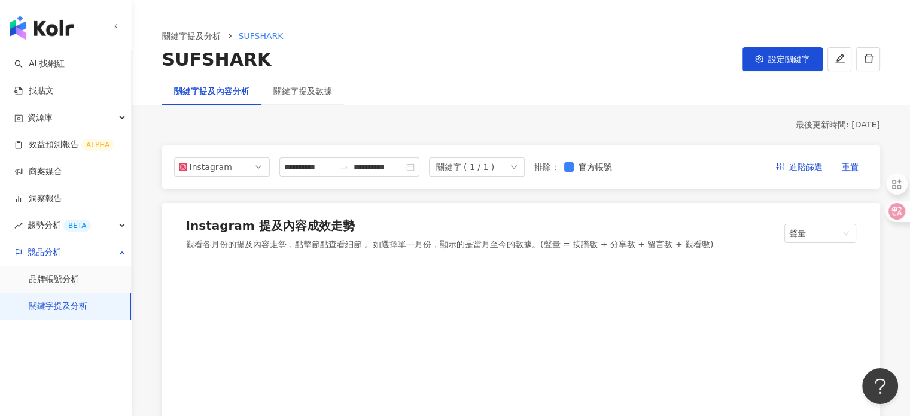
scroll to position [0, 0]
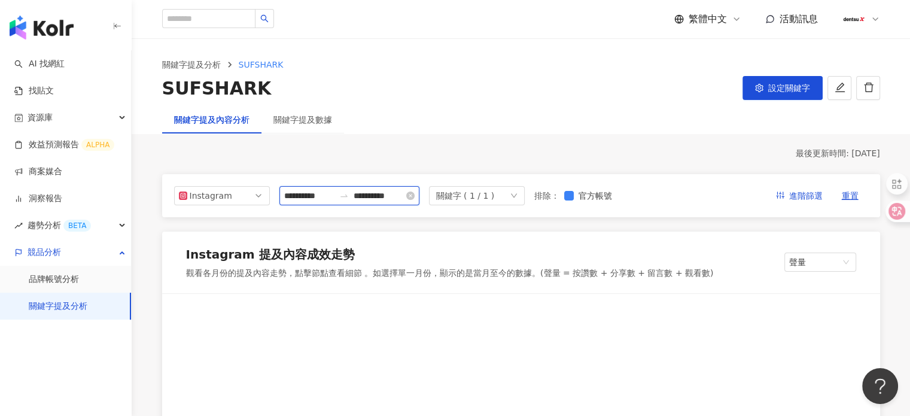
click at [404, 198] on input "**********" at bounding box center [379, 195] width 50 height 13
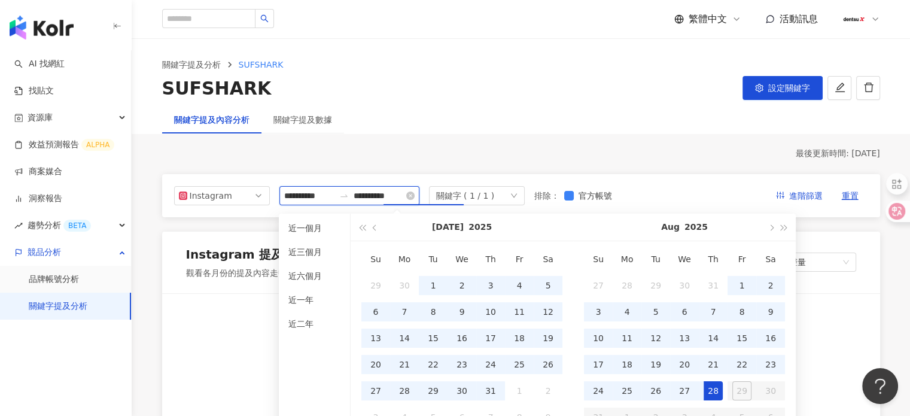
click at [334, 196] on input "**********" at bounding box center [309, 195] width 50 height 13
click at [294, 304] on li "近一年" at bounding box center [315, 299] width 62 height 19
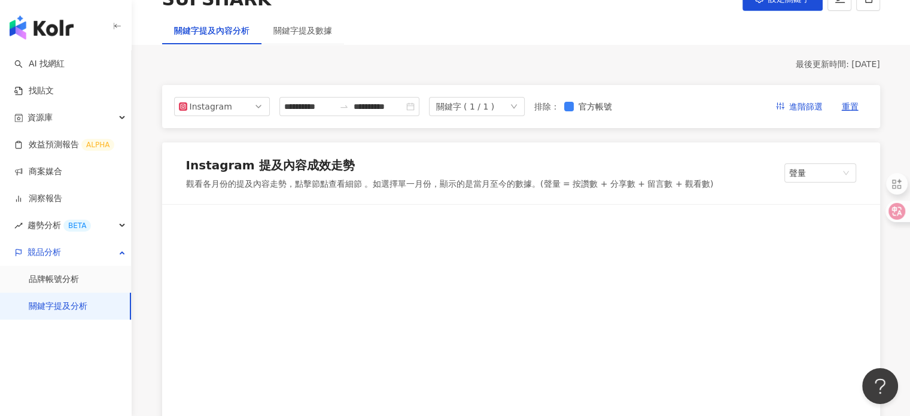
scroll to position [10, 0]
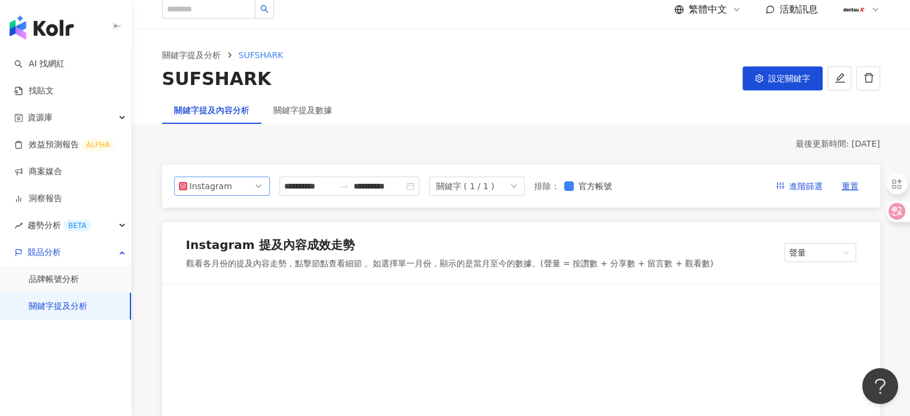
click at [218, 188] on div "Instagram" at bounding box center [209, 186] width 39 height 18
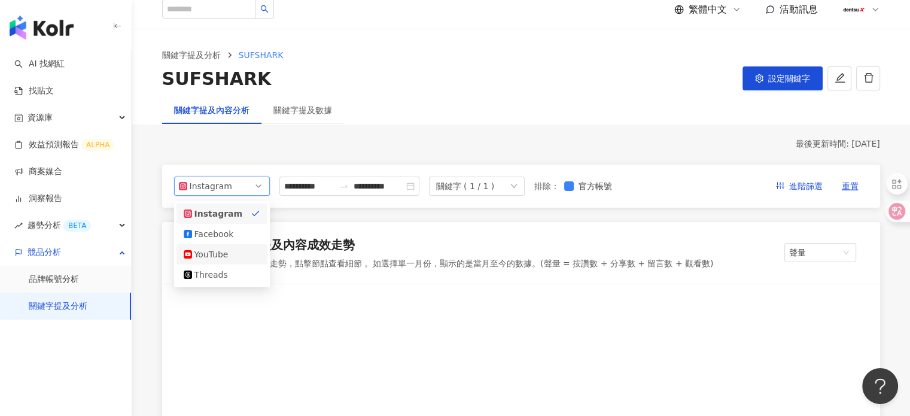
click at [220, 251] on div "YouTube" at bounding box center [213, 254] width 39 height 13
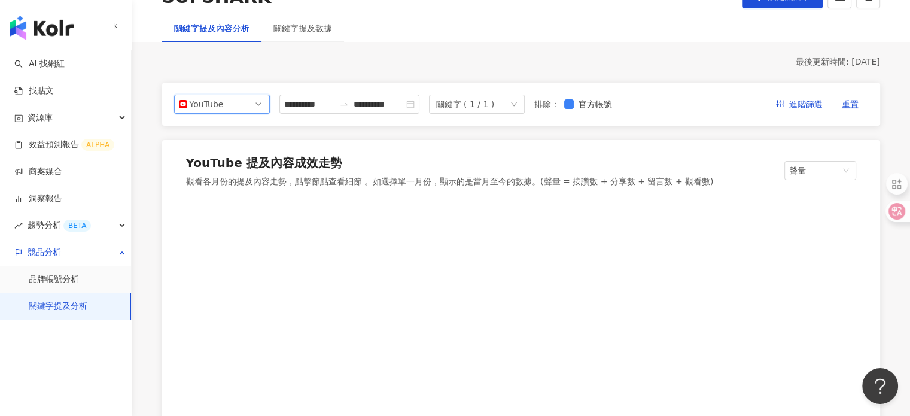
scroll to position [10, 0]
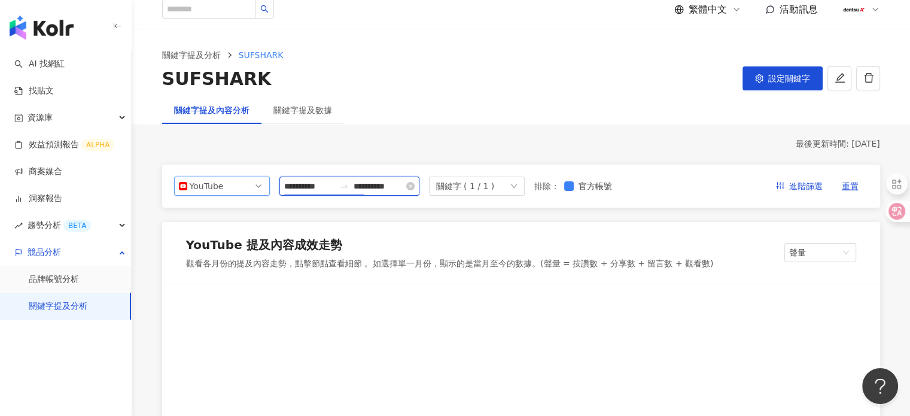
click at [300, 186] on input "**********" at bounding box center [309, 186] width 50 height 13
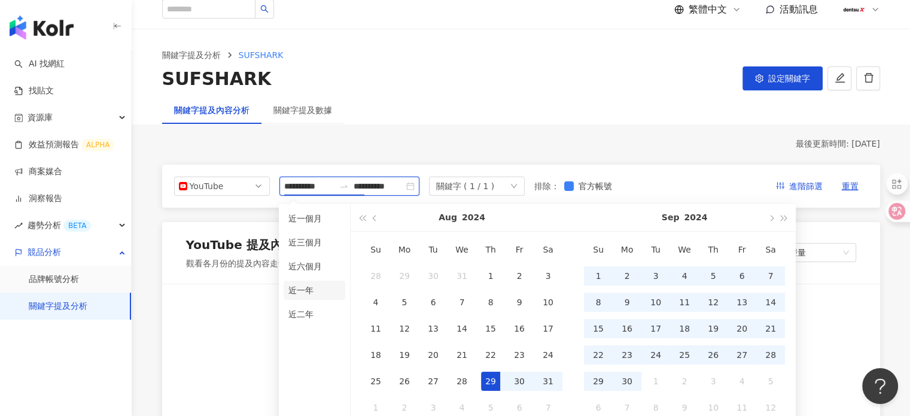
type input "**********"
click at [312, 292] on li "近一年" at bounding box center [315, 290] width 62 height 19
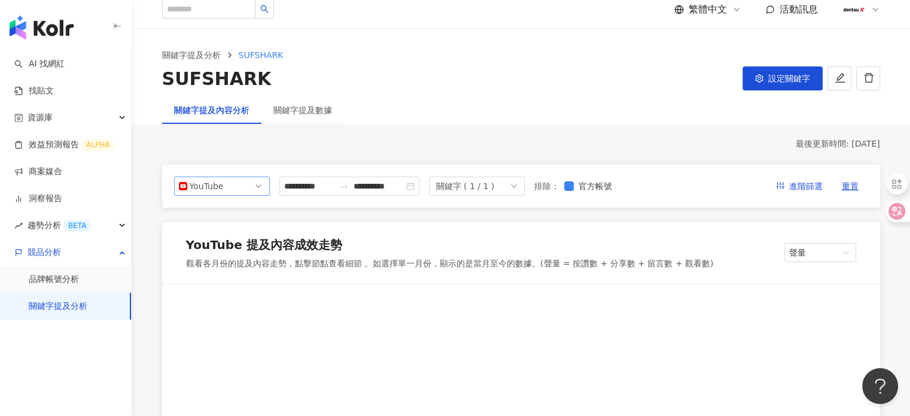
click at [226, 177] on div "YouTube" at bounding box center [209, 186] width 39 height 18
click at [227, 187] on div "YouTube" at bounding box center [209, 186] width 39 height 18
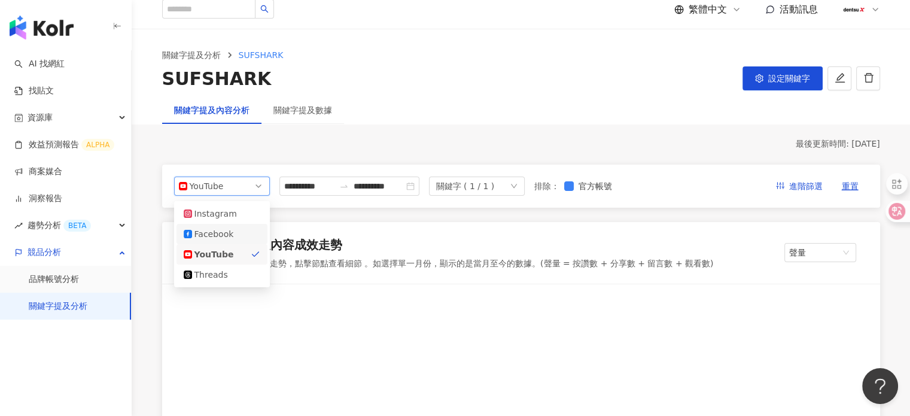
click at [212, 226] on div "Facebook" at bounding box center [222, 234] width 91 height 20
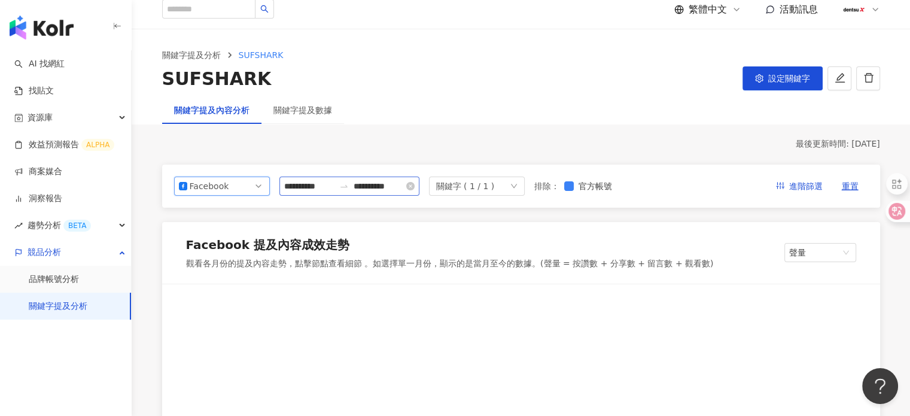
scroll to position [309, 0]
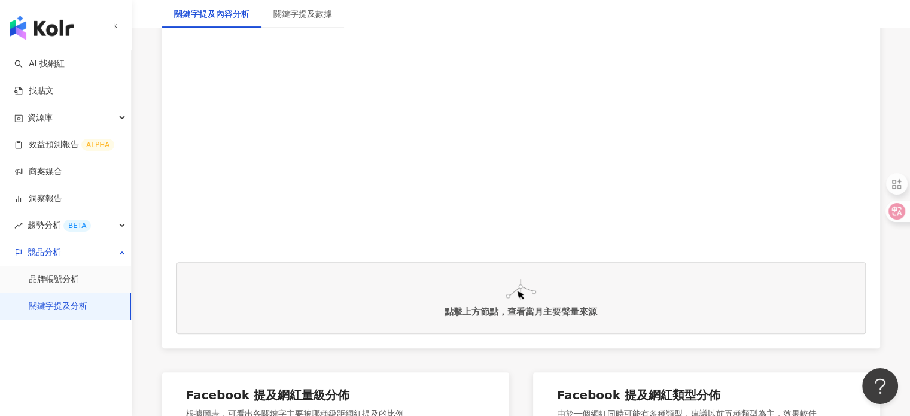
click at [503, 251] on div "點擊上方節點，查看當月主要聲量來源" at bounding box center [521, 166] width 718 height 363
click at [518, 290] on img at bounding box center [521, 290] width 31 height 22
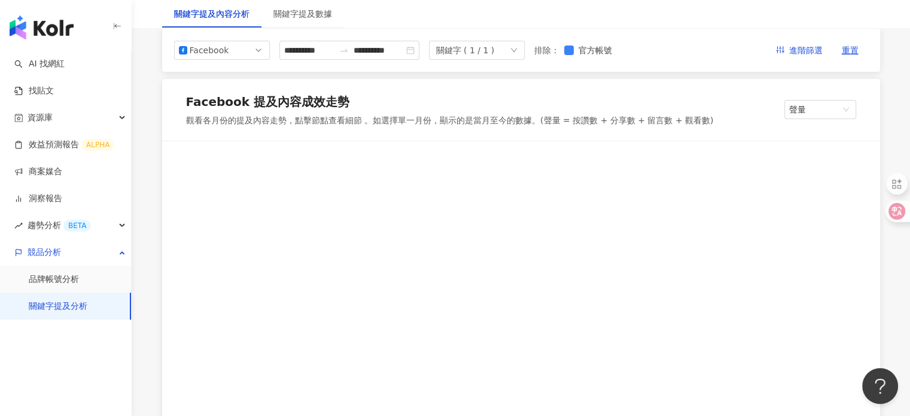
scroll to position [10, 0]
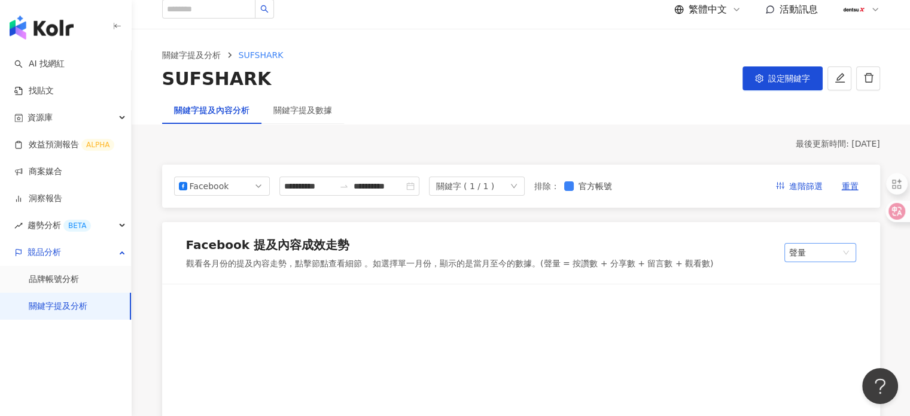
click at [820, 257] on span "聲量" at bounding box center [820, 253] width 62 height 18
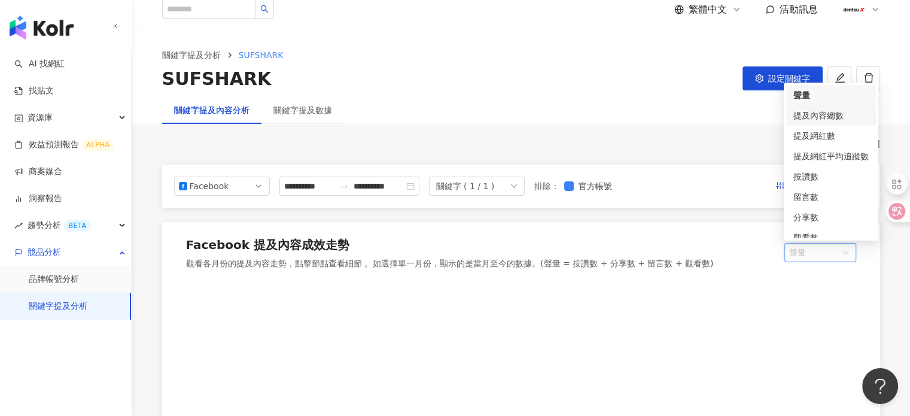
click at [835, 109] on div "提及內容總數" at bounding box center [830, 115] width 75 height 13
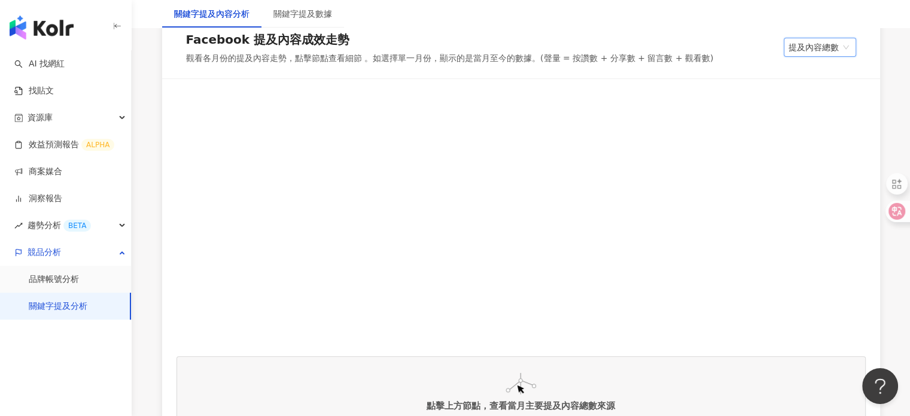
scroll to position [69, 0]
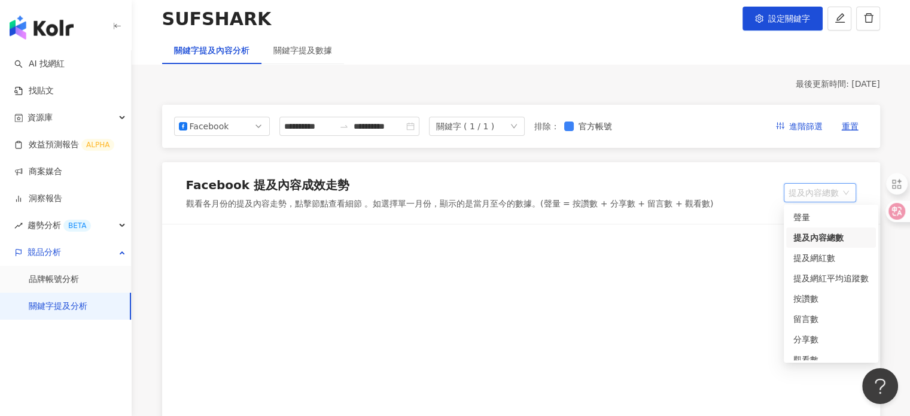
click at [805, 196] on span "提及內容總數" at bounding box center [820, 193] width 63 height 18
click at [821, 260] on div "提及網紅數" at bounding box center [830, 257] width 75 height 13
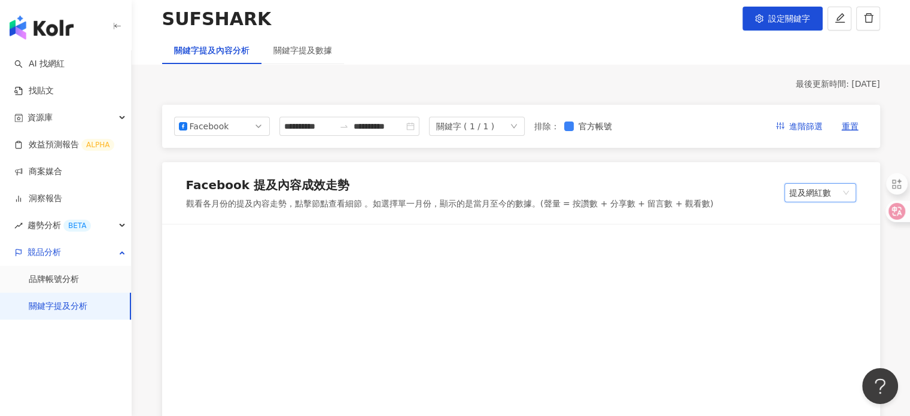
click at [820, 201] on div "提及網紅數" at bounding box center [820, 192] width 72 height 19
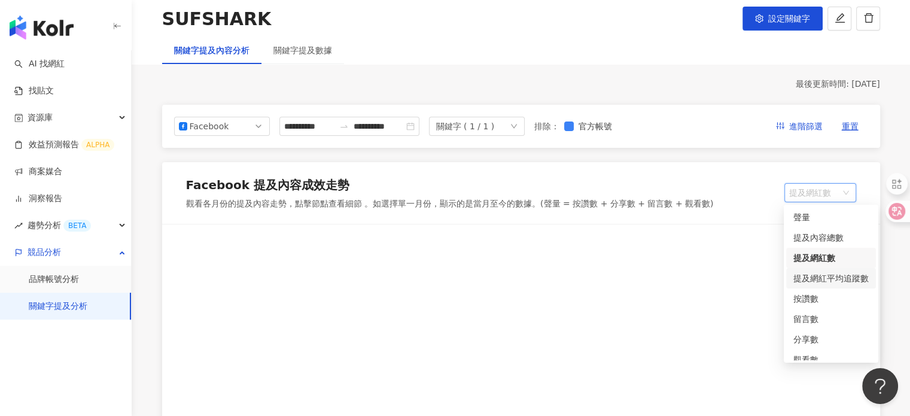
click at [823, 272] on div "提及網紅平均追蹤數" at bounding box center [830, 278] width 75 height 13
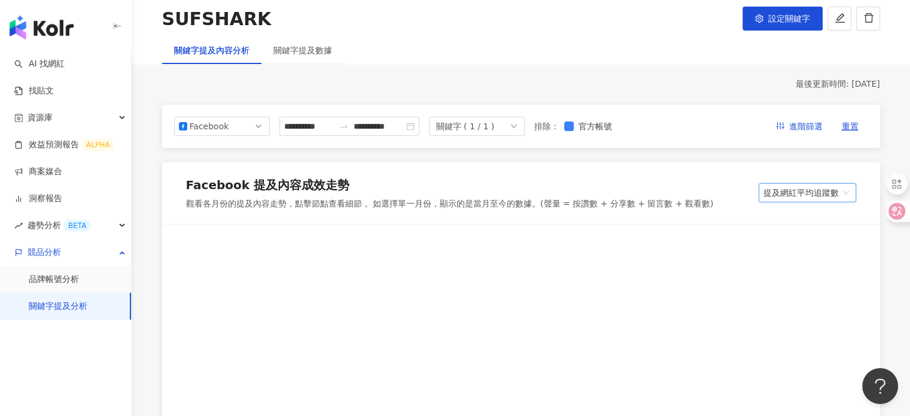
click at [829, 186] on span "提及網紅平均追蹤數" at bounding box center [808, 193] width 88 height 18
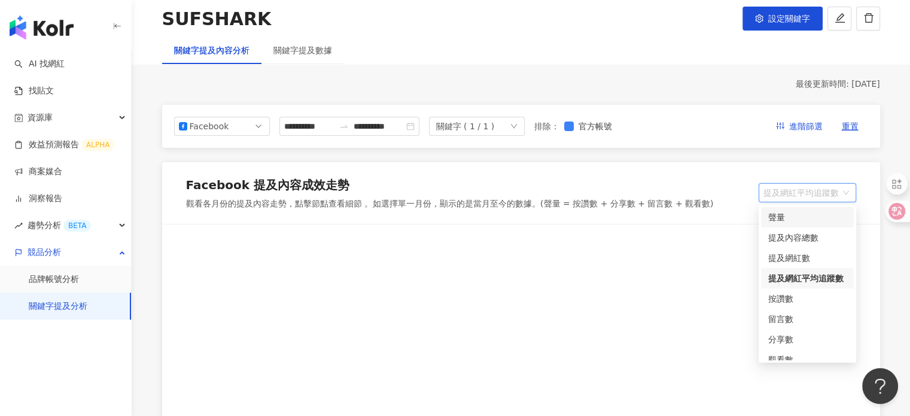
click at [799, 214] on div "聲量" at bounding box center [807, 217] width 78 height 13
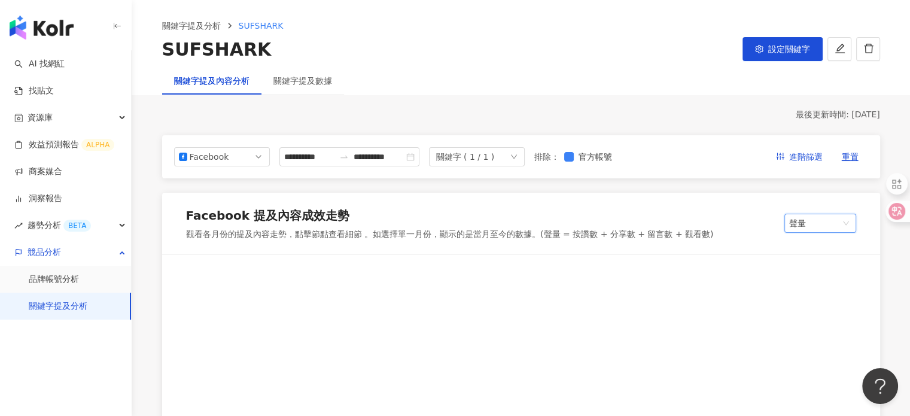
scroll to position [0, 0]
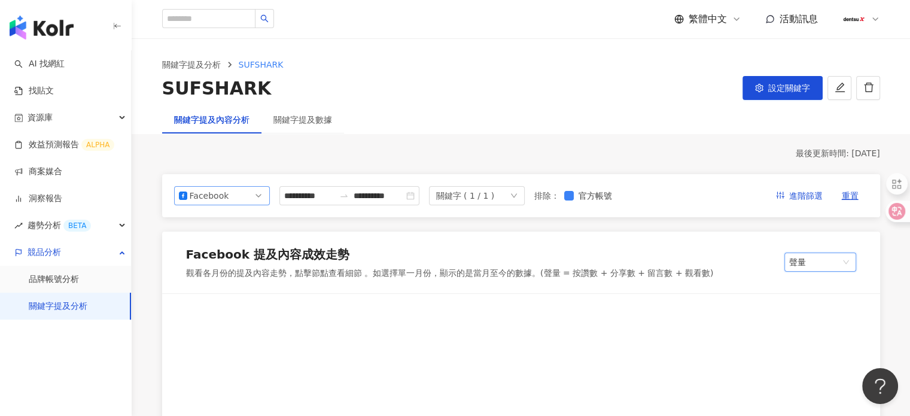
click at [247, 199] on span "Facebook" at bounding box center [222, 196] width 86 height 18
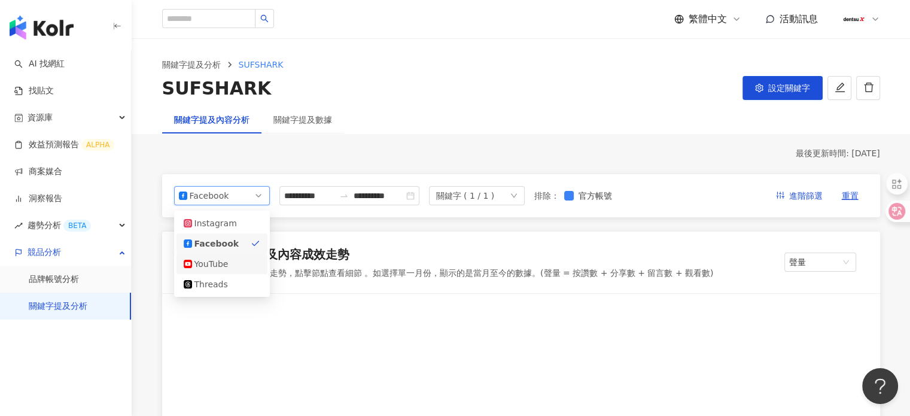
click at [208, 267] on div "YouTube" at bounding box center [213, 263] width 39 height 13
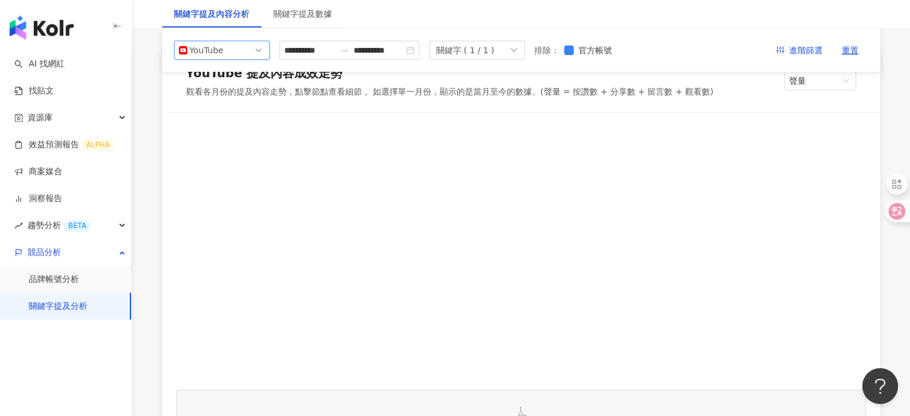
scroll to position [180, 0]
click at [34, 300] on link "關鍵字提及分析" at bounding box center [58, 306] width 59 height 12
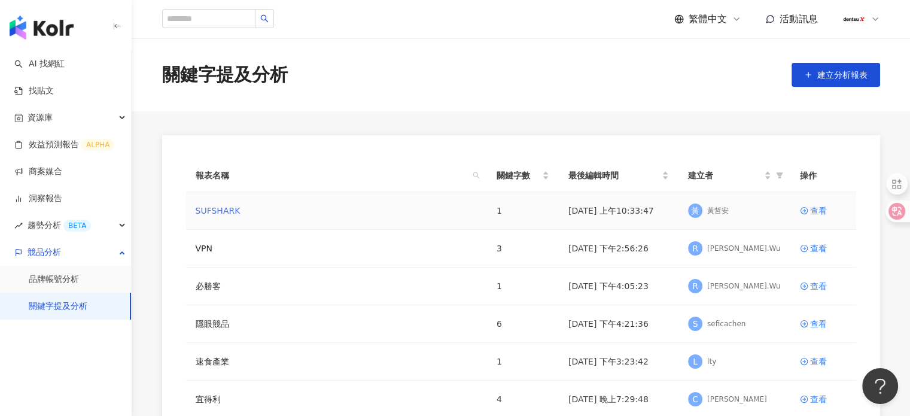
click at [236, 214] on link "SUFSHARK" at bounding box center [218, 210] width 45 height 13
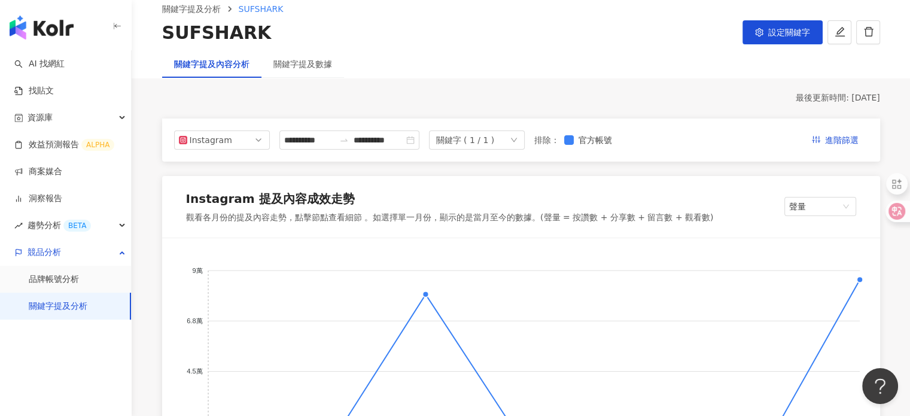
scroll to position [55, 0]
click at [334, 140] on input "**********" at bounding box center [309, 140] width 50 height 13
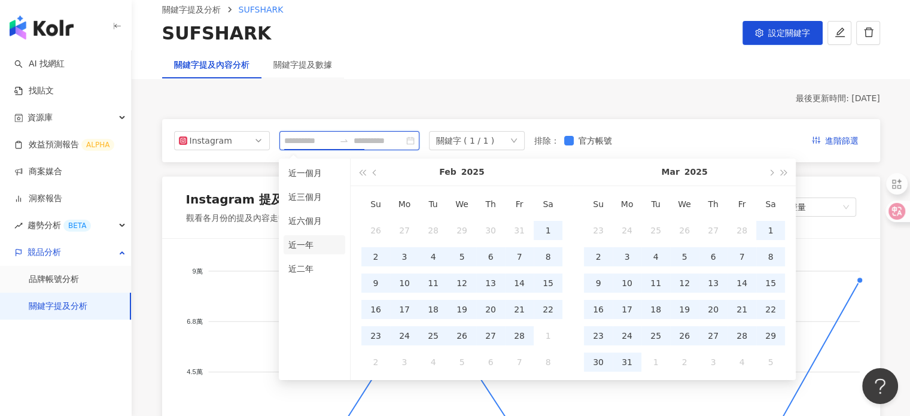
type input "**********"
click at [299, 245] on li "近一年" at bounding box center [315, 244] width 62 height 19
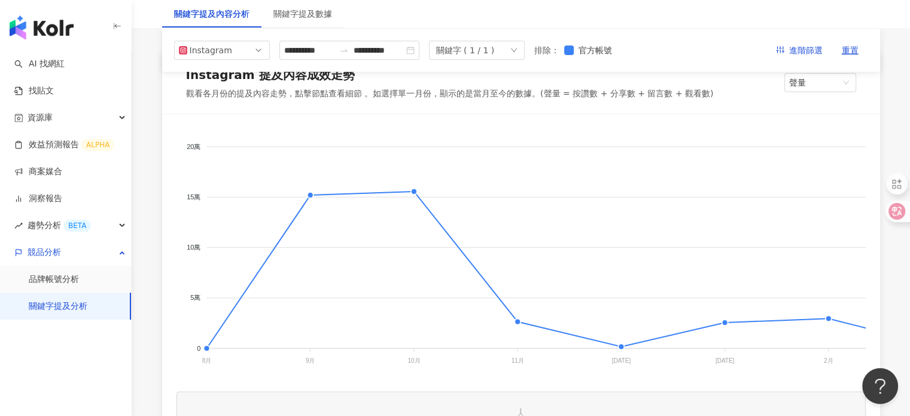
scroll to position [60, 0]
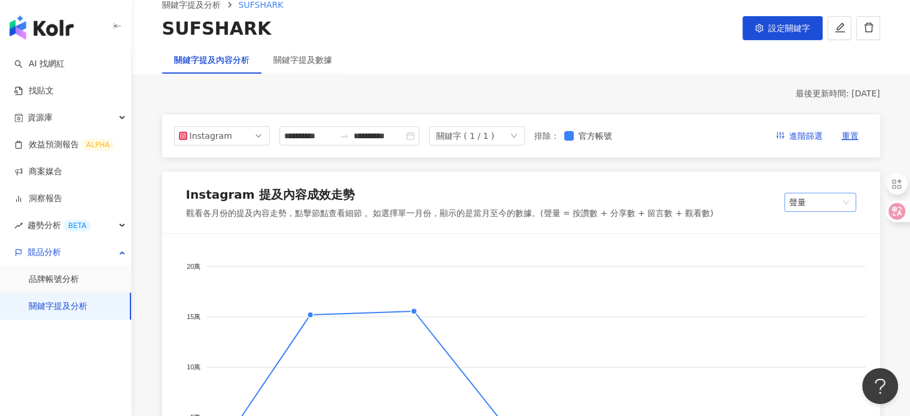
click at [805, 207] on span "聲量" at bounding box center [820, 202] width 62 height 18
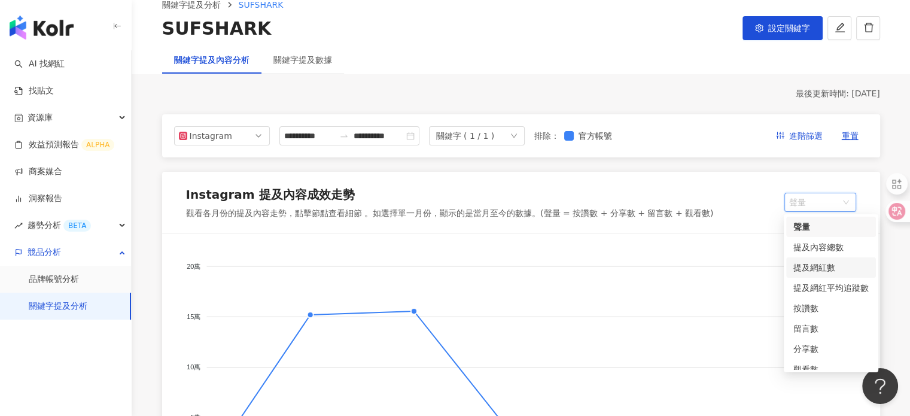
drag, startPoint x: 814, startPoint y: 251, endPoint x: 821, endPoint y: 270, distance: 19.7
click at [821, 270] on div "聲量 提及內容總數 提及網紅數 提及網紅平均追蹤數 按讚數 留言數 分享數 觀看數 互動總數" at bounding box center [831, 308] width 90 height 183
click at [819, 267] on div "提及網紅數" at bounding box center [830, 267] width 75 height 13
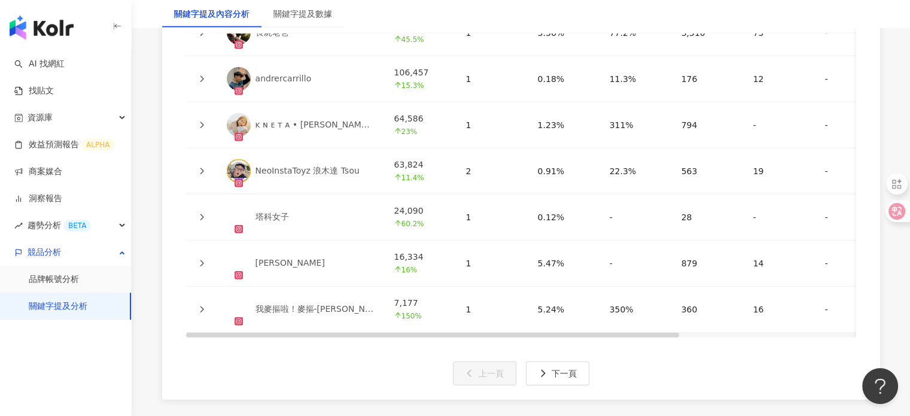
scroll to position [2932, 0]
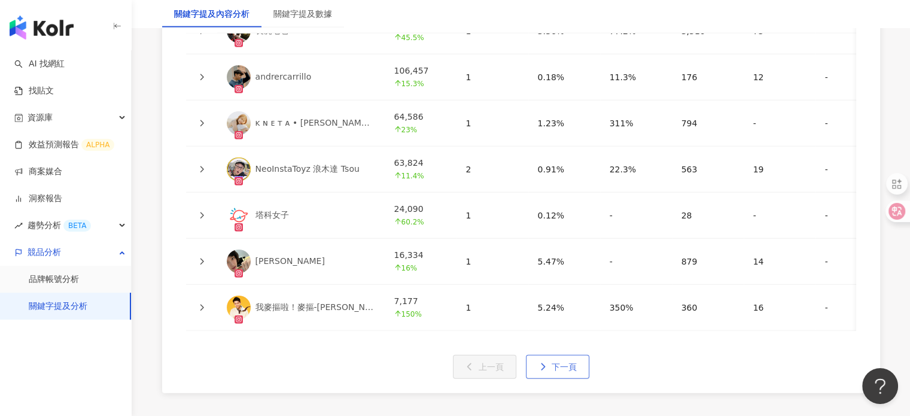
click at [560, 372] on button "下一頁" at bounding box center [557, 367] width 63 height 24
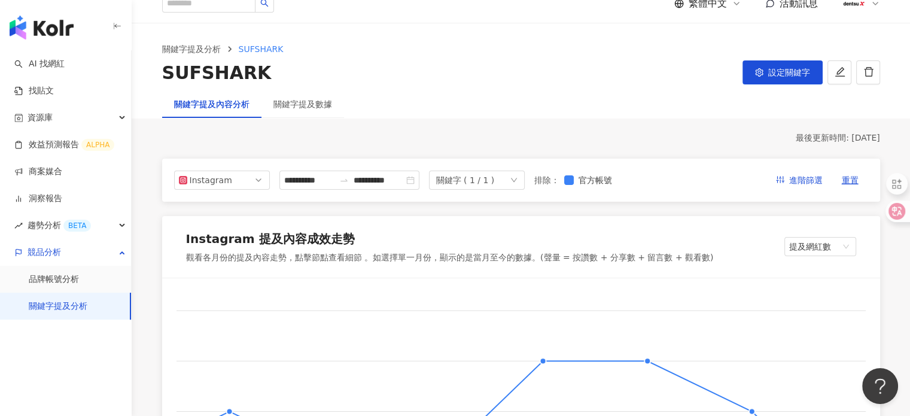
scroll to position [0, 0]
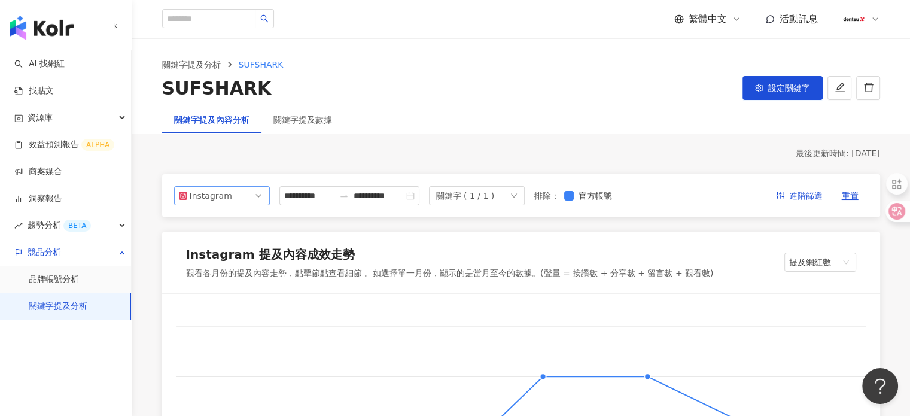
click at [244, 200] on span "Instagram" at bounding box center [222, 196] width 86 height 18
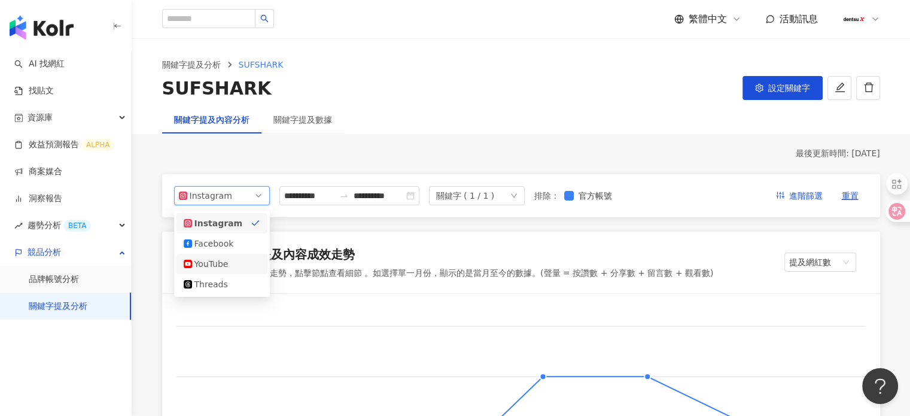
click at [218, 264] on div "YouTube" at bounding box center [213, 263] width 39 height 13
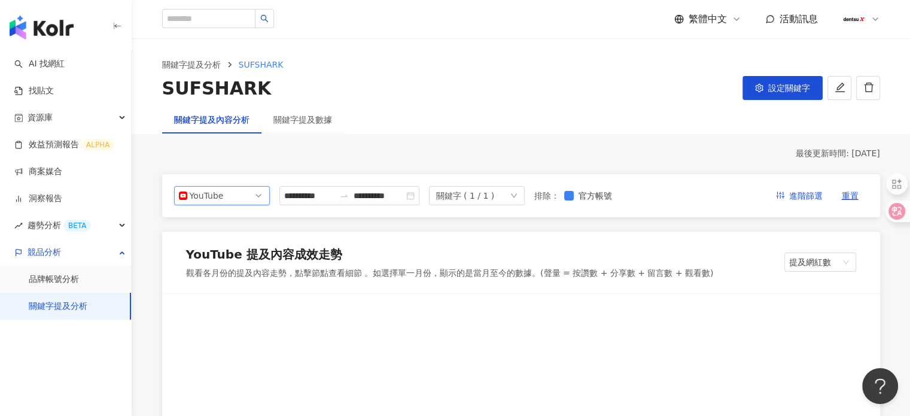
scroll to position [180, 0]
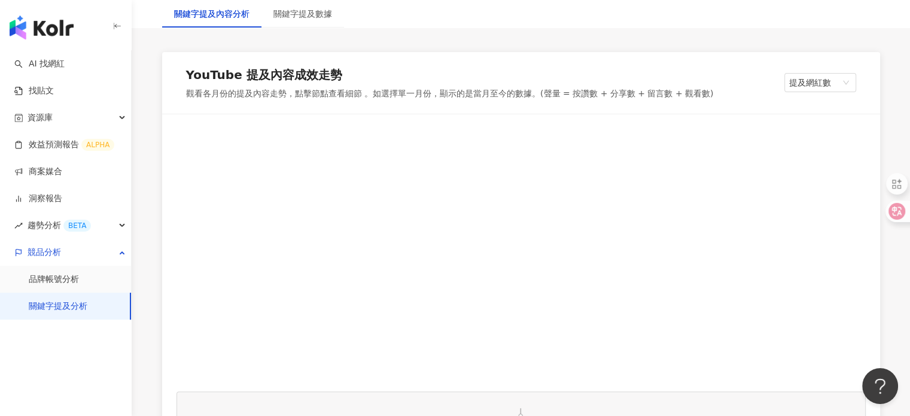
click at [549, 201] on div at bounding box center [521, 253] width 689 height 248
click at [48, 308] on link "關鍵字提及分析" at bounding box center [58, 306] width 59 height 12
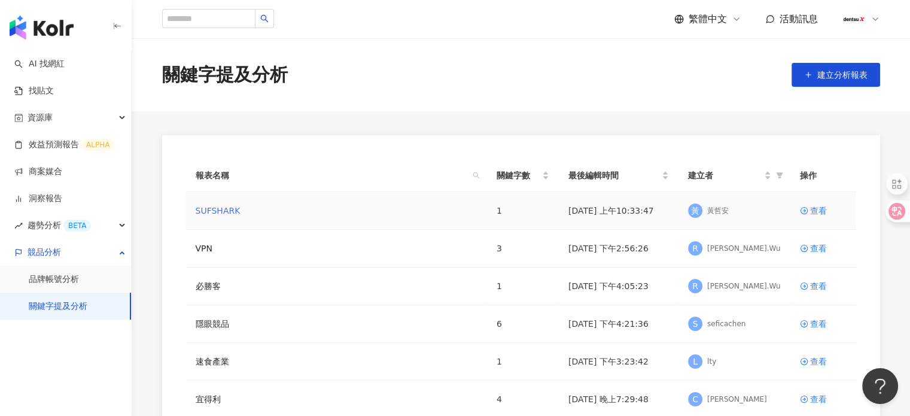
click at [212, 211] on link "SUFSHARK" at bounding box center [218, 210] width 45 height 13
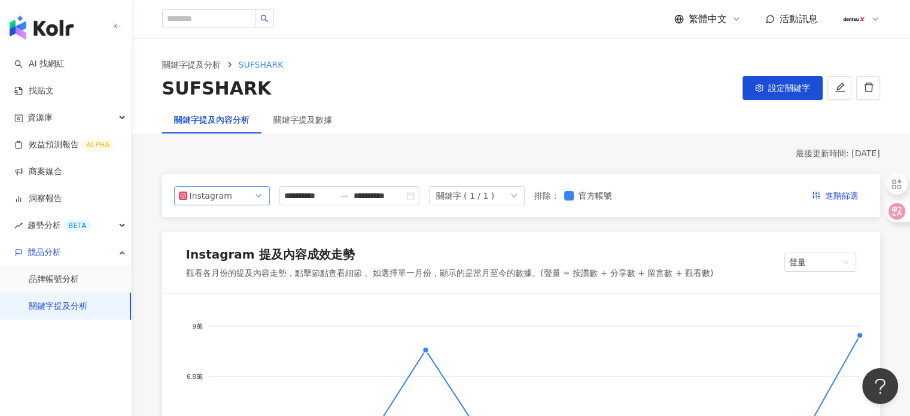
click at [244, 199] on span "Instagram" at bounding box center [222, 196] width 86 height 18
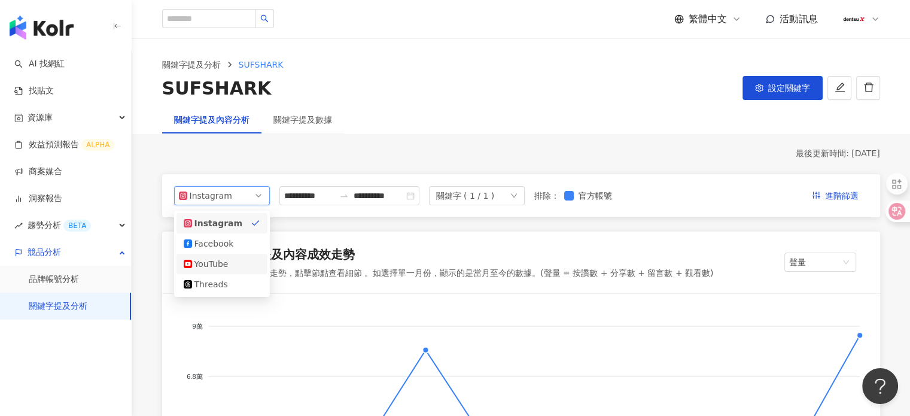
click at [232, 265] on div "YouTube" at bounding box center [213, 263] width 39 height 13
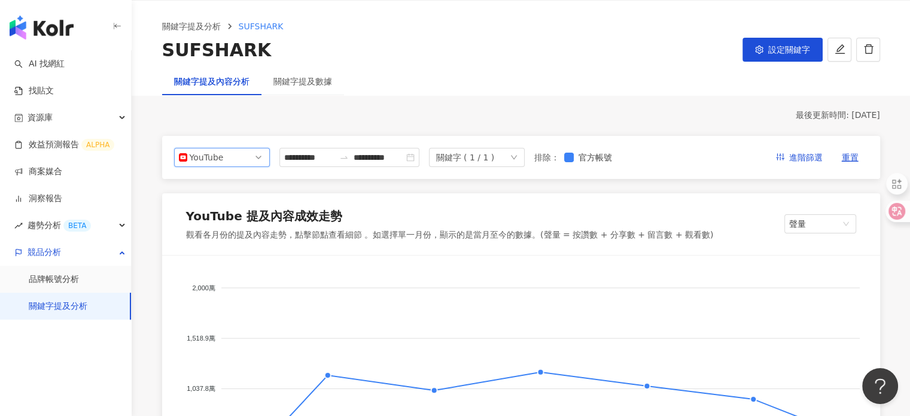
scroll to position [60, 0]
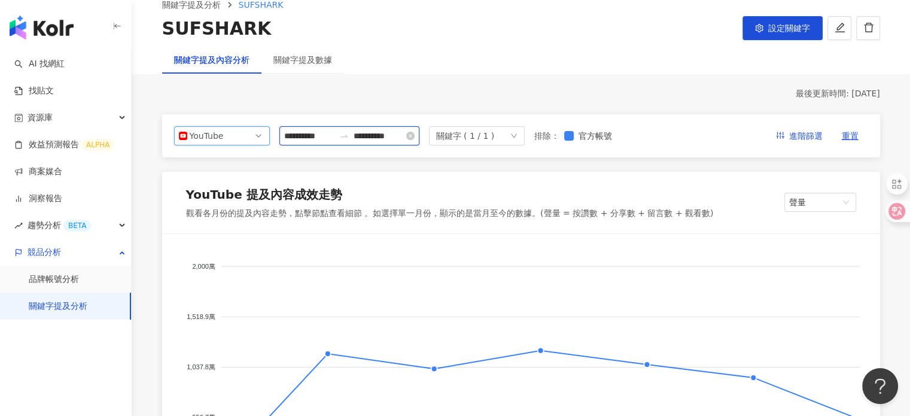
click at [333, 140] on input "**********" at bounding box center [309, 135] width 50 height 13
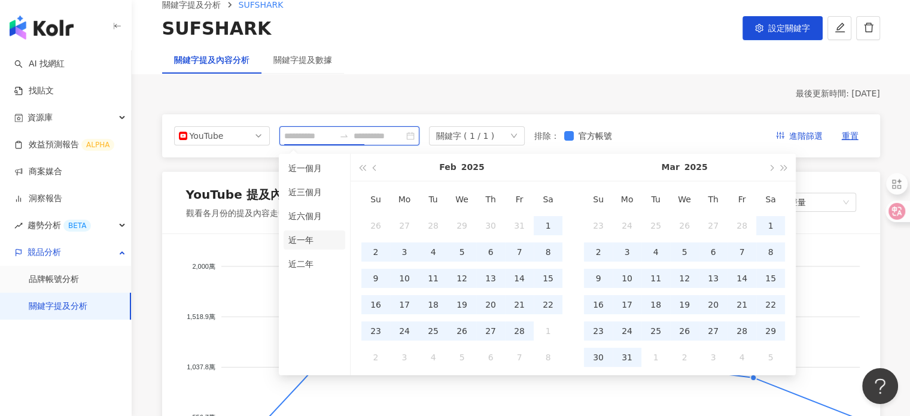
type input "**********"
click at [299, 240] on li "近一年" at bounding box center [315, 239] width 62 height 19
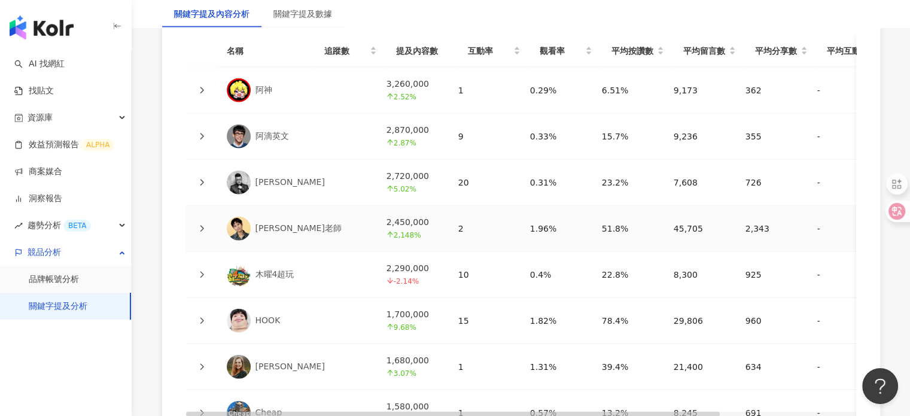
scroll to position [3088, 0]
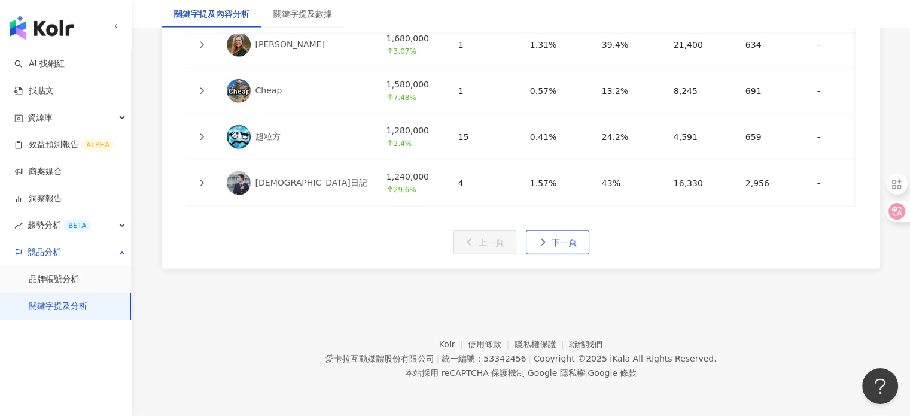
click at [541, 244] on icon "button" at bounding box center [543, 242] width 8 height 8
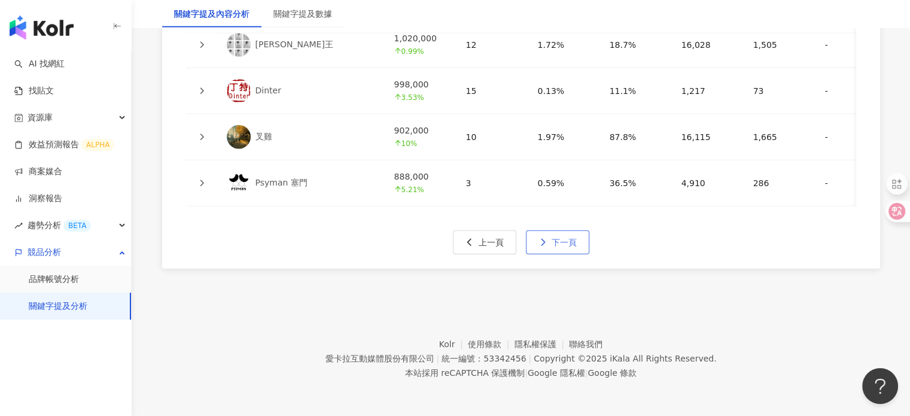
click at [555, 248] on button "下一頁" at bounding box center [557, 242] width 63 height 24
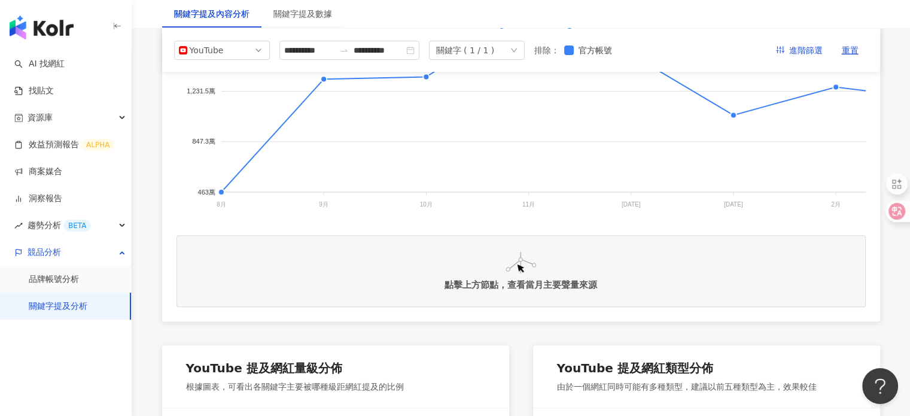
scroll to position [96, 0]
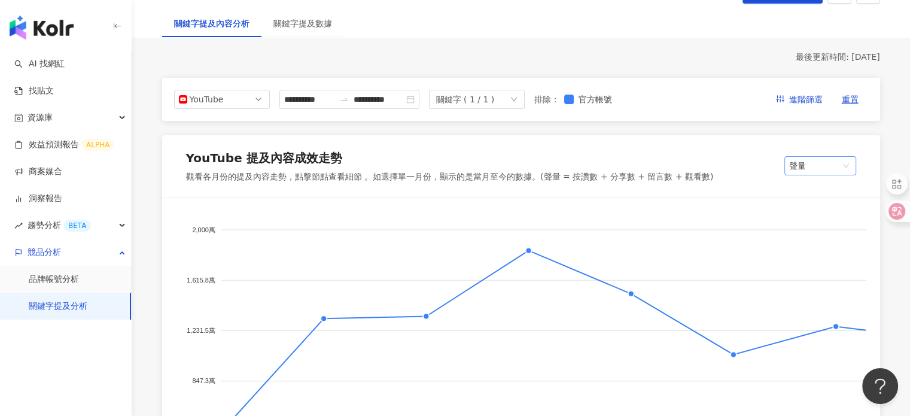
click at [819, 170] on span "聲量" at bounding box center [820, 166] width 62 height 18
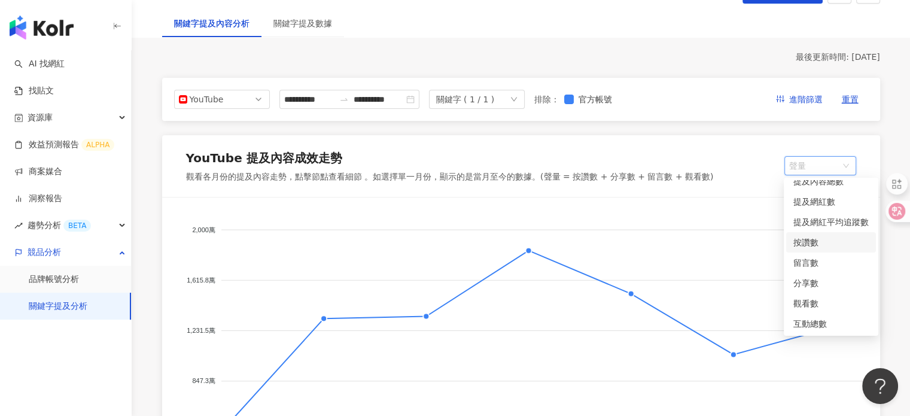
scroll to position [156, 0]
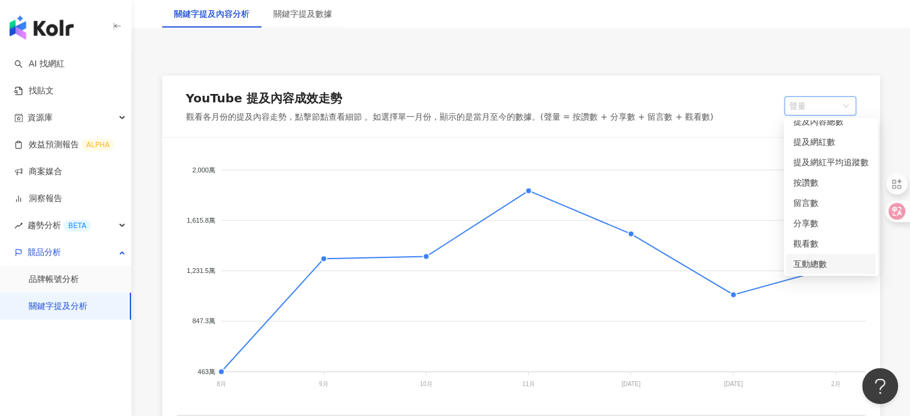
click at [810, 267] on div "互動總數" at bounding box center [830, 263] width 75 height 13
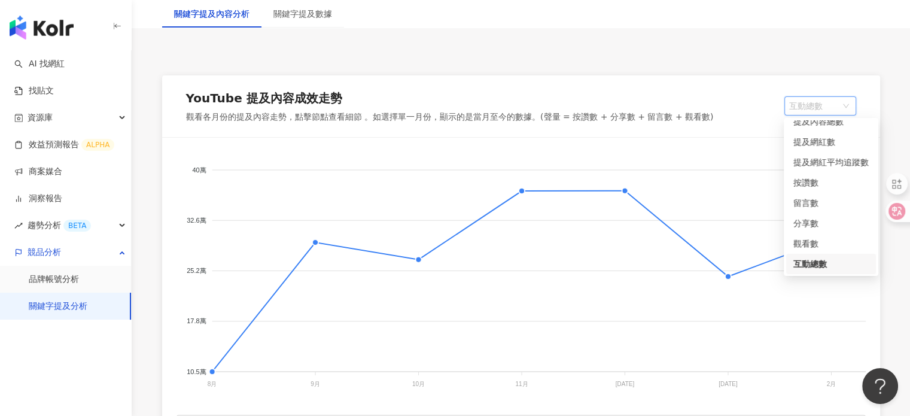
click at [795, 111] on span "互動總數" at bounding box center [820, 106] width 62 height 18
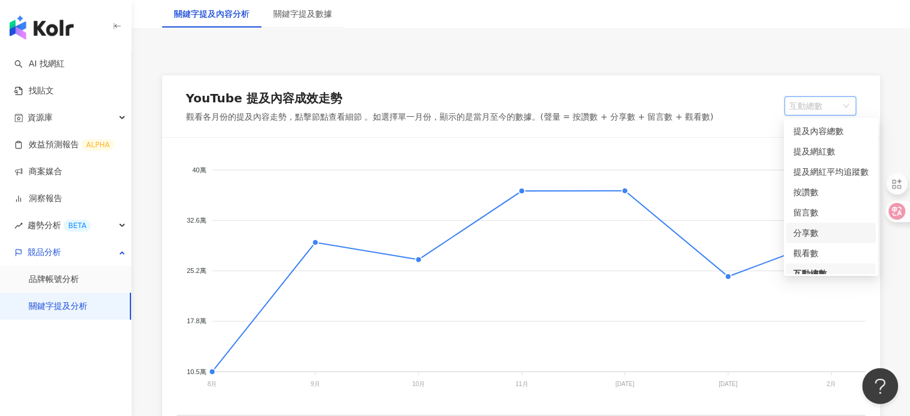
scroll to position [29, 0]
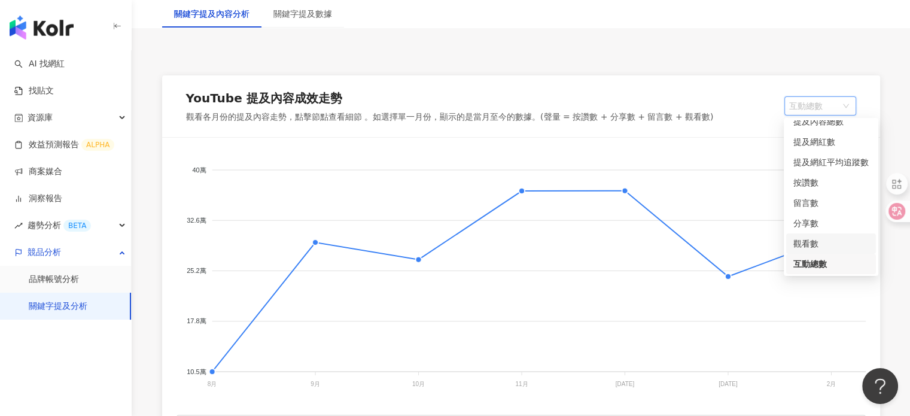
click at [814, 242] on div "觀看數" at bounding box center [830, 243] width 75 height 13
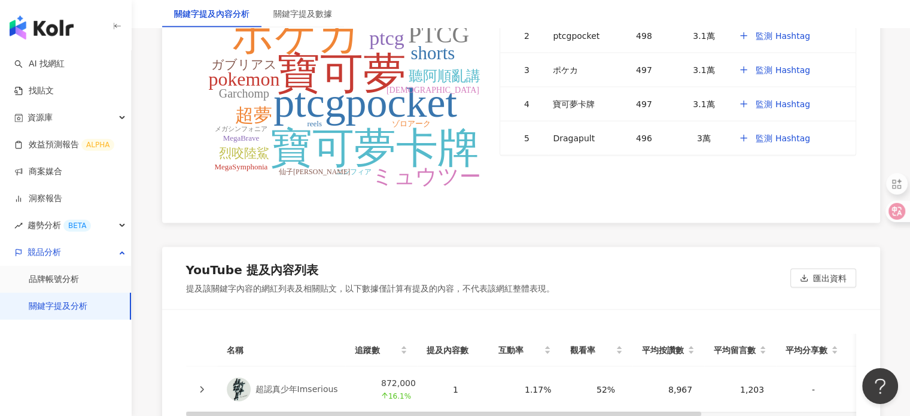
scroll to position [2693, 0]
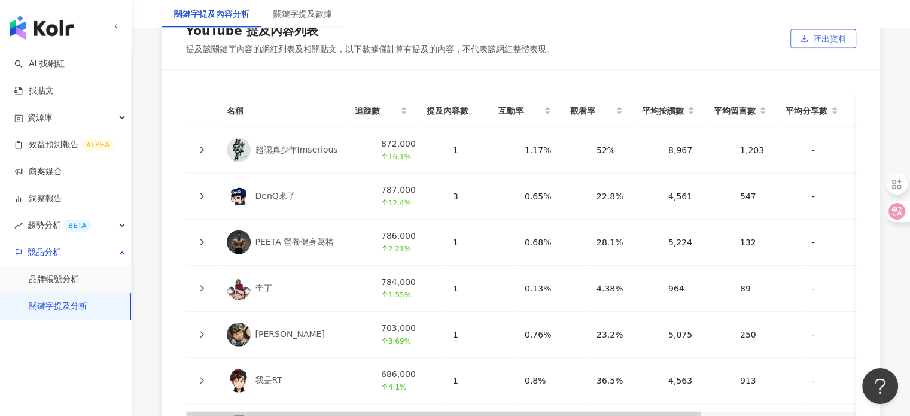
click at [820, 45] on span "匯出資料" at bounding box center [830, 39] width 34 height 19
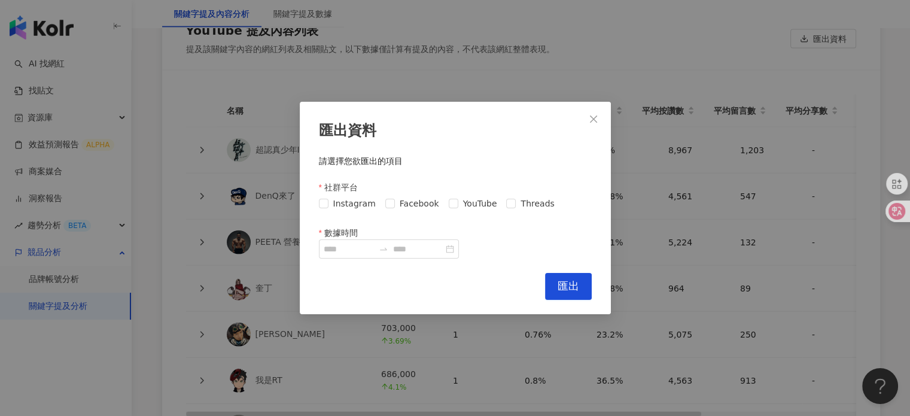
click at [685, 90] on div "匯出資料 請選擇您欲匯出的項目 社群平台 Instagram Facebook YouTube Threads 數據時間 Cancel 匯出" at bounding box center [455, 208] width 910 height 416
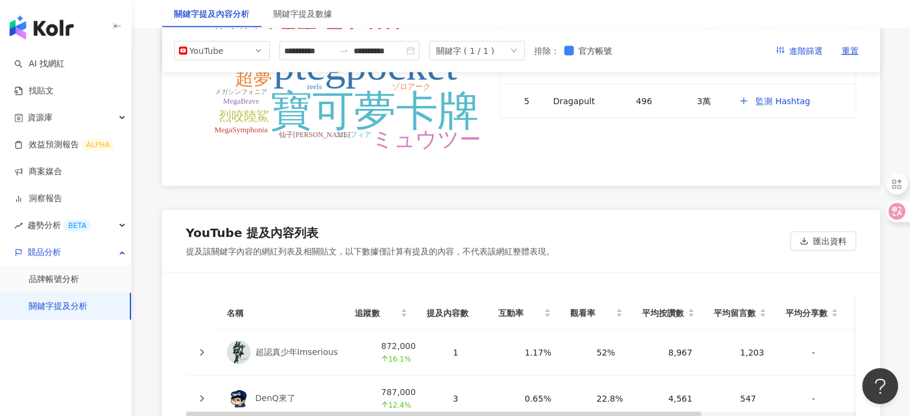
scroll to position [2490, 0]
click at [817, 241] on span "匯出資料" at bounding box center [830, 242] width 34 height 19
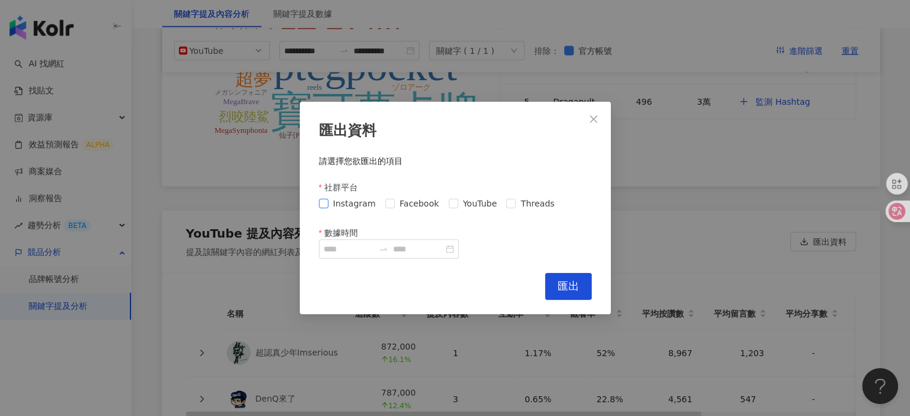
click at [331, 206] on span "Instagram" at bounding box center [354, 203] width 52 height 13
click at [460, 205] on span "YouTube" at bounding box center [480, 203] width 44 height 13
click at [516, 205] on span "Threads" at bounding box center [537, 203] width 43 height 13
click at [340, 250] on input "數據時間" at bounding box center [349, 248] width 50 height 13
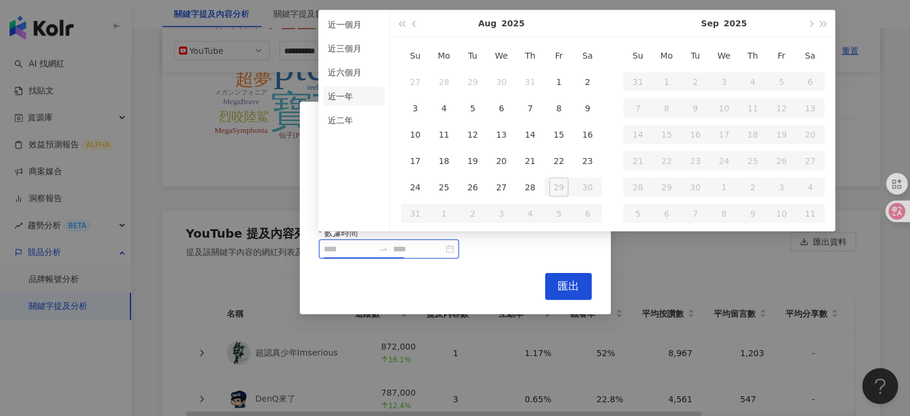
type input "**********"
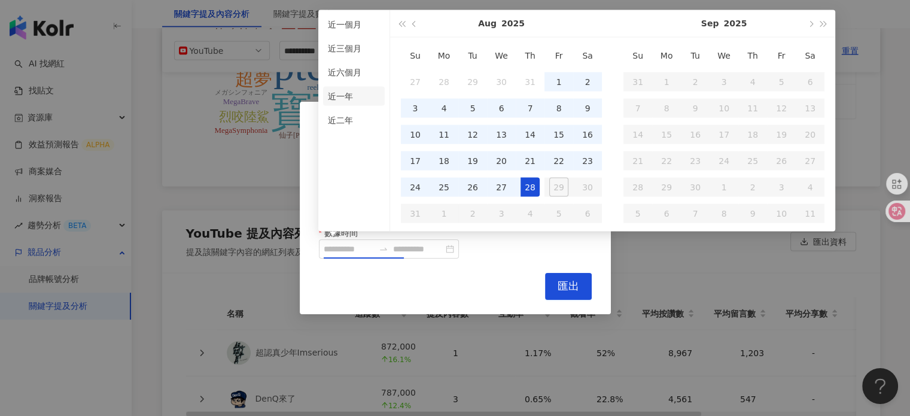
click at [349, 100] on li "近一年" at bounding box center [354, 96] width 62 height 19
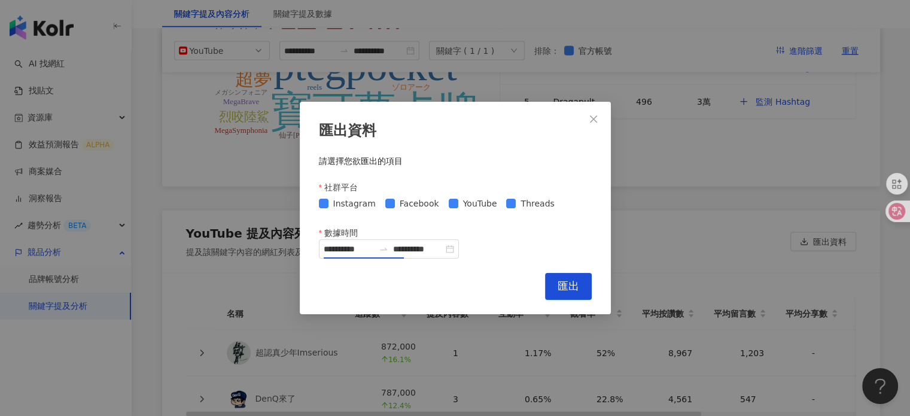
type input "**********"
click at [567, 281] on span "匯出" at bounding box center [569, 285] width 22 height 13
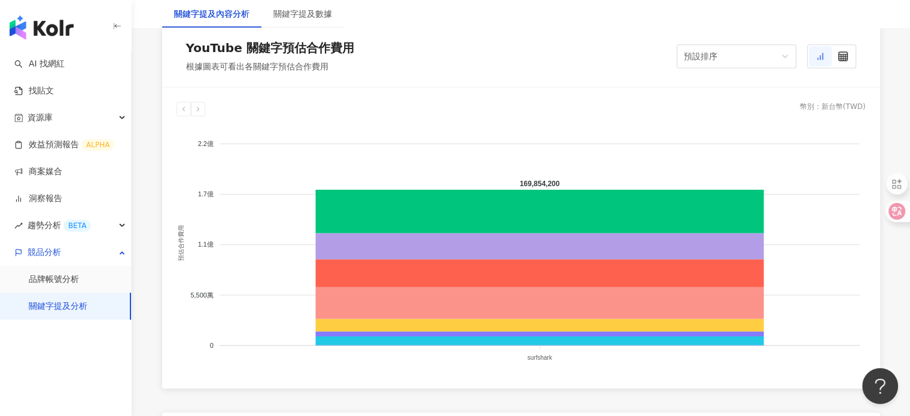
scroll to position [1054, 0]
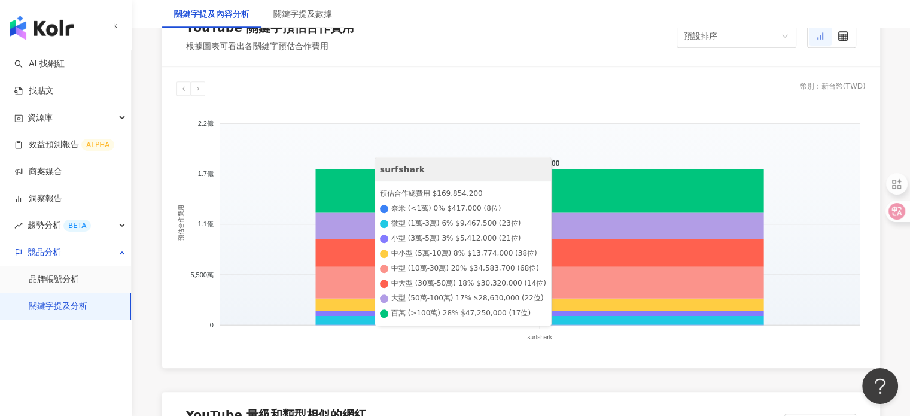
click at [816, 230] on foreignobject at bounding box center [521, 224] width 689 height 239
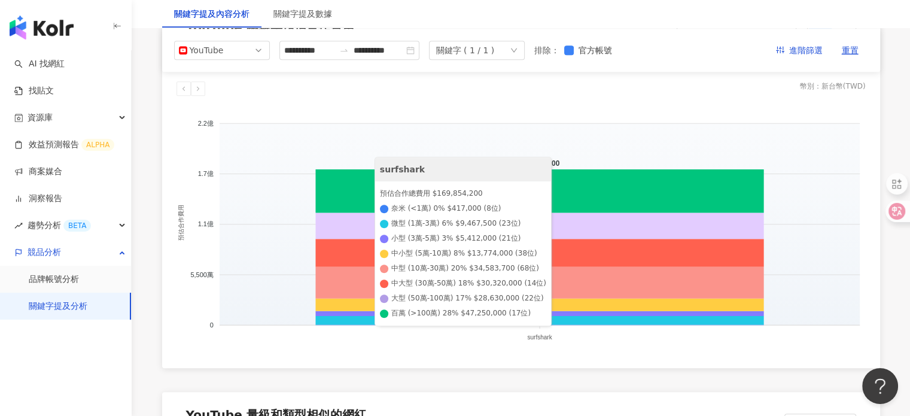
scroll to position [994, 0]
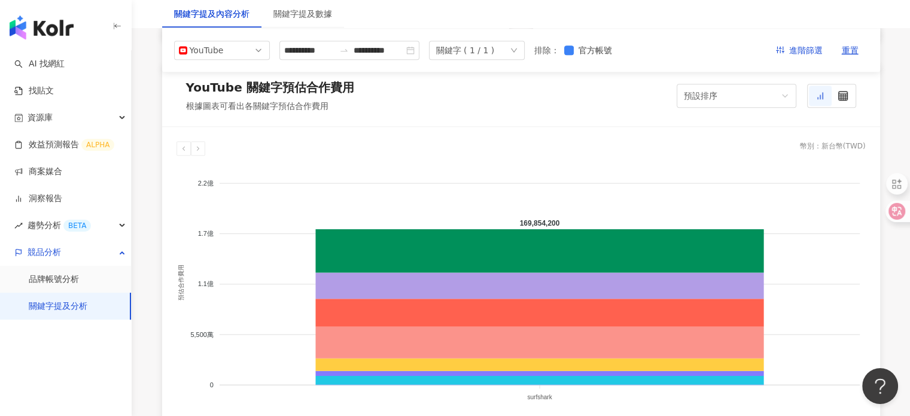
drag, startPoint x: 627, startPoint y: 270, endPoint x: 554, endPoint y: 107, distance: 178.4
click at [554, 107] on div "YouTube 關鍵字預估合作費用 根據圖表可看出各關鍵字預估合作費用 預設排序" at bounding box center [521, 96] width 718 height 62
click at [798, 53] on span "進階篩選" at bounding box center [806, 50] width 34 height 19
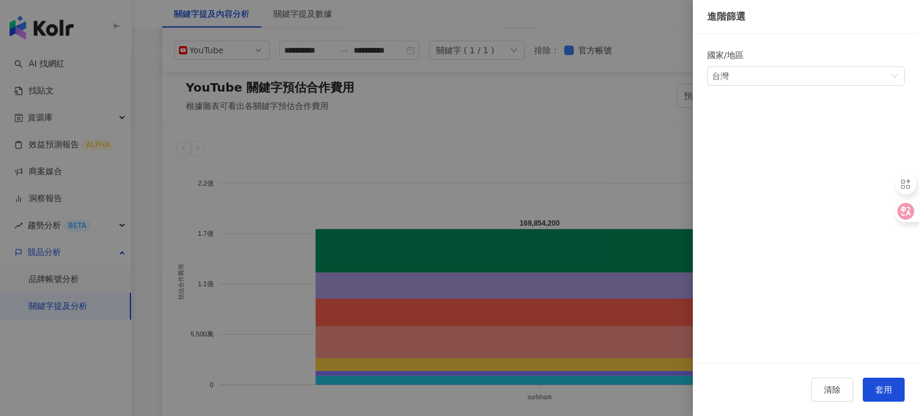
click at [579, 124] on div at bounding box center [459, 208] width 919 height 416
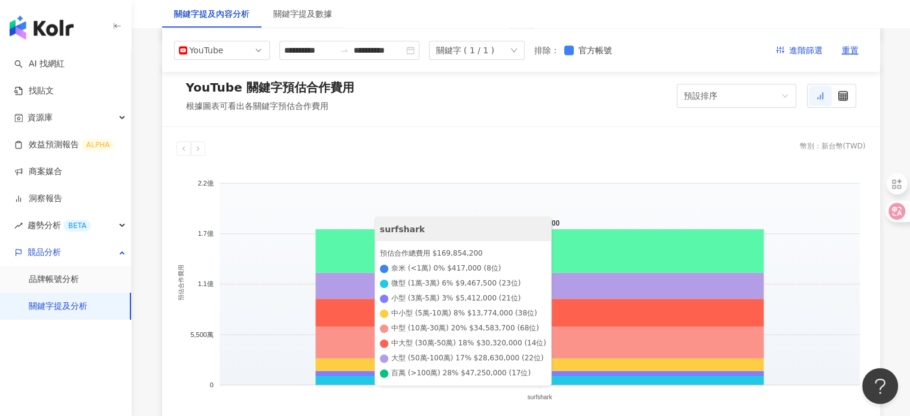
drag, startPoint x: 574, startPoint y: 264, endPoint x: 807, endPoint y: 245, distance: 233.5
click at [807, 245] on foreignobject at bounding box center [521, 284] width 689 height 239
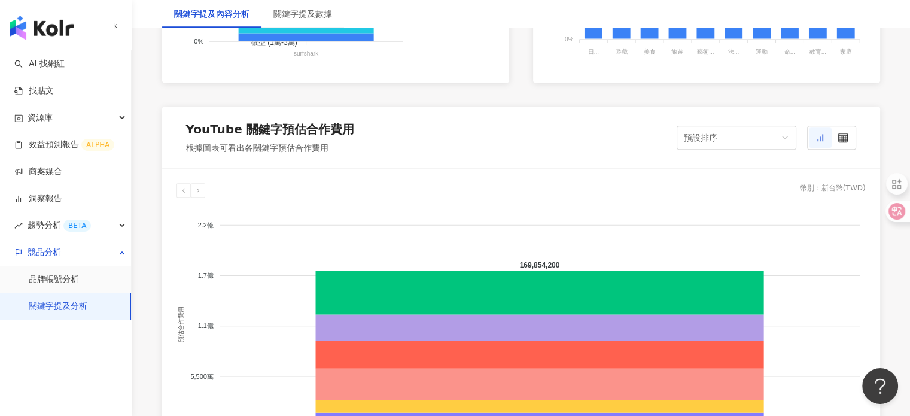
scroll to position [1012, 0]
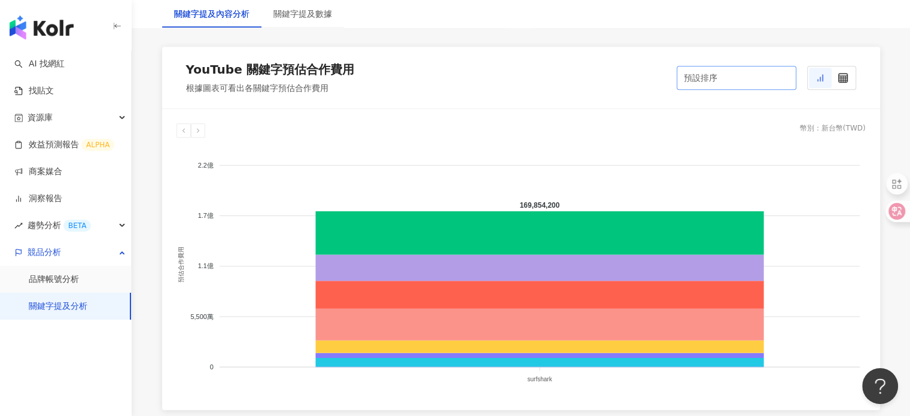
click at [728, 84] on div "預設排序" at bounding box center [731, 77] width 95 height 23
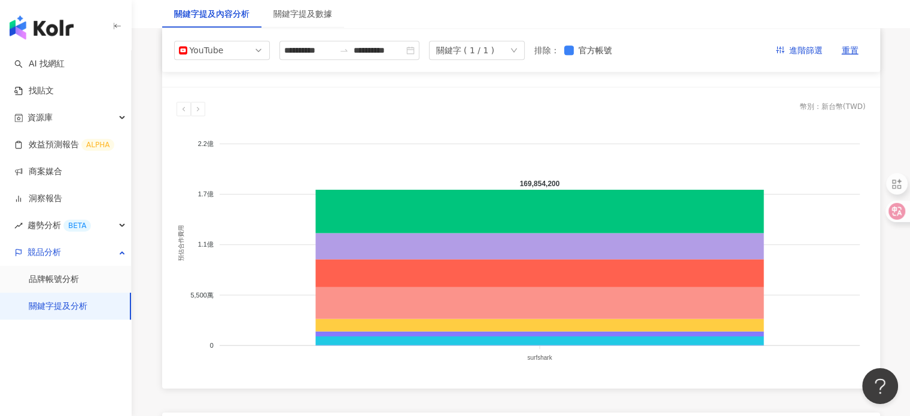
scroll to position [1012, 0]
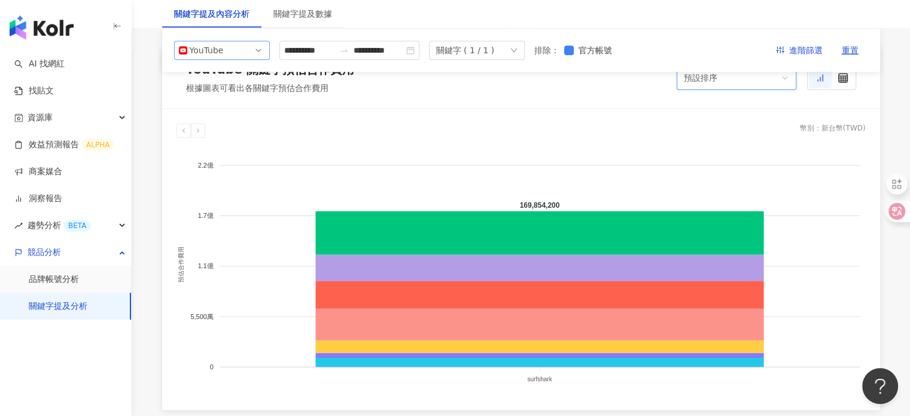
click at [235, 53] on span "YouTube" at bounding box center [222, 50] width 86 height 18
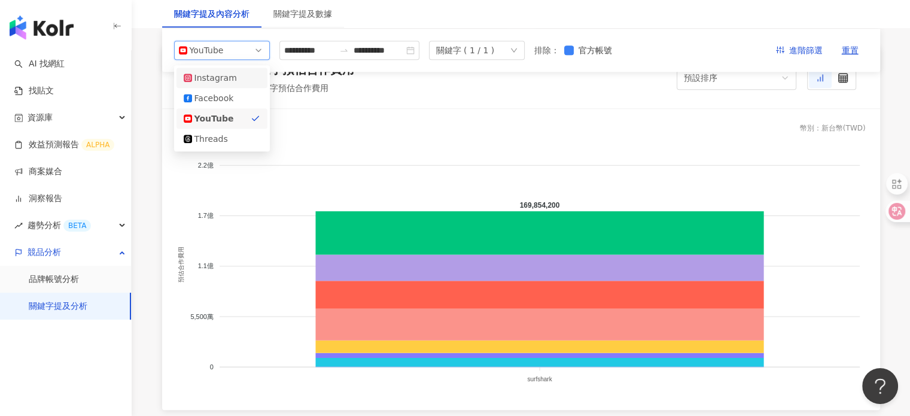
click at [226, 80] on div "Instagram" at bounding box center [213, 77] width 39 height 13
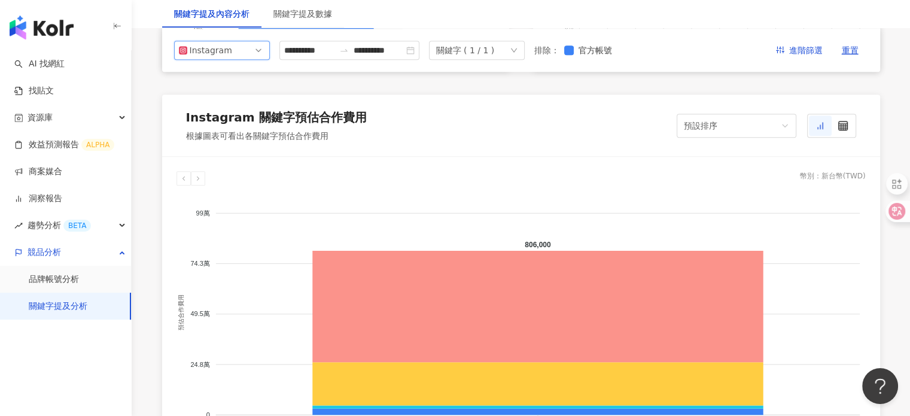
scroll to position [944, 0]
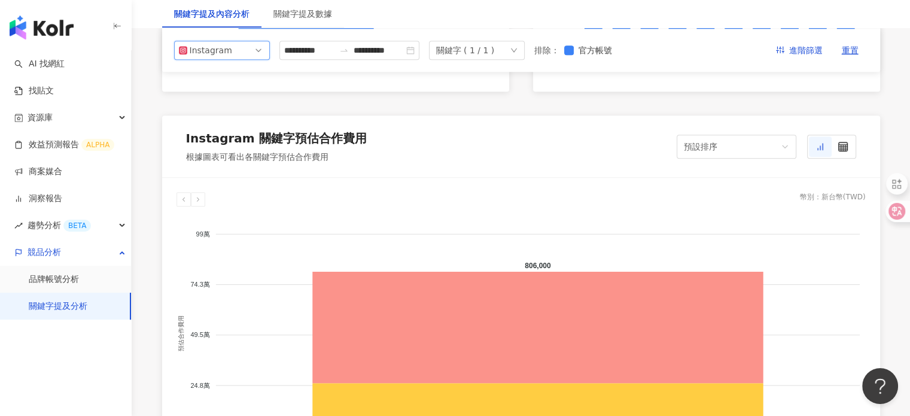
click at [220, 54] on div "Instagram" at bounding box center [209, 50] width 39 height 18
click at [223, 98] on div "Facebook" at bounding box center [213, 98] width 39 height 13
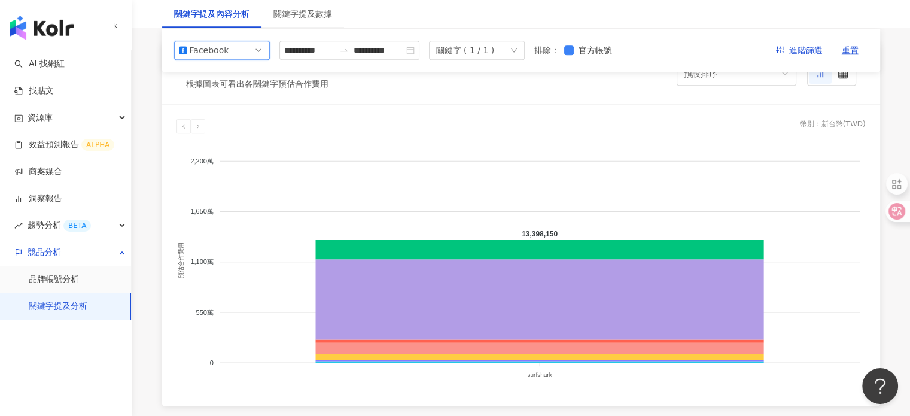
scroll to position [1003, 0]
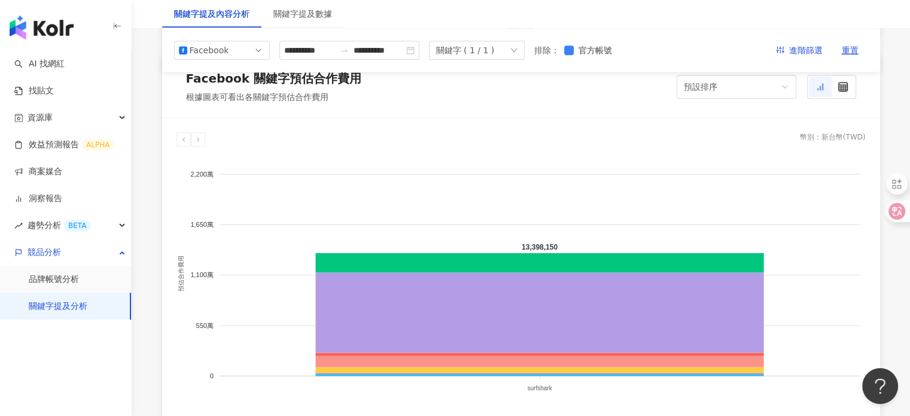
click at [675, 148] on div "幣別 ： 新台幣 ( TWD ) 2,200萬 2,200萬 1,650萬 1,650萬 1,100萬 1,100萬 550萬 550萬 0 0 預估合作費用…" at bounding box center [521, 268] width 689 height 272
click at [229, 44] on span "Facebook" at bounding box center [222, 50] width 86 height 18
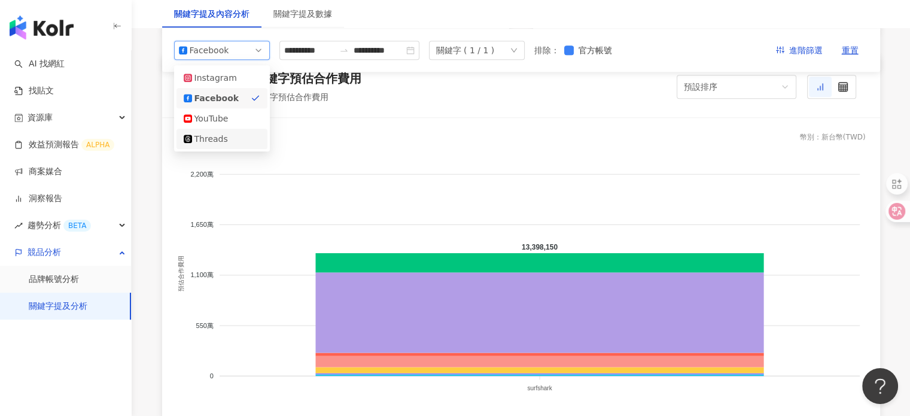
click at [232, 136] on div "Threads" at bounding box center [213, 138] width 39 height 13
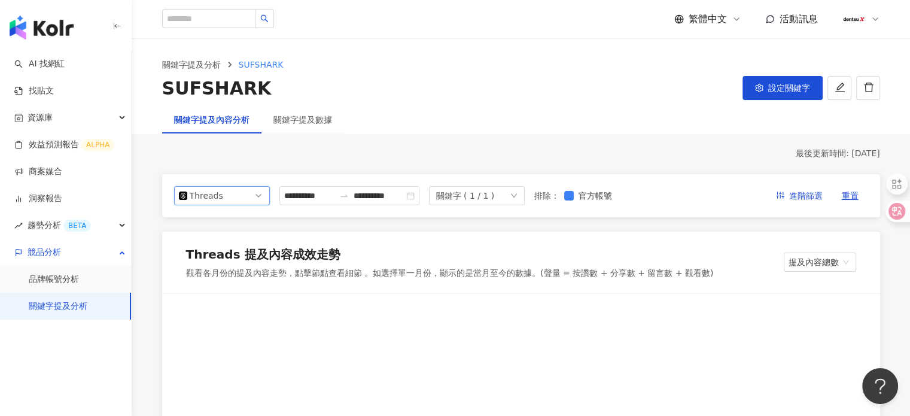
click at [227, 202] on div "Threads" at bounding box center [209, 196] width 39 height 18
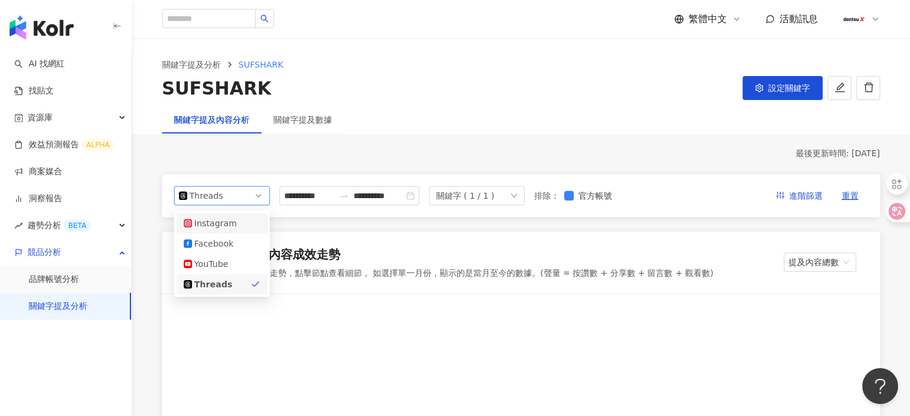
click at [223, 228] on div "Instagram" at bounding box center [213, 223] width 39 height 13
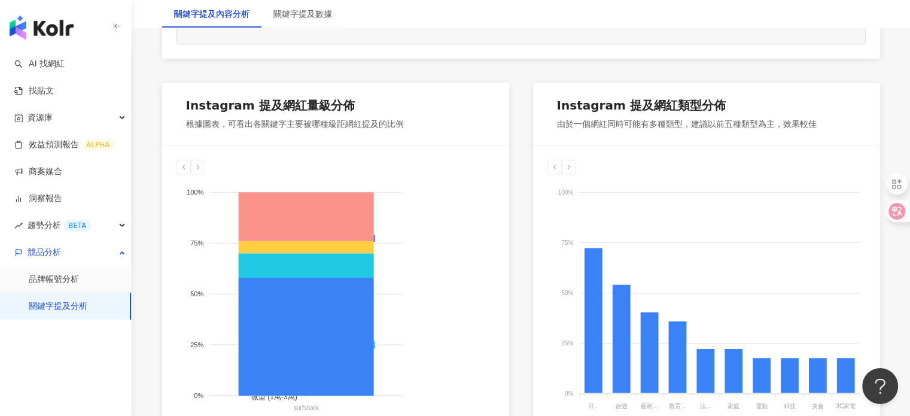
scroll to position [658, 0]
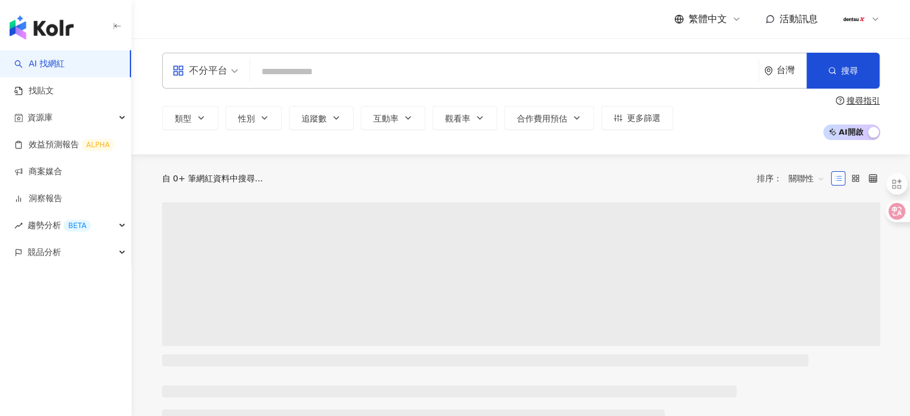
click at [856, 18] on img at bounding box center [853, 19] width 23 height 23
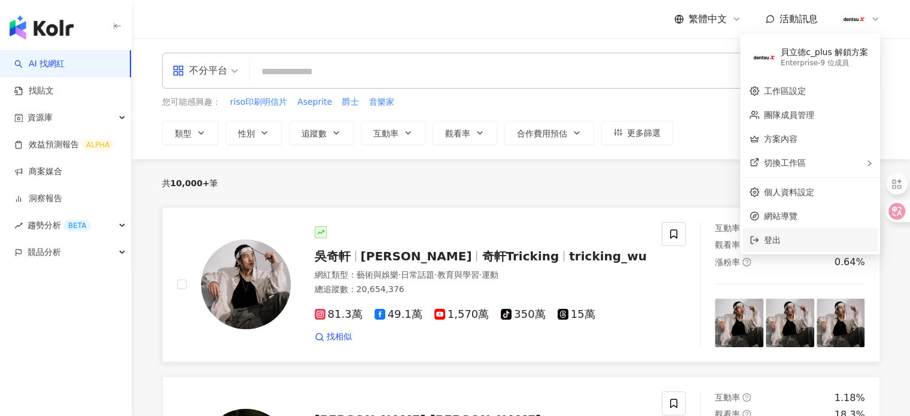
click at [783, 250] on li "登出" at bounding box center [810, 240] width 135 height 24
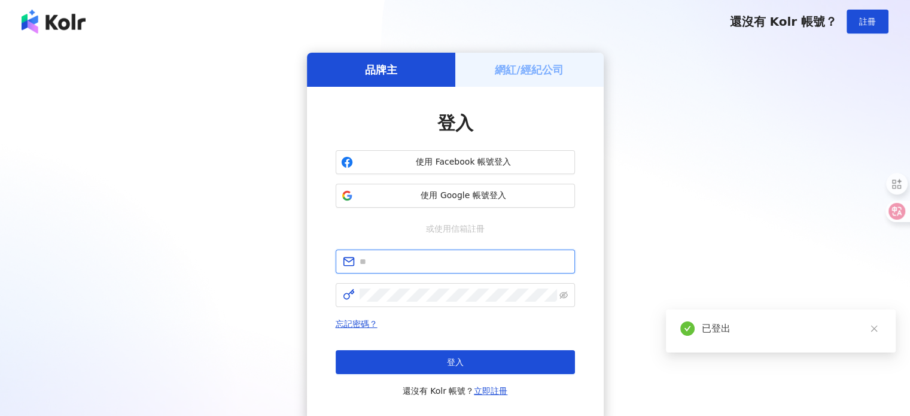
click at [443, 266] on input "text" at bounding box center [464, 261] width 208 height 13
type input "**********"
drag, startPoint x: 480, startPoint y: 265, endPoint x: 282, endPoint y: 261, distance: 198.7
click at [282, 261] on div "**********" at bounding box center [454, 237] width 881 height 369
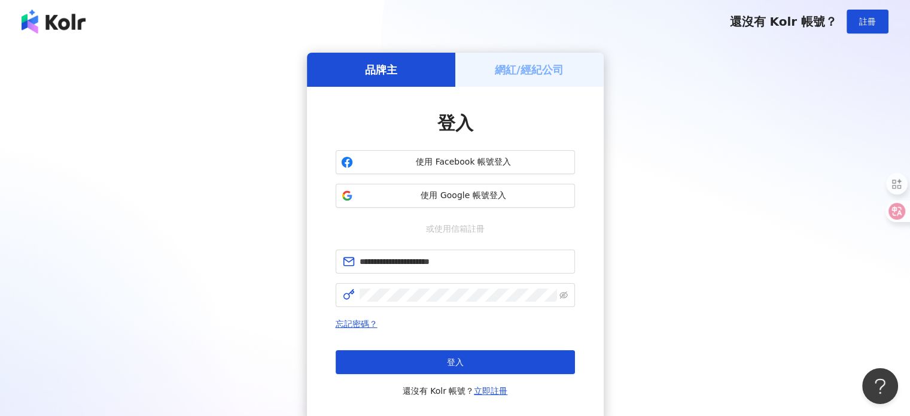
click at [95, 153] on div "**********" at bounding box center [454, 237] width 881 height 369
